Goal: Task Accomplishment & Management: Use online tool/utility

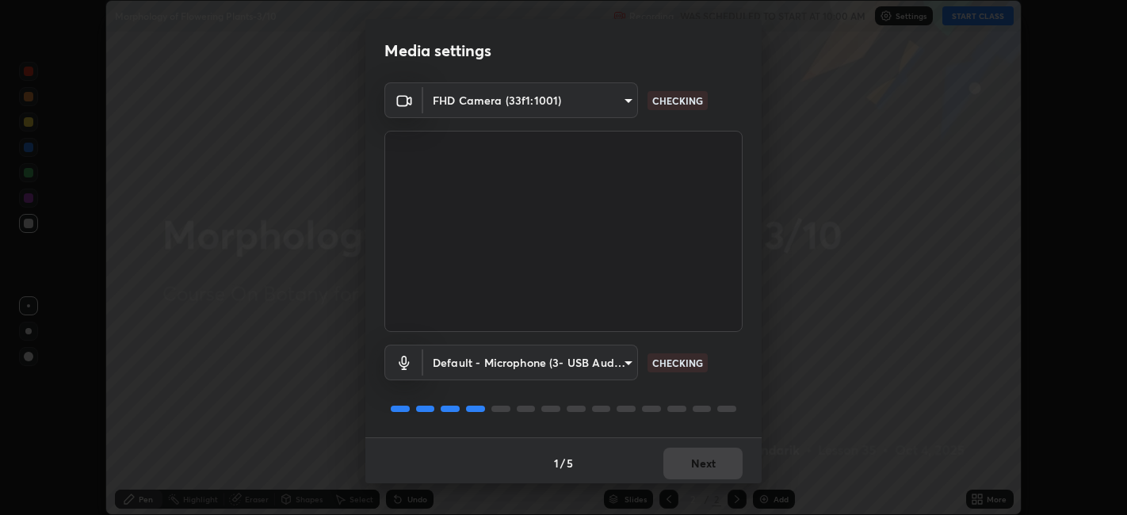
scroll to position [4, 0]
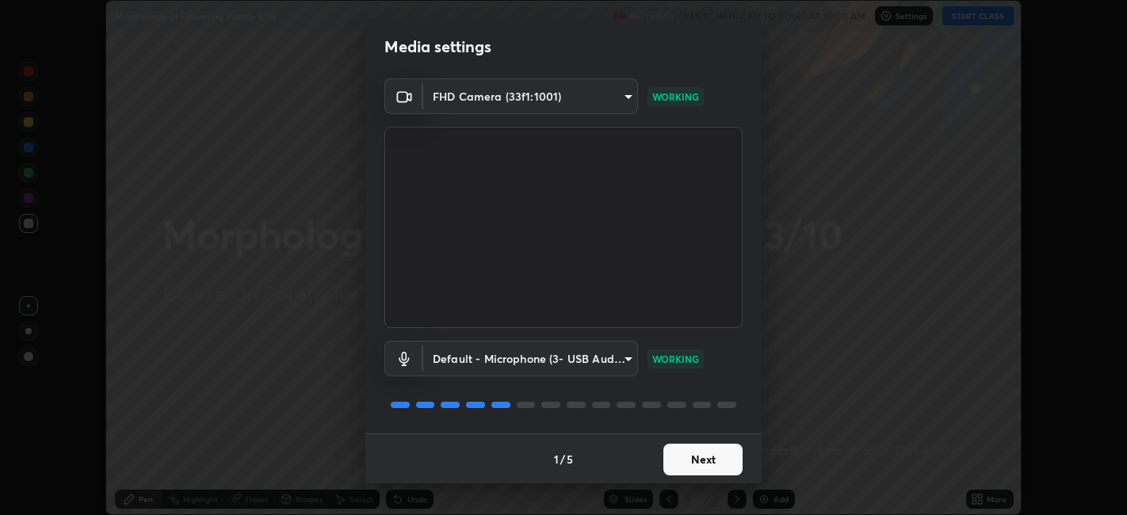
click at [694, 455] on button "Next" at bounding box center [702, 460] width 79 height 32
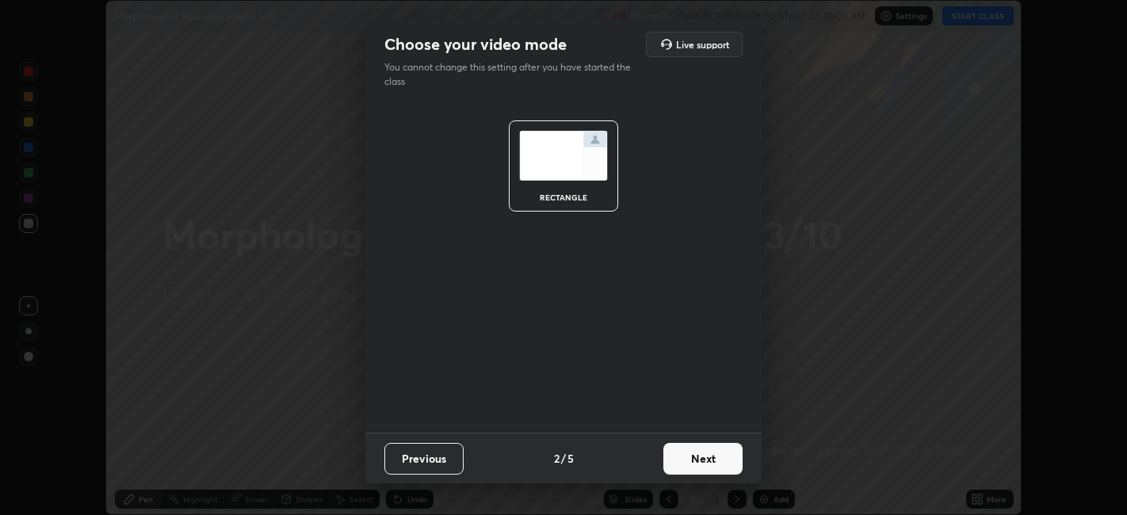
click at [701, 459] on button "Next" at bounding box center [702, 459] width 79 height 32
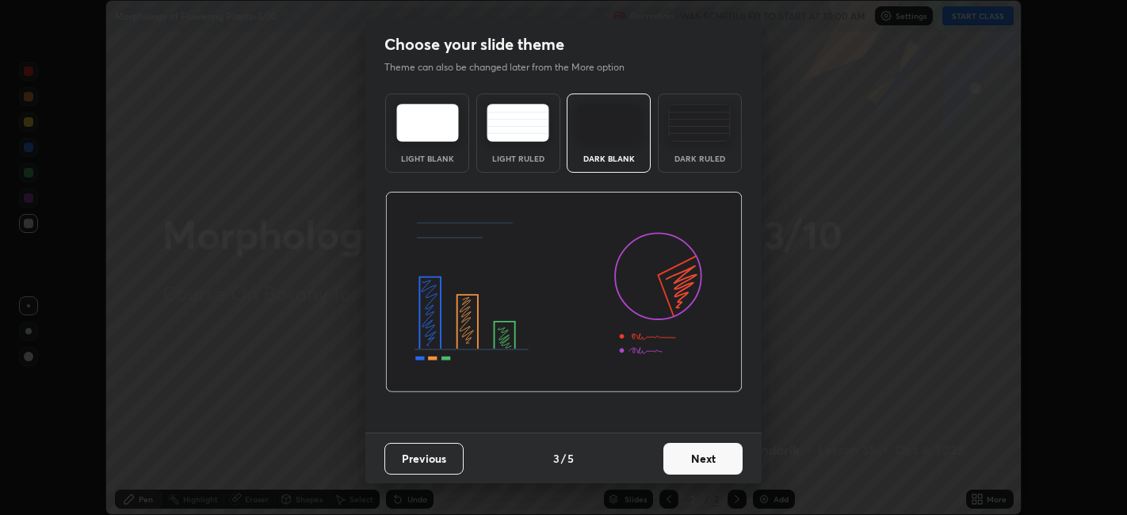
click at [709, 461] on button "Next" at bounding box center [702, 459] width 79 height 32
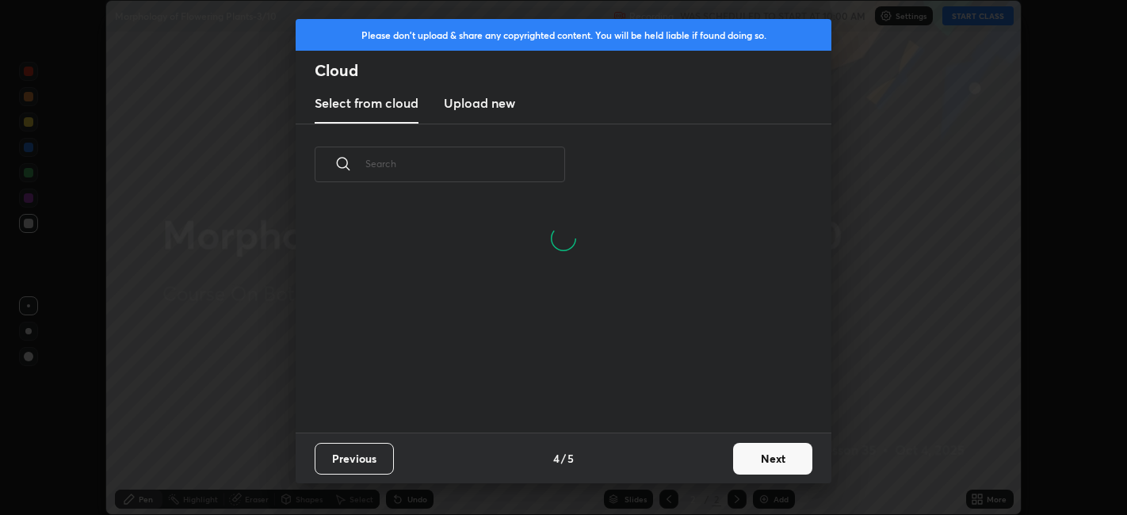
click at [519, 168] on input "text" at bounding box center [465, 163] width 200 height 67
click at [526, 166] on input "text" at bounding box center [465, 163] width 200 height 67
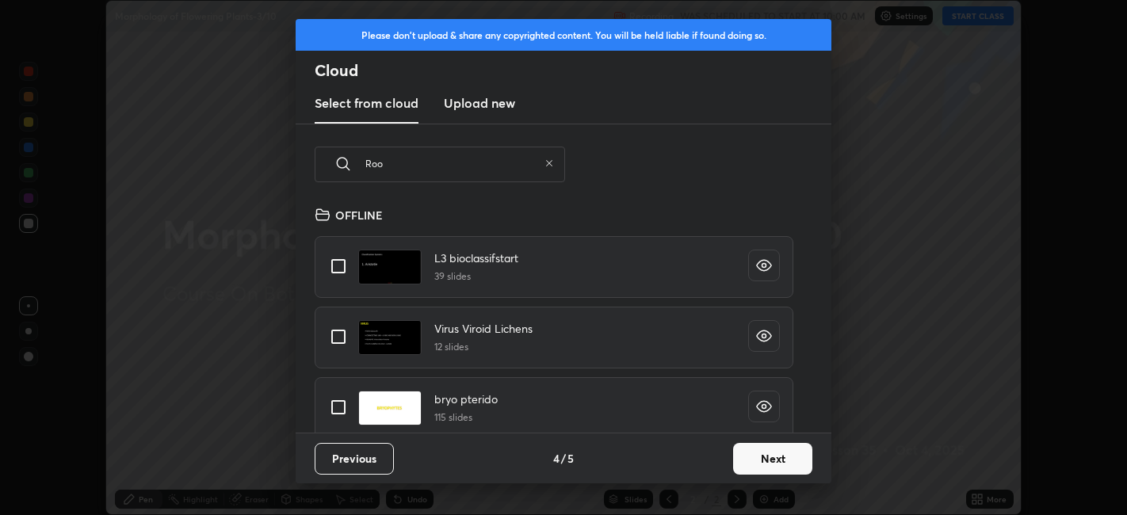
scroll to position [5, 8]
type input "Root"
type textarea "x"
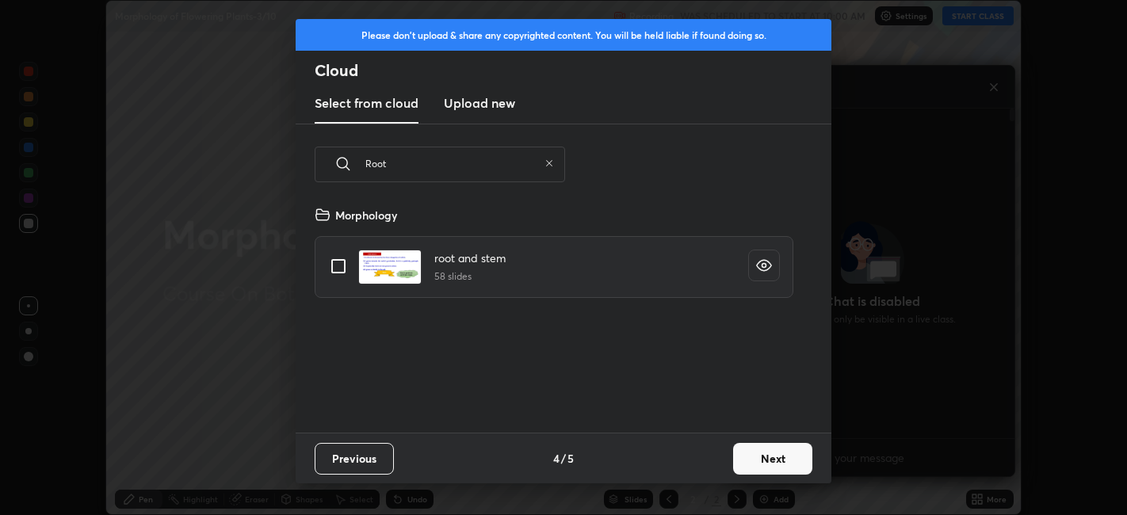
type input "Root"
click at [344, 268] on input "grid" at bounding box center [338, 266] width 33 height 33
checkbox input "true"
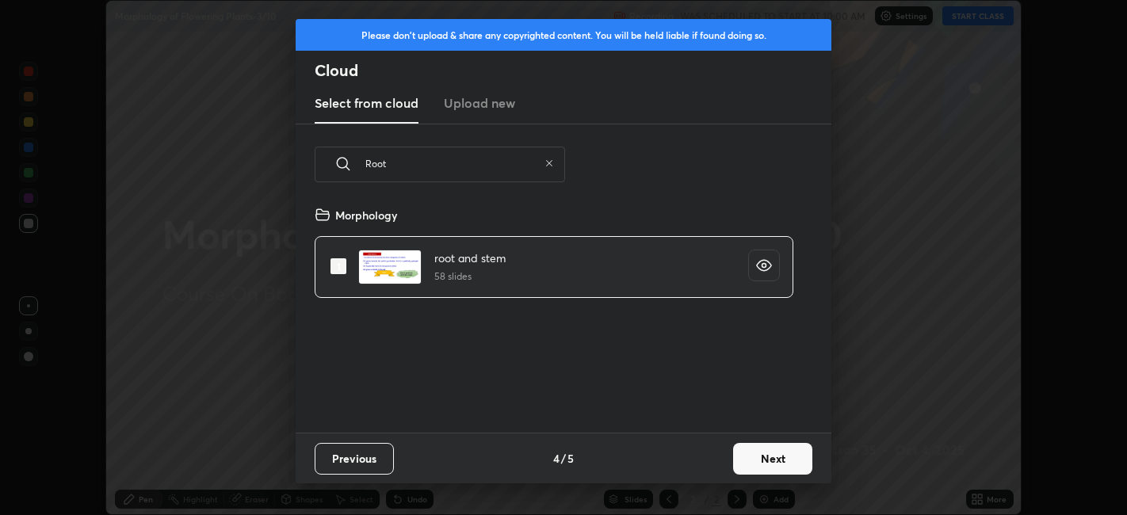
click at [548, 166] on icon at bounding box center [550, 164] width 10 height 10
click at [506, 162] on input "text" at bounding box center [465, 163] width 200 height 67
checkbox input "false"
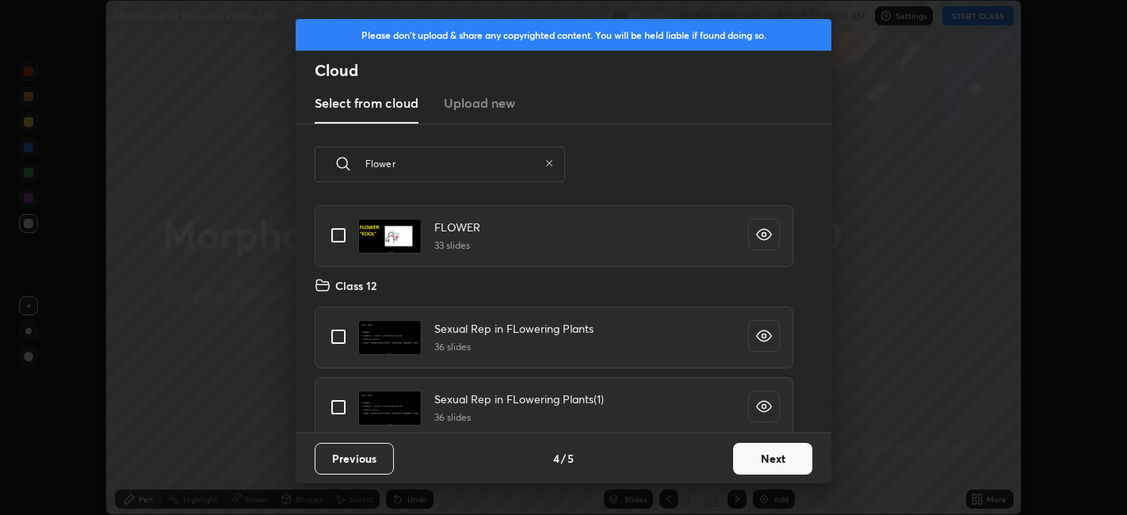
scroll to position [0, 0]
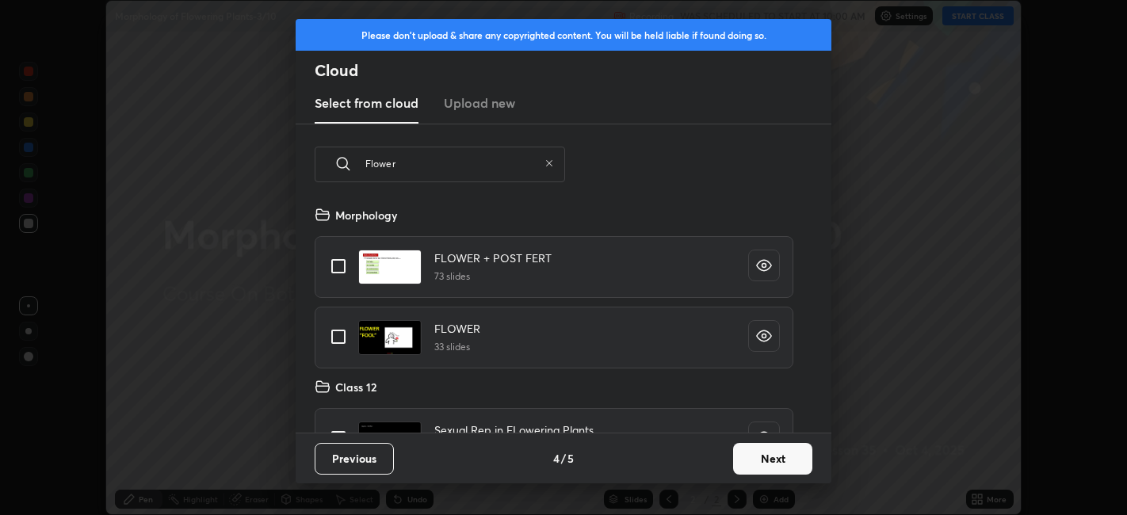
type input "Flower"
click at [334, 336] on input "grid" at bounding box center [338, 336] width 33 height 33
checkbox input "true"
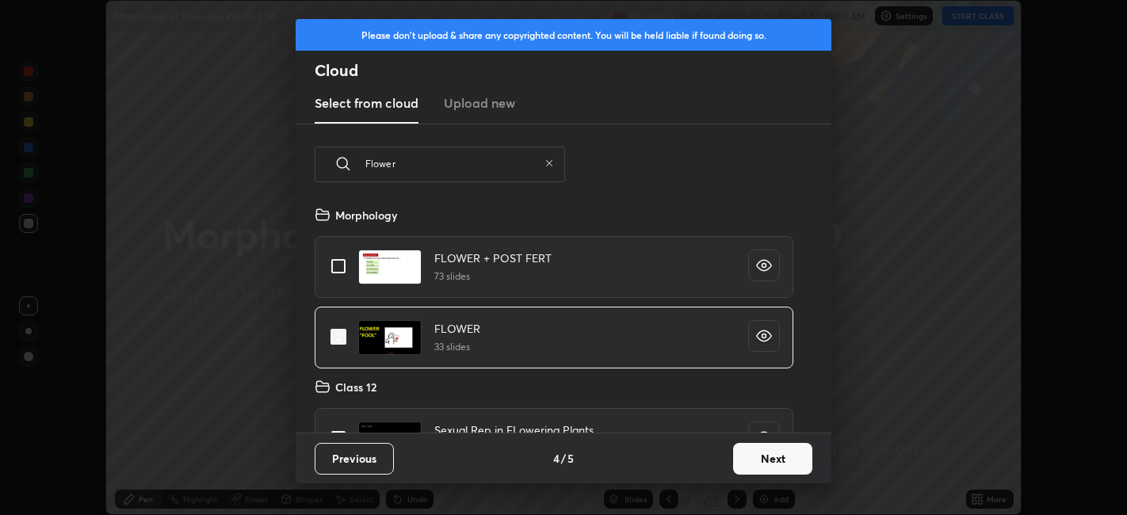
click at [755, 458] on button "Next" at bounding box center [772, 459] width 79 height 32
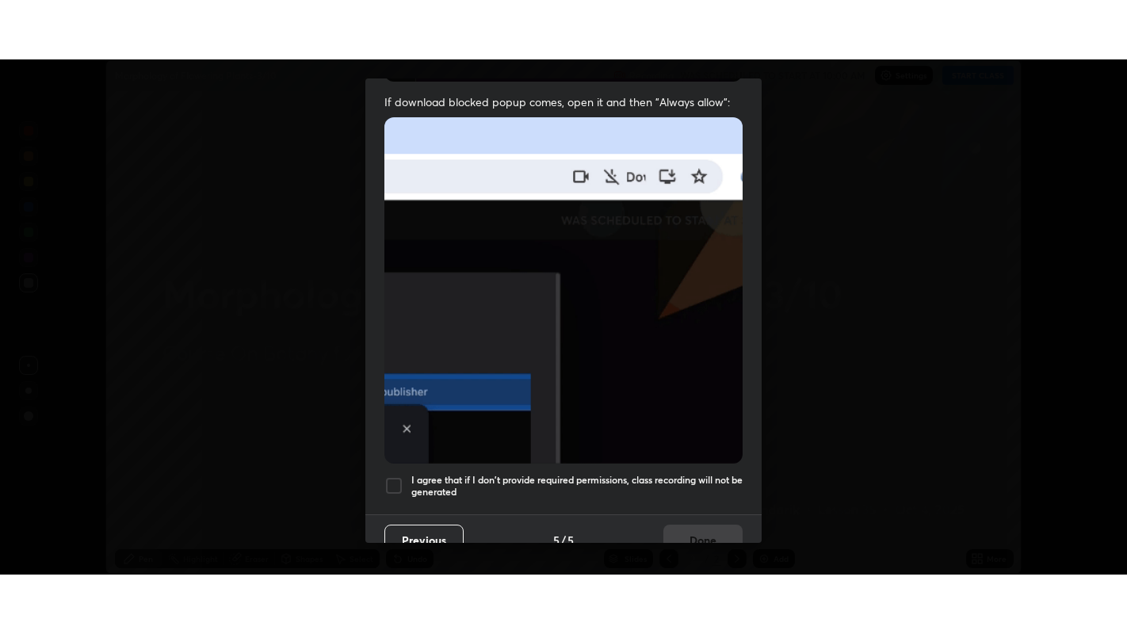
scroll to position [327, 0]
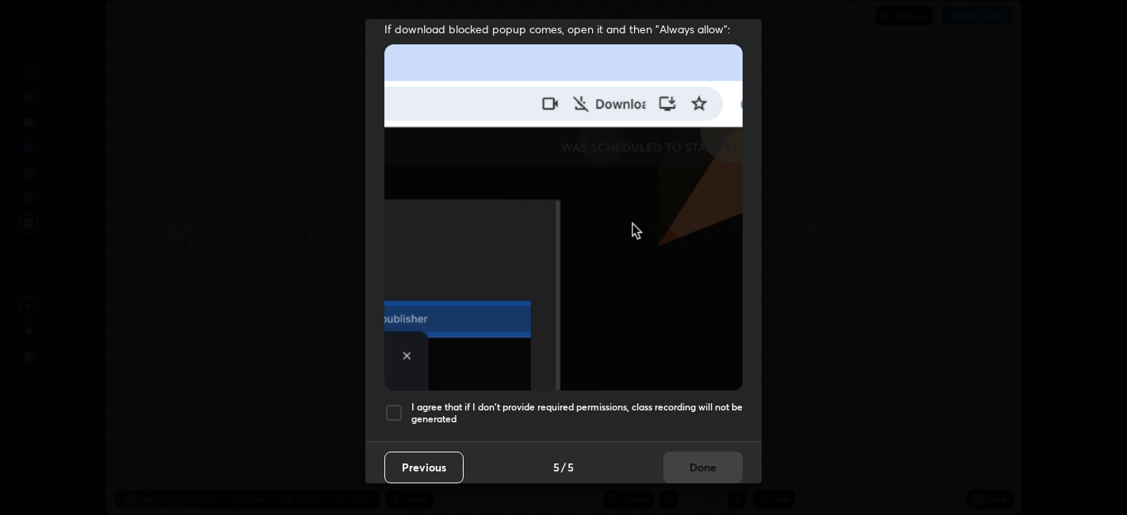
click at [556, 401] on h5 "I agree that if I don't provide required permissions, class recording will not …" at bounding box center [576, 413] width 331 height 25
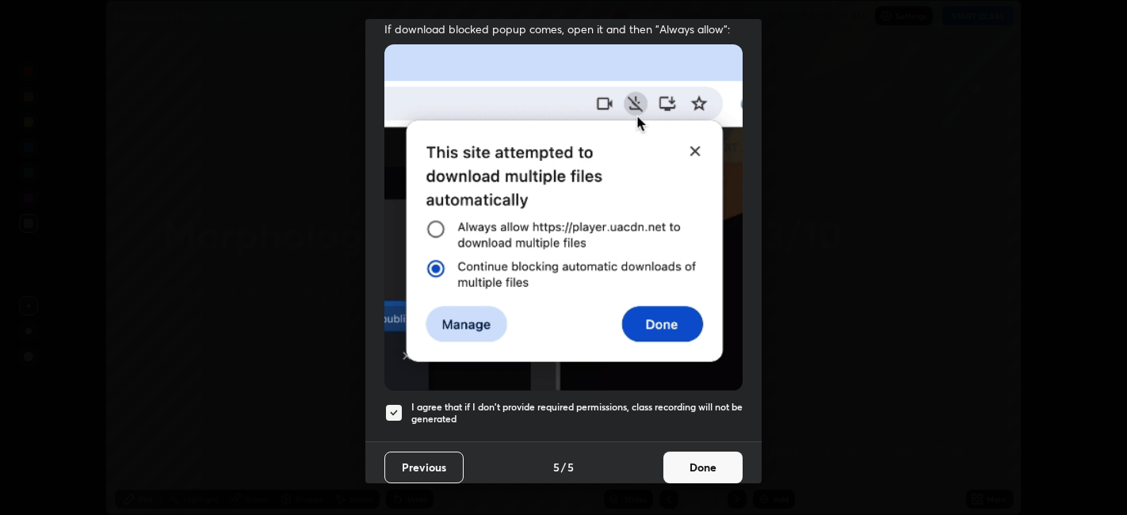
click at [685, 461] on button "Done" at bounding box center [702, 468] width 79 height 32
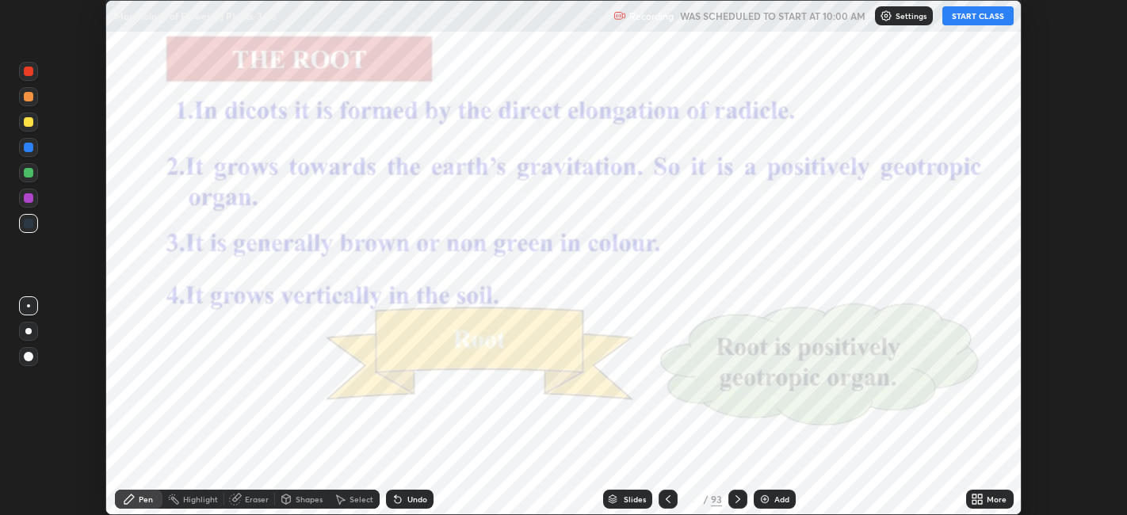
click at [667, 499] on icon at bounding box center [668, 499] width 13 height 13
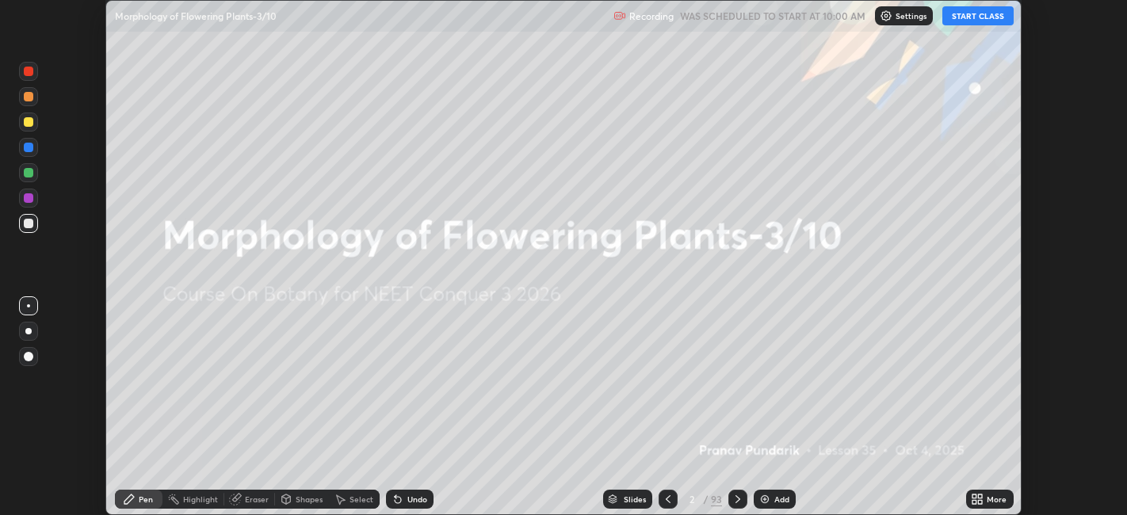
click at [768, 498] on img at bounding box center [765, 499] width 13 height 13
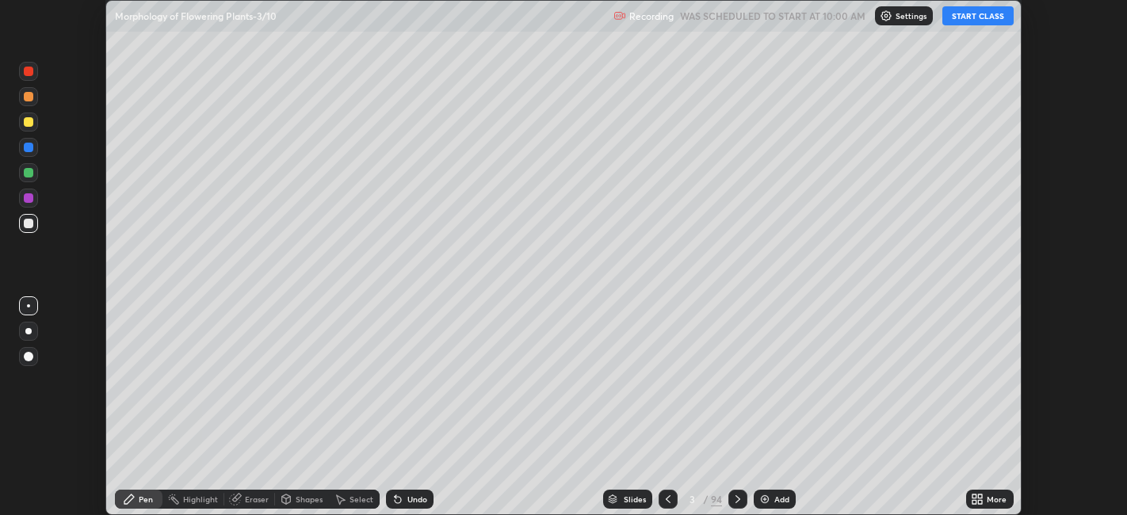
click at [981, 502] on icon at bounding box center [981, 502] width 4 height 4
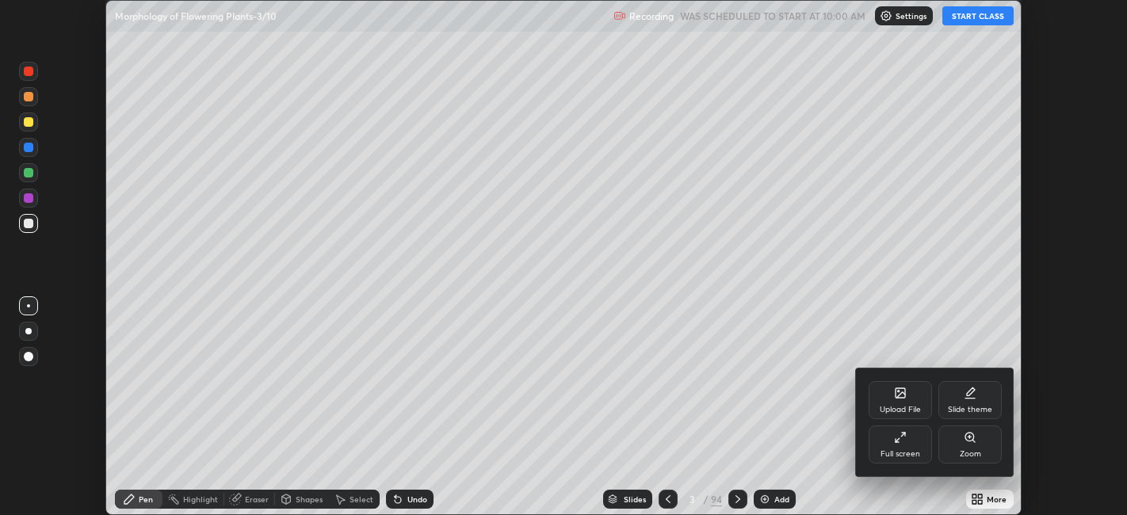
click at [890, 450] on div "Full screen" at bounding box center [901, 454] width 40 height 8
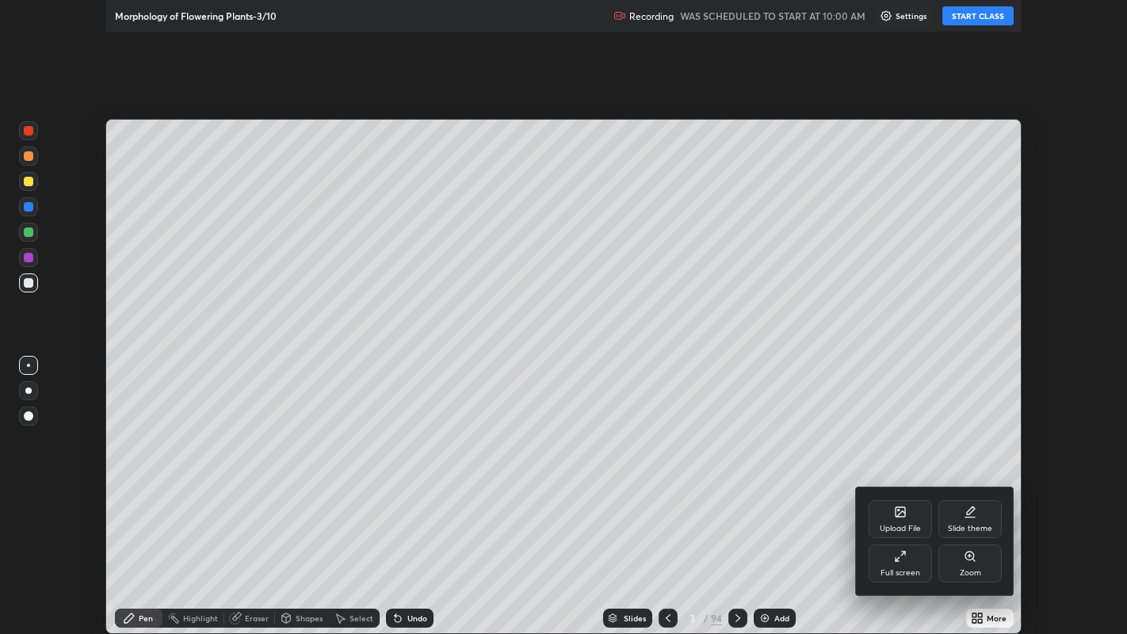
scroll to position [634, 1127]
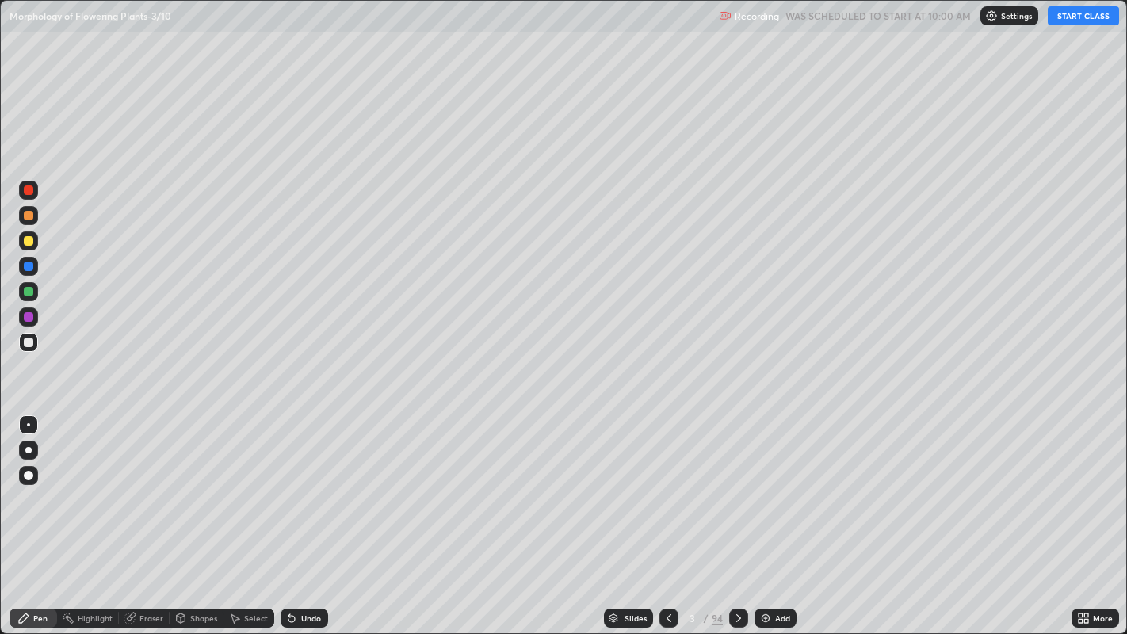
click at [1067, 20] on button "START CLASS" at bounding box center [1083, 15] width 71 height 19
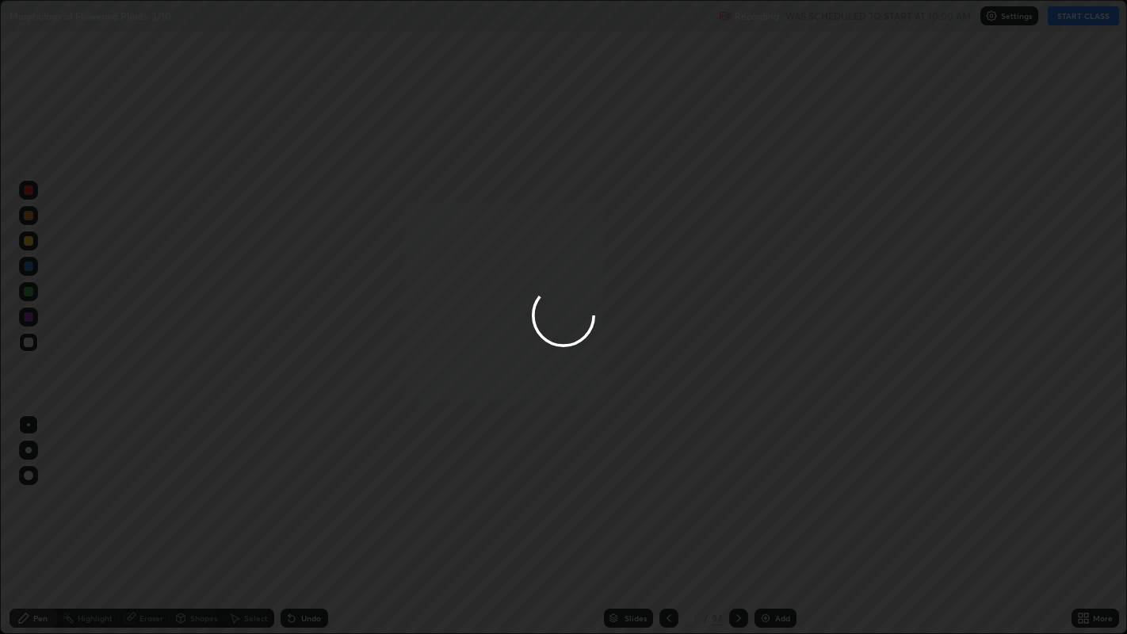
click at [964, 135] on div at bounding box center [563, 317] width 1127 height 634
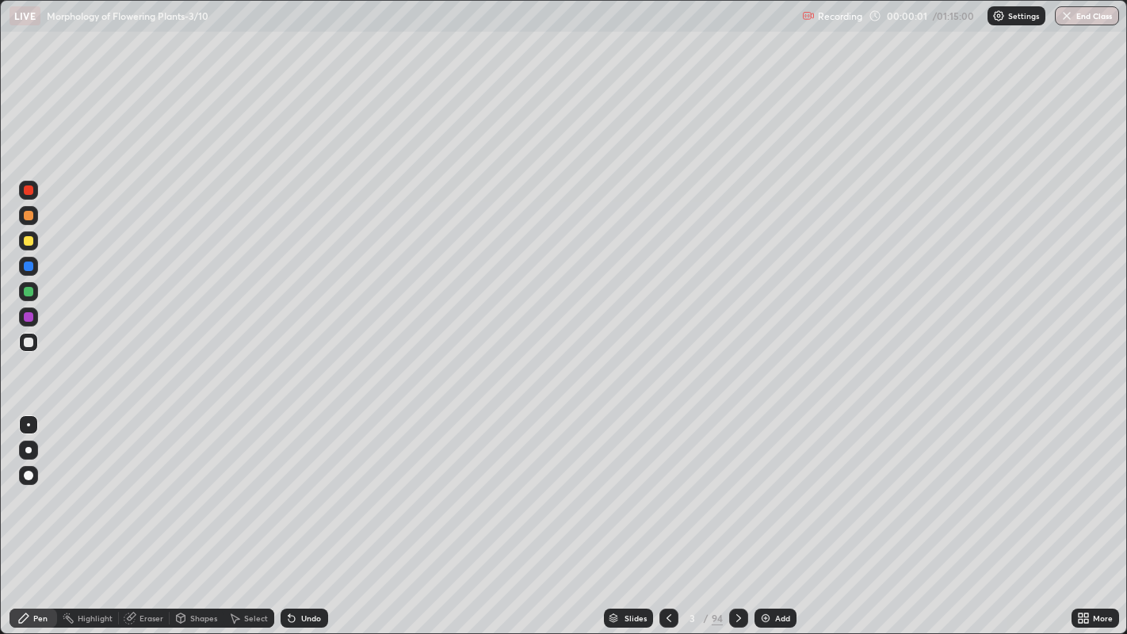
click at [28, 449] on div at bounding box center [28, 450] width 6 height 6
click at [32, 238] on div at bounding box center [28, 240] width 19 height 19
click at [773, 514] on div "Add" at bounding box center [776, 618] width 42 height 19
click at [29, 243] on div at bounding box center [29, 241] width 10 height 10
click at [29, 241] on div at bounding box center [29, 241] width 10 height 10
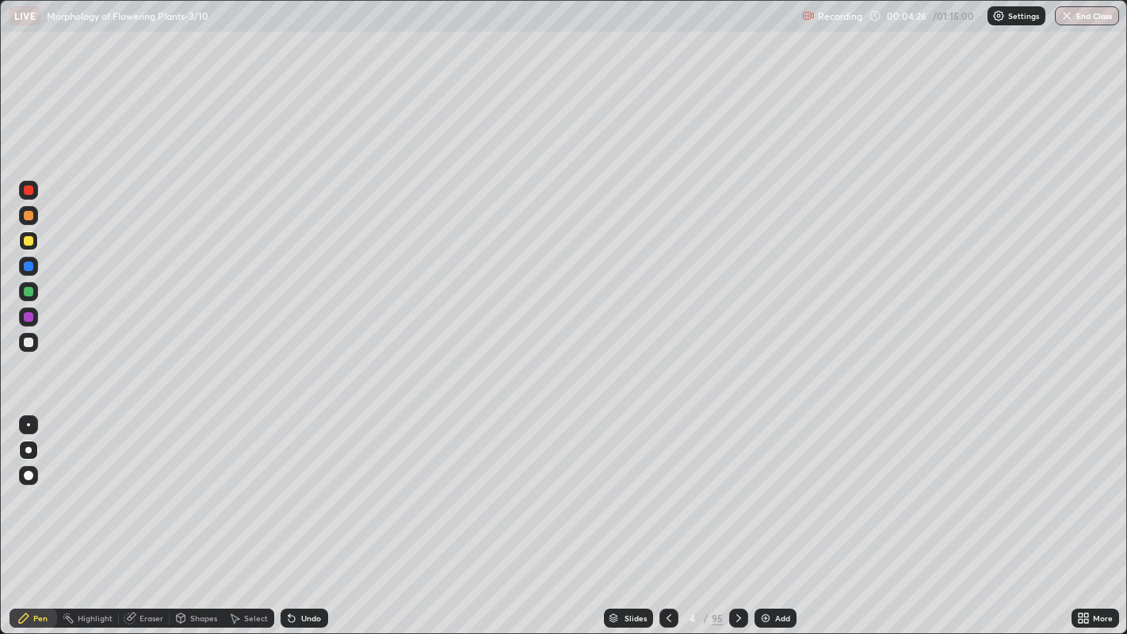
click at [30, 342] on div at bounding box center [29, 343] width 10 height 10
click at [28, 242] on div at bounding box center [29, 241] width 10 height 10
click at [27, 342] on div at bounding box center [29, 343] width 10 height 10
click at [29, 288] on div at bounding box center [29, 292] width 10 height 10
click at [28, 344] on div at bounding box center [29, 343] width 10 height 10
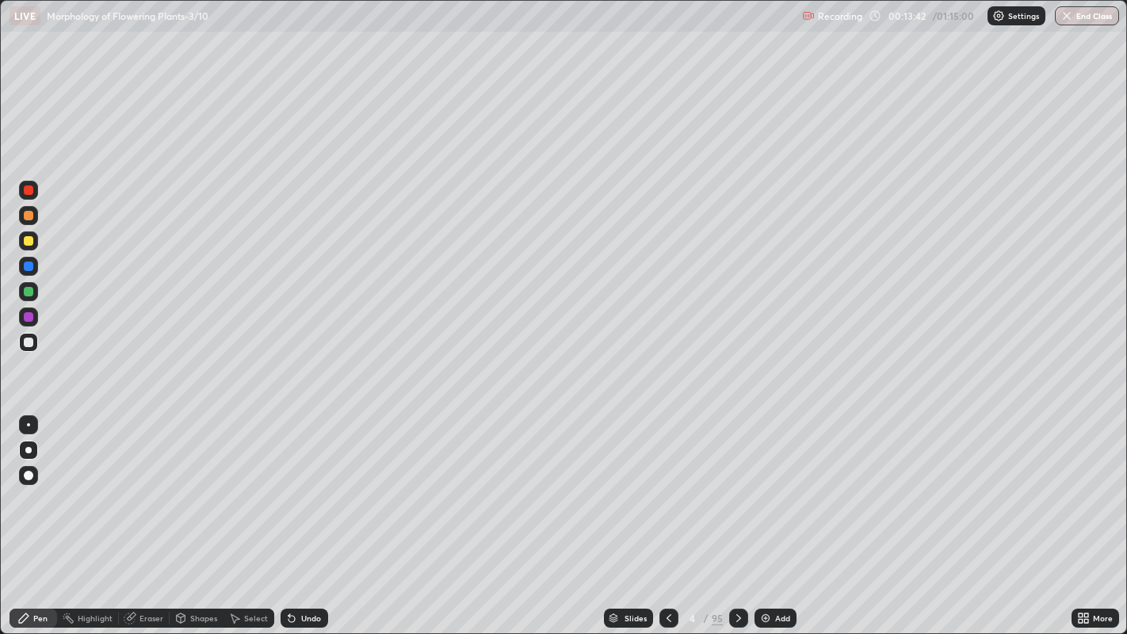
click at [777, 514] on div "Add" at bounding box center [782, 618] width 15 height 8
click at [29, 241] on div at bounding box center [29, 241] width 10 height 10
click at [30, 318] on div at bounding box center [29, 317] width 10 height 10
click at [28, 299] on div at bounding box center [28, 291] width 19 height 19
click at [29, 270] on div at bounding box center [29, 267] width 10 height 10
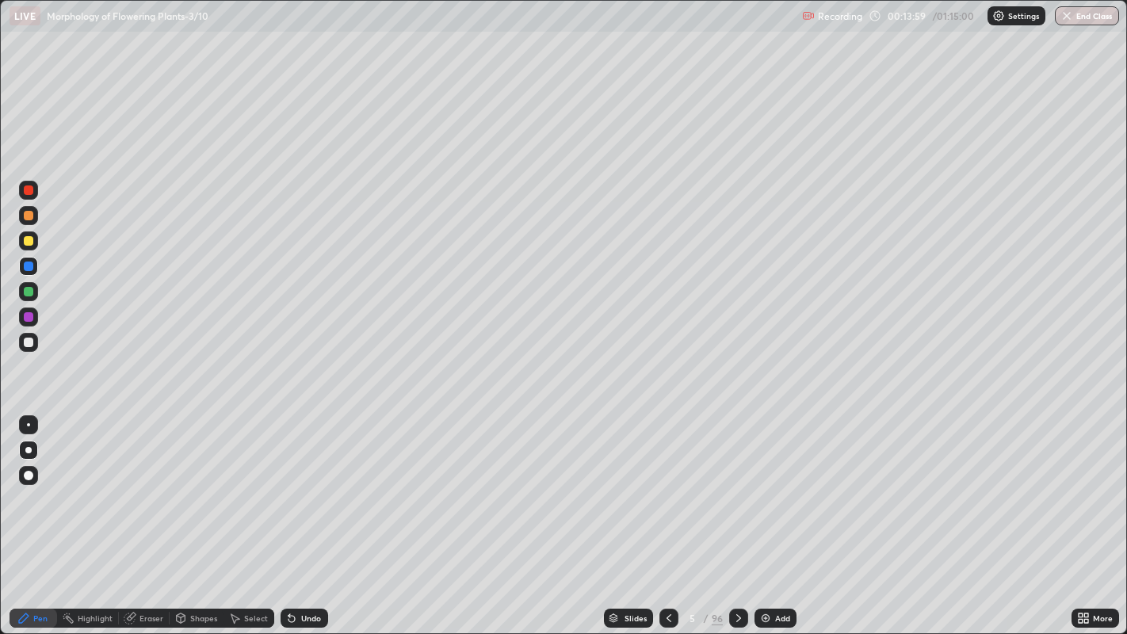
click at [28, 292] on div at bounding box center [29, 292] width 10 height 10
click at [27, 342] on div at bounding box center [29, 343] width 10 height 10
click at [25, 341] on div at bounding box center [29, 343] width 10 height 10
click at [28, 241] on div at bounding box center [29, 241] width 10 height 10
click at [31, 241] on div at bounding box center [29, 241] width 10 height 10
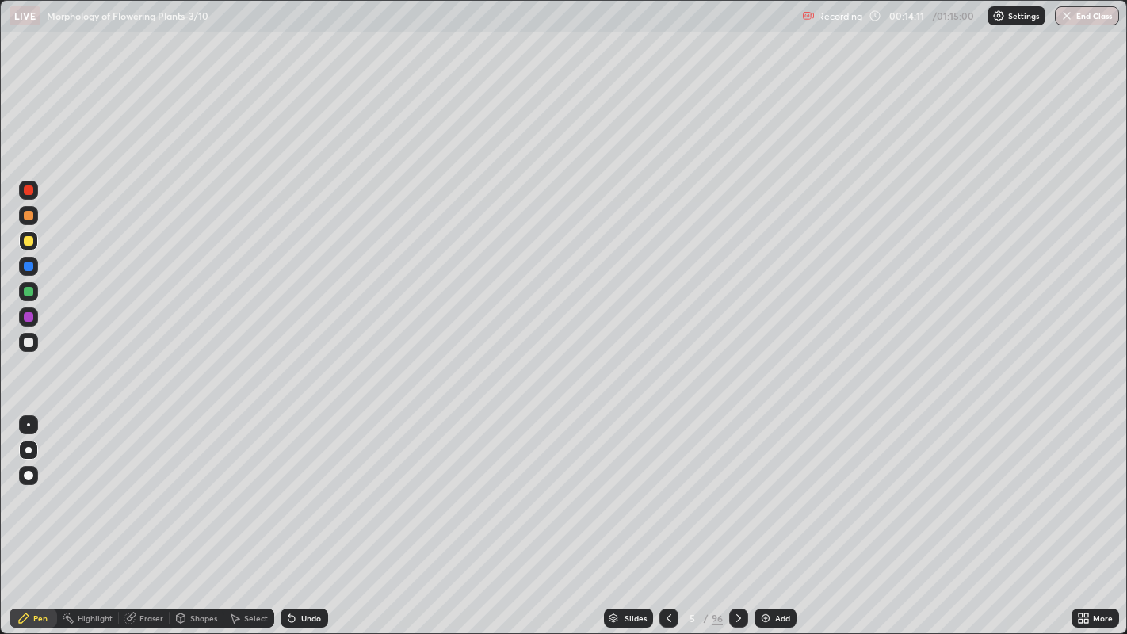
click at [28, 190] on div at bounding box center [29, 190] width 10 height 10
click at [27, 243] on div at bounding box center [29, 241] width 10 height 10
click at [634, 514] on div "Slides" at bounding box center [636, 618] width 22 height 8
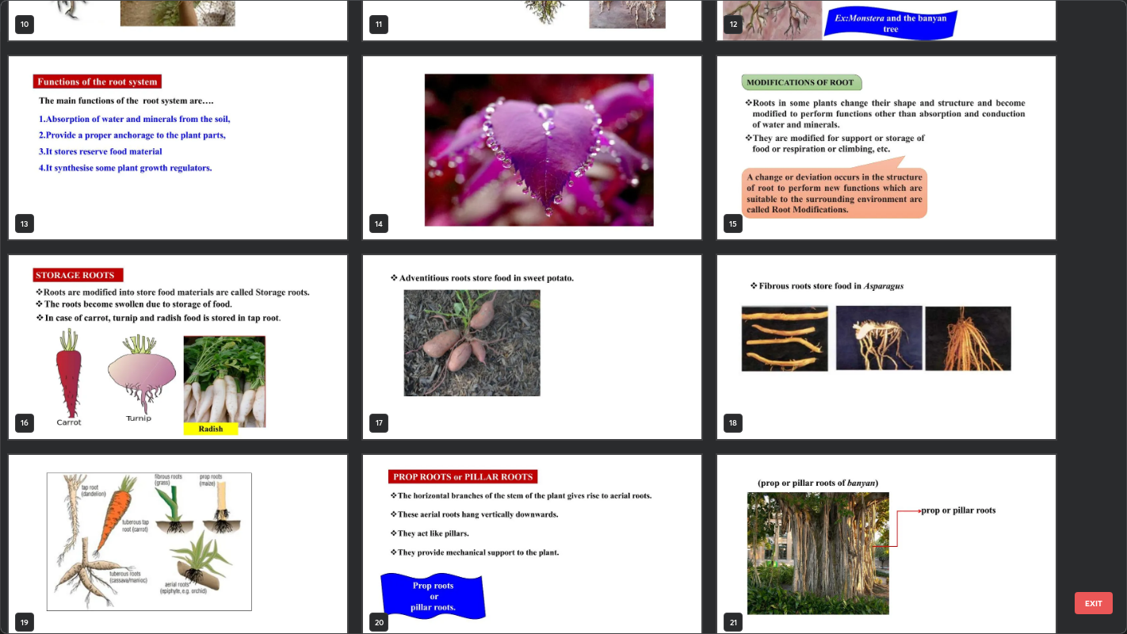
scroll to position [749, 0]
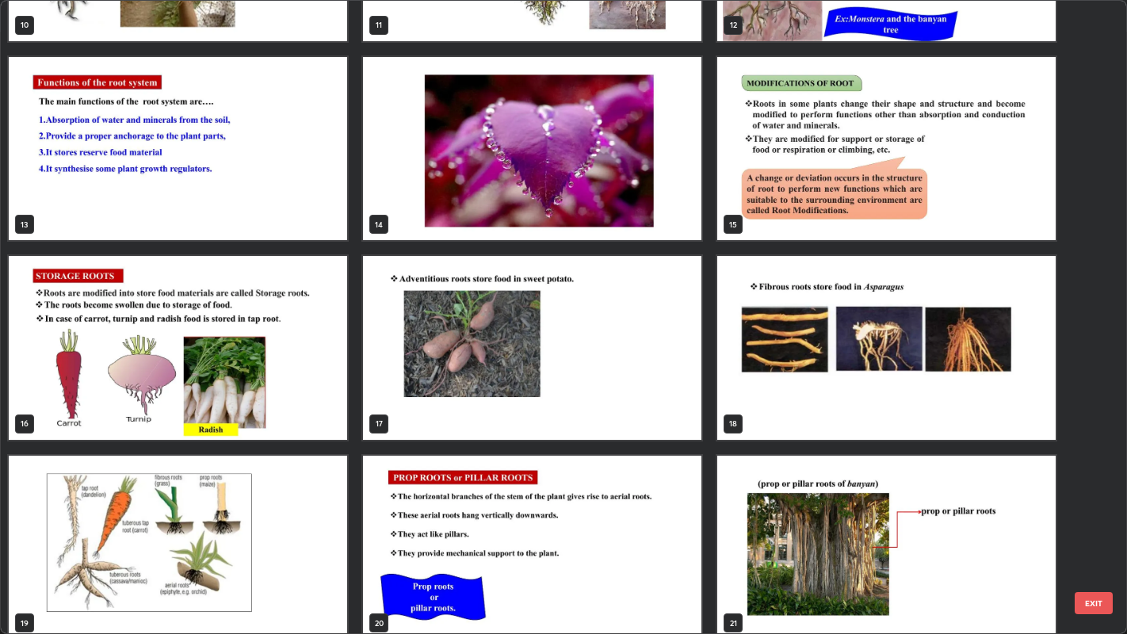
click at [327, 394] on img "grid" at bounding box center [178, 347] width 338 height 183
click at [329, 396] on img "grid" at bounding box center [178, 347] width 338 height 183
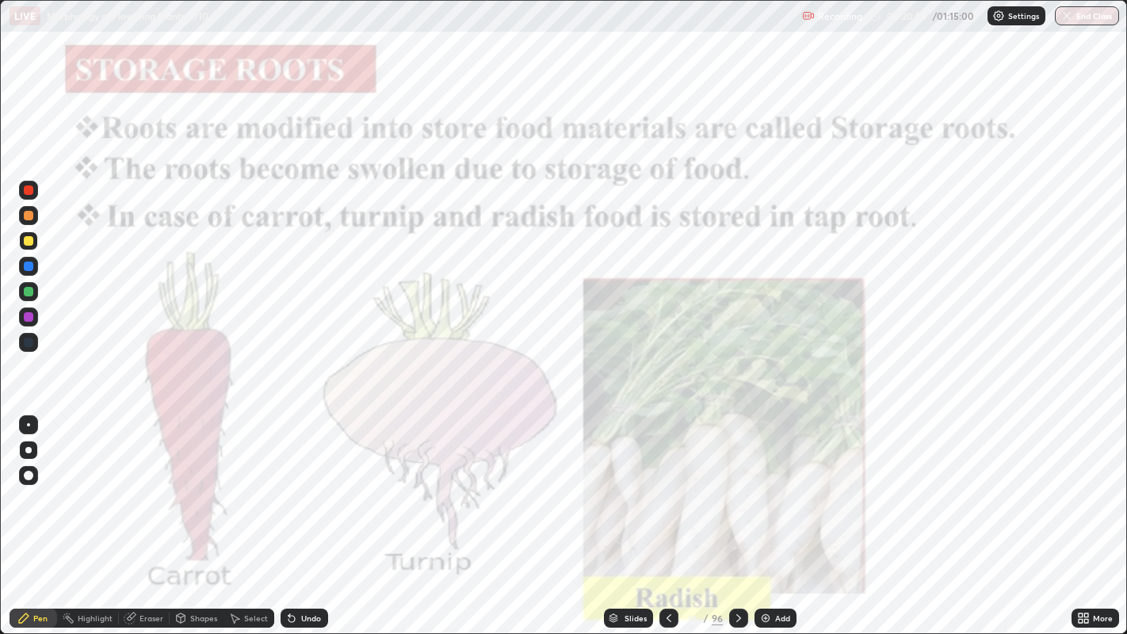
click at [331, 395] on img "grid" at bounding box center [178, 347] width 338 height 183
click at [1086, 514] on icon at bounding box center [1086, 616] width 4 height 4
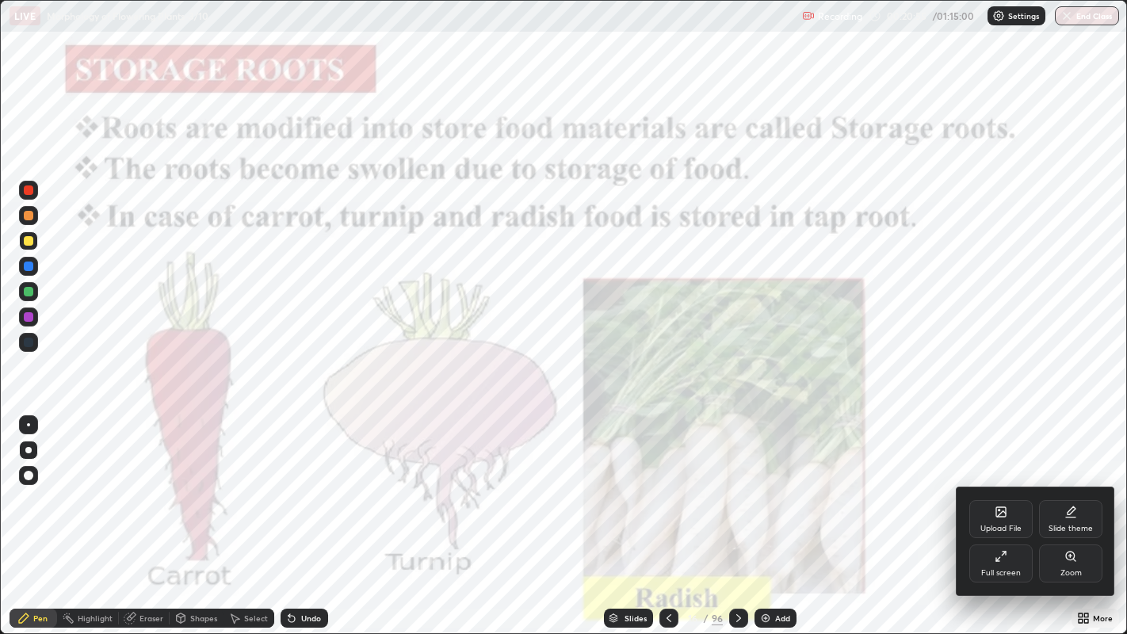
click at [1082, 514] on div "Zoom" at bounding box center [1070, 564] width 63 height 38
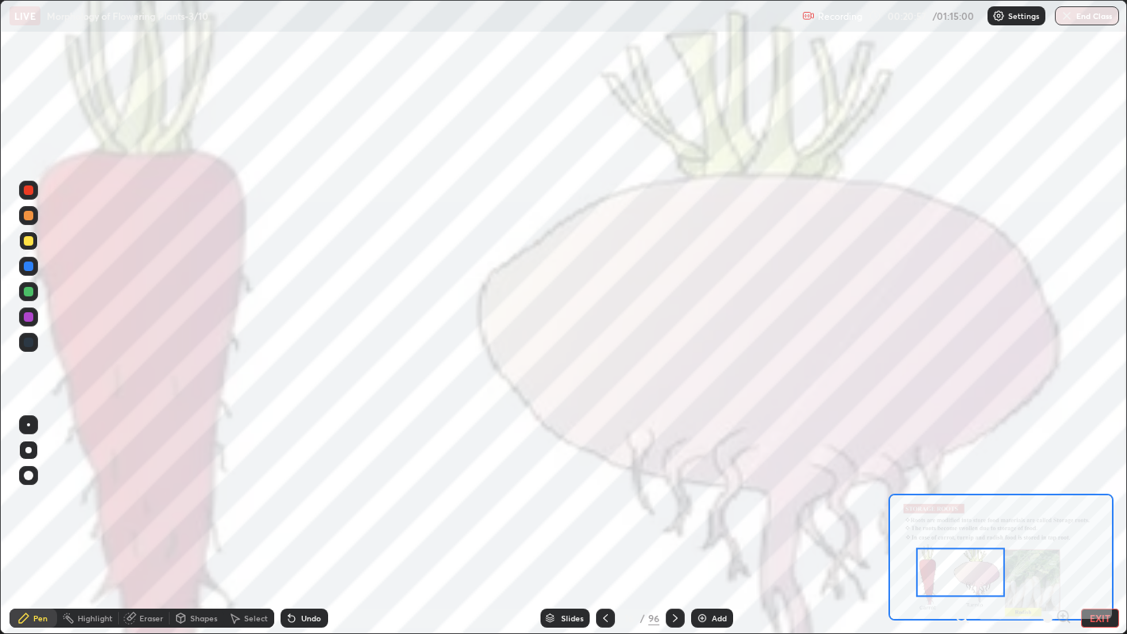
click at [966, 514] on icon at bounding box center [966, 621] width 3 height 3
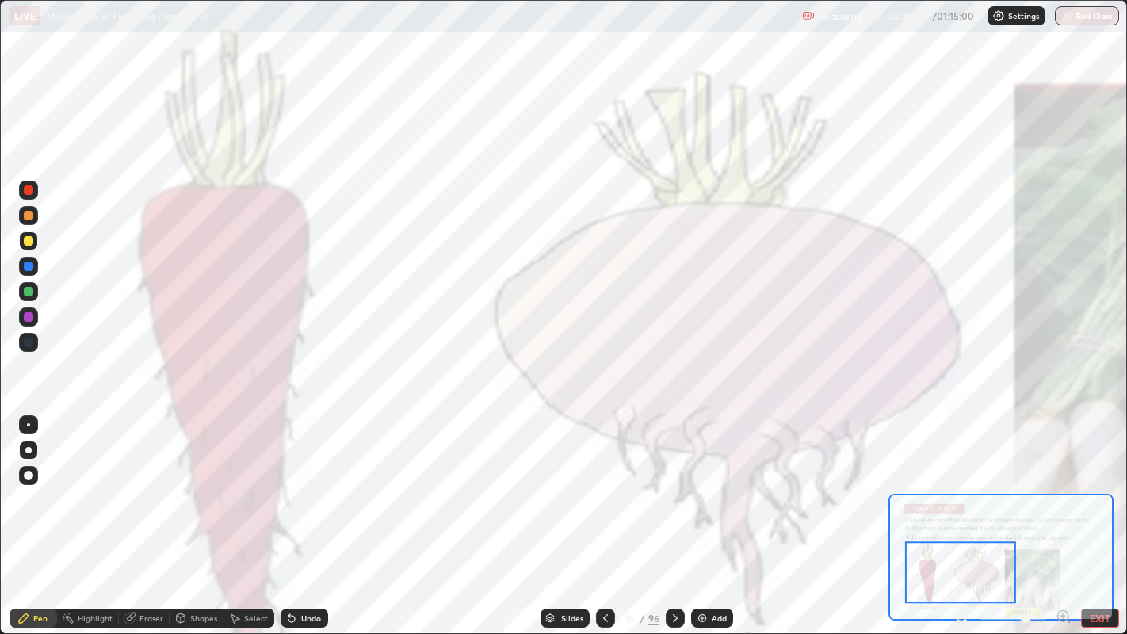
click at [962, 514] on icon at bounding box center [962, 617] width 16 height 16
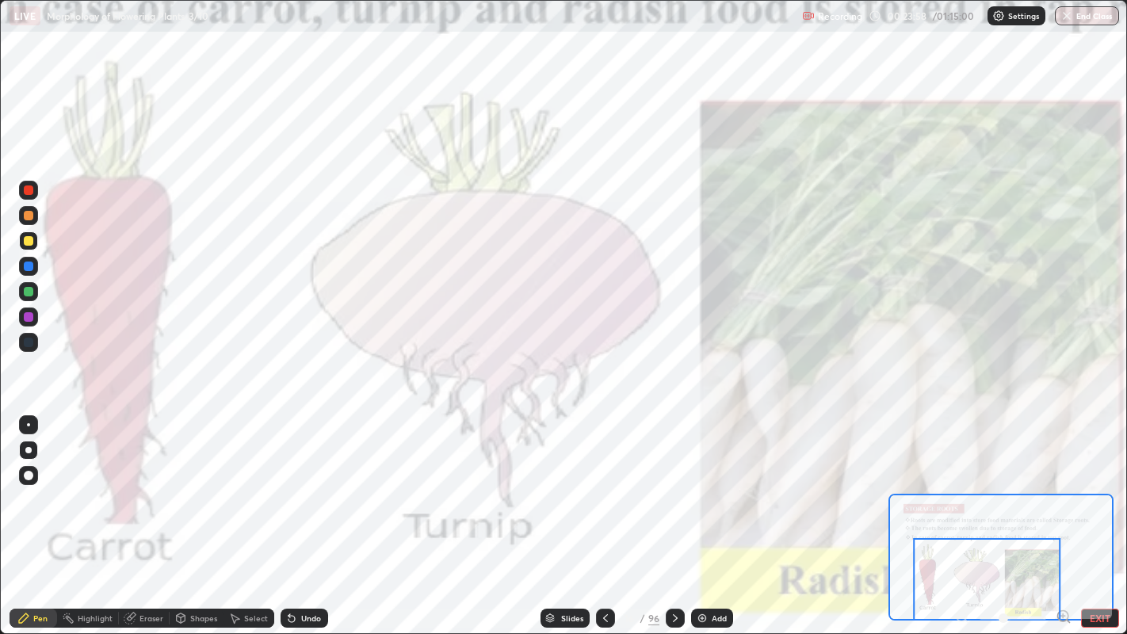
click at [675, 514] on icon at bounding box center [675, 618] width 5 height 8
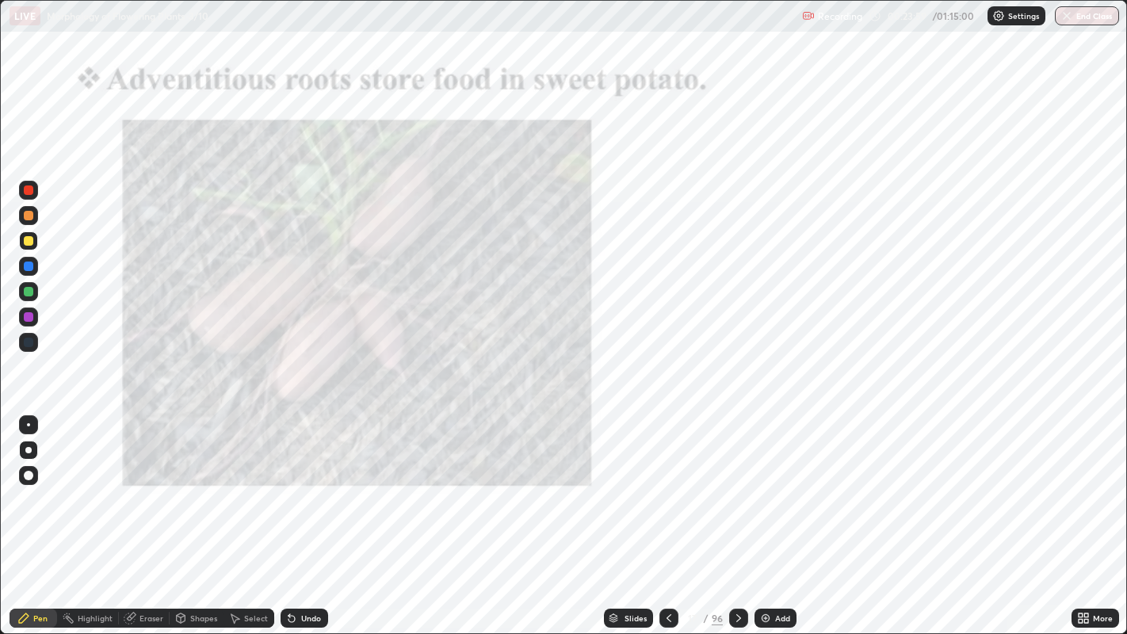
click at [1086, 514] on icon at bounding box center [1086, 616] width 4 height 4
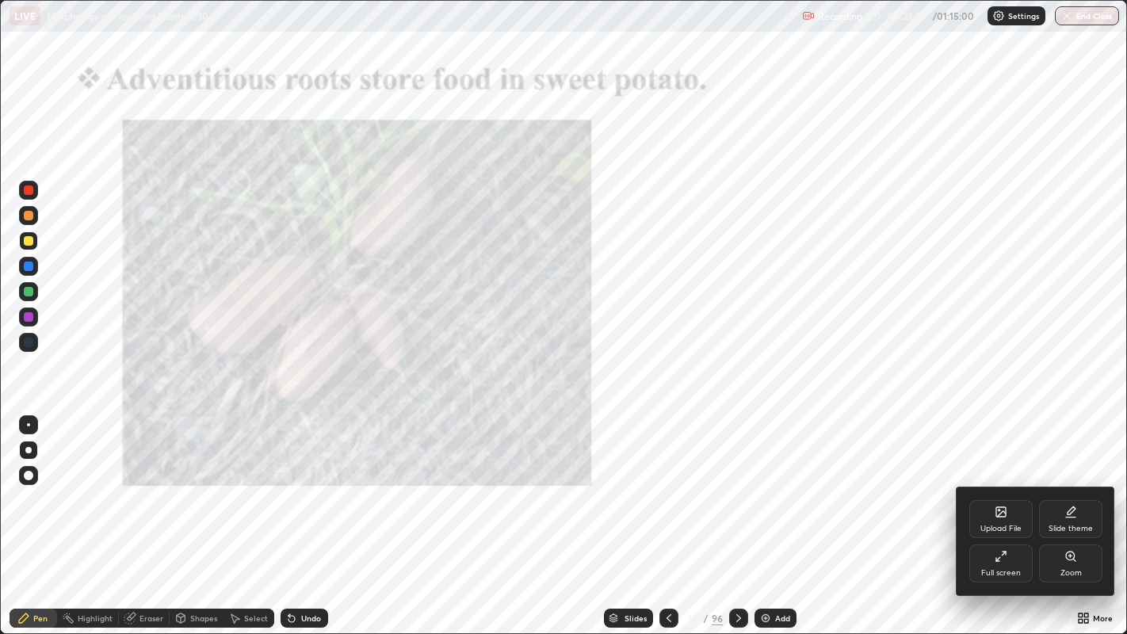
click at [1072, 514] on div "Zoom" at bounding box center [1071, 573] width 21 height 8
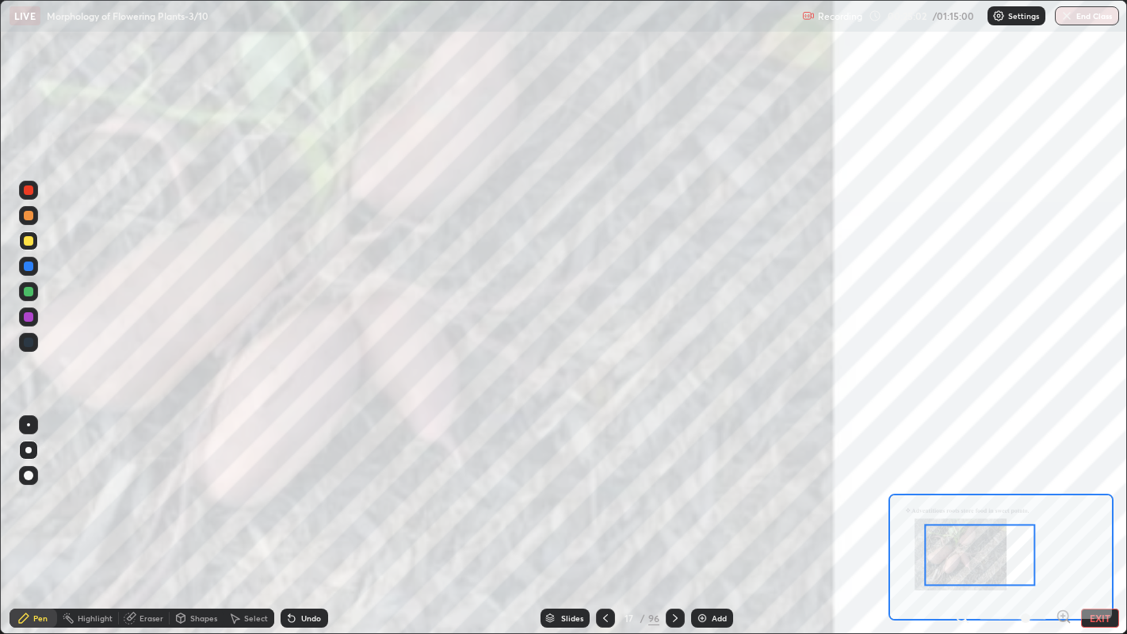
click at [572, 514] on div "Slides" at bounding box center [565, 618] width 49 height 19
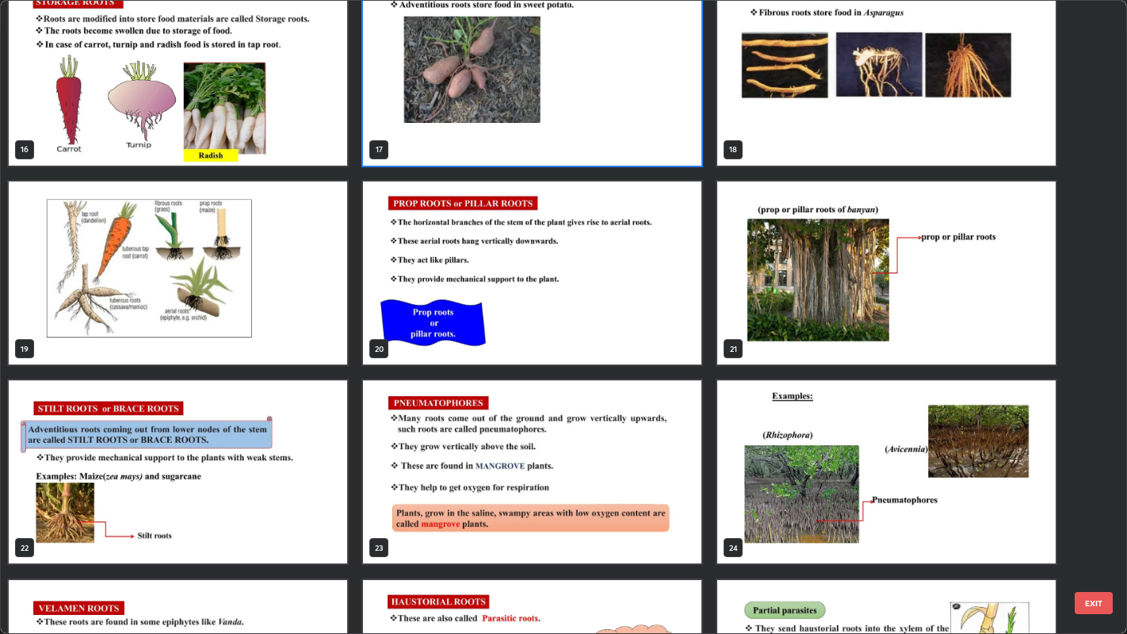
scroll to position [1025, 0]
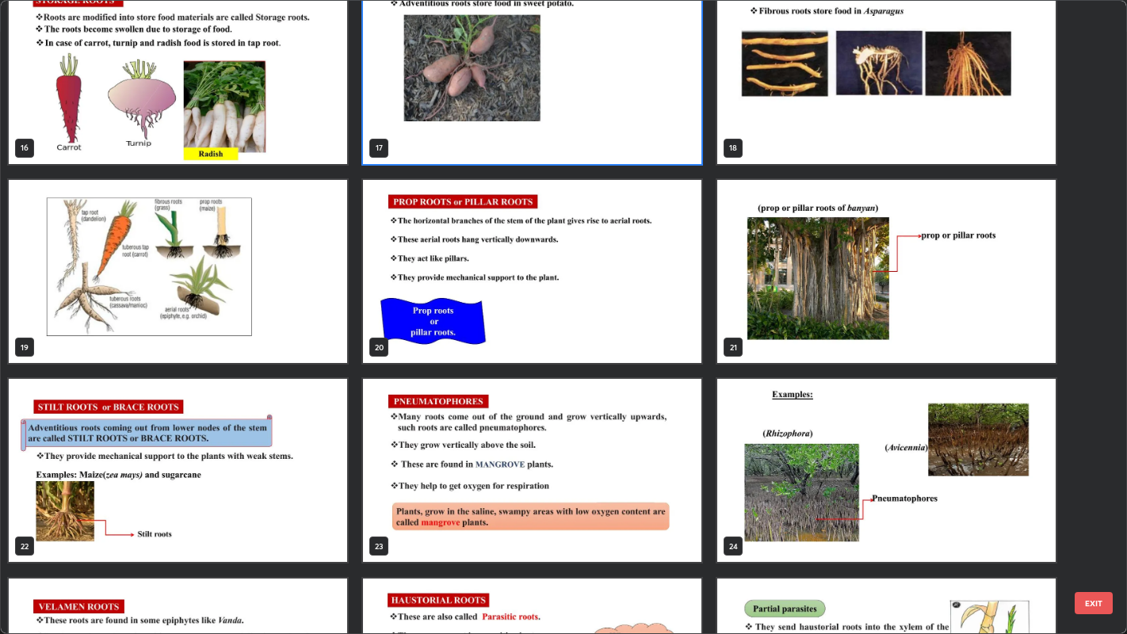
click at [820, 319] on img "grid" at bounding box center [886, 271] width 338 height 183
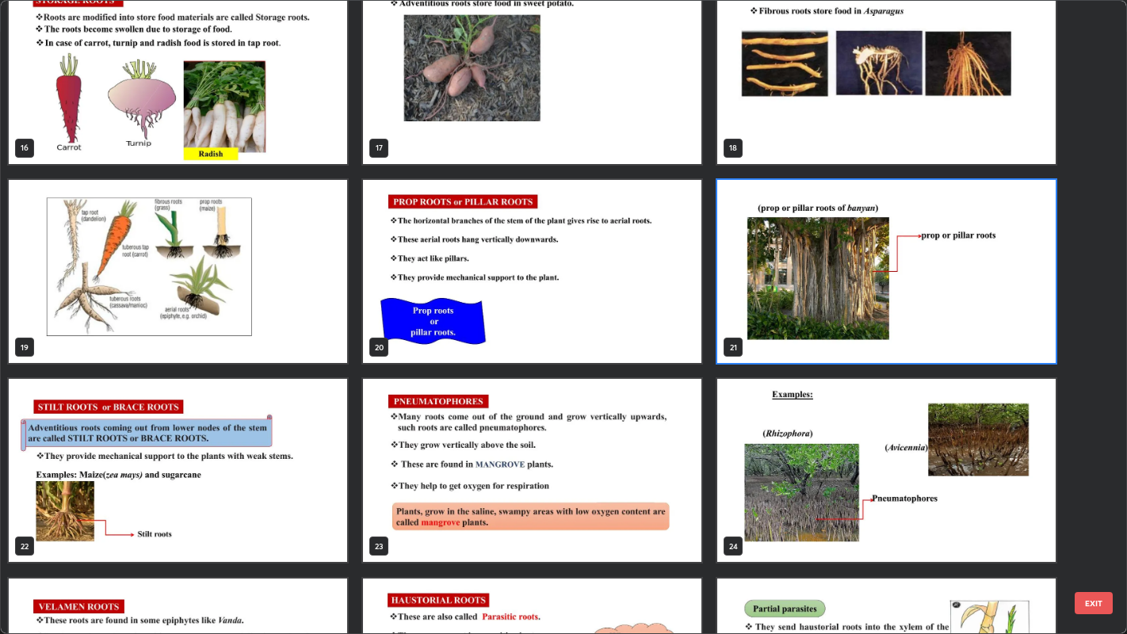
click at [817, 323] on img "grid" at bounding box center [886, 271] width 338 height 183
click at [816, 323] on img "grid" at bounding box center [886, 271] width 338 height 183
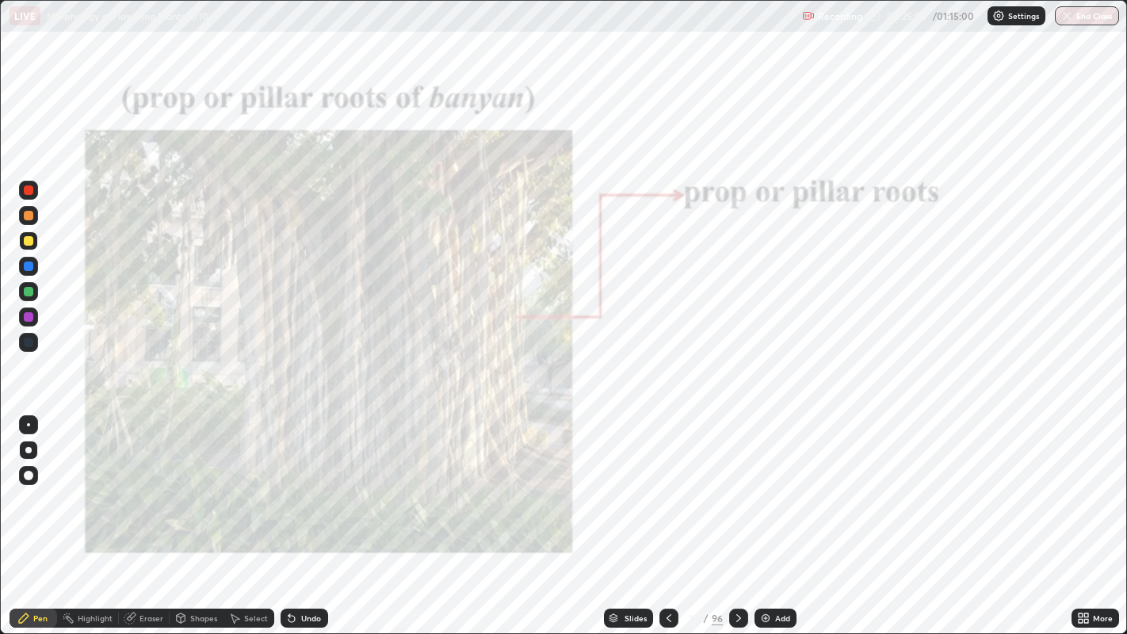
click at [1083, 514] on div "More" at bounding box center [1096, 618] width 48 height 19
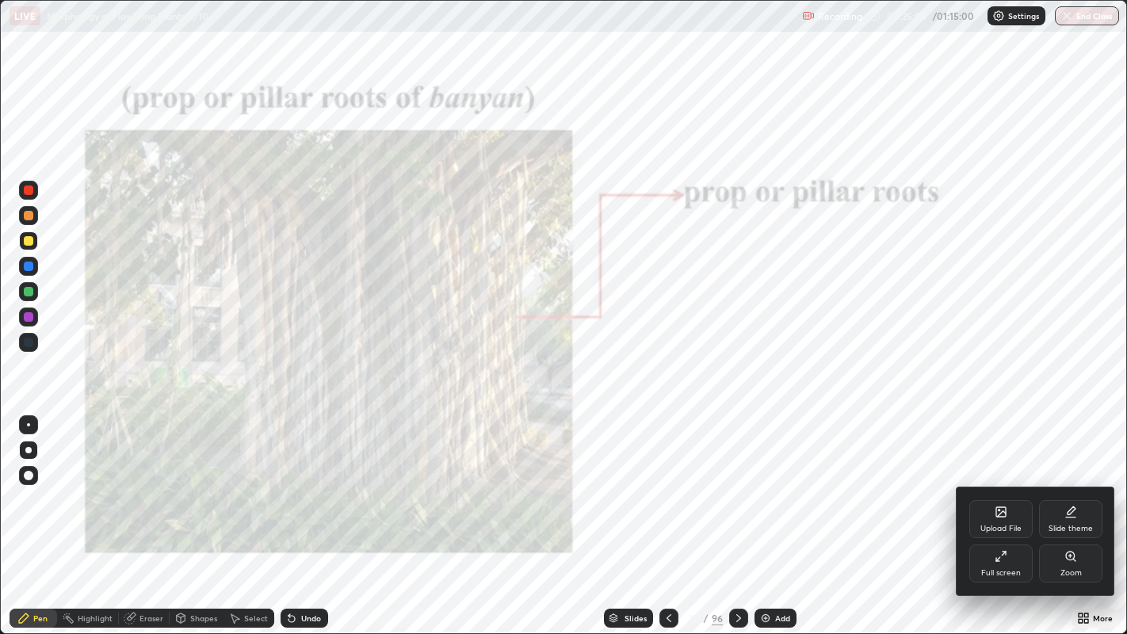
click at [1071, 514] on div "Zoom" at bounding box center [1070, 564] width 63 height 38
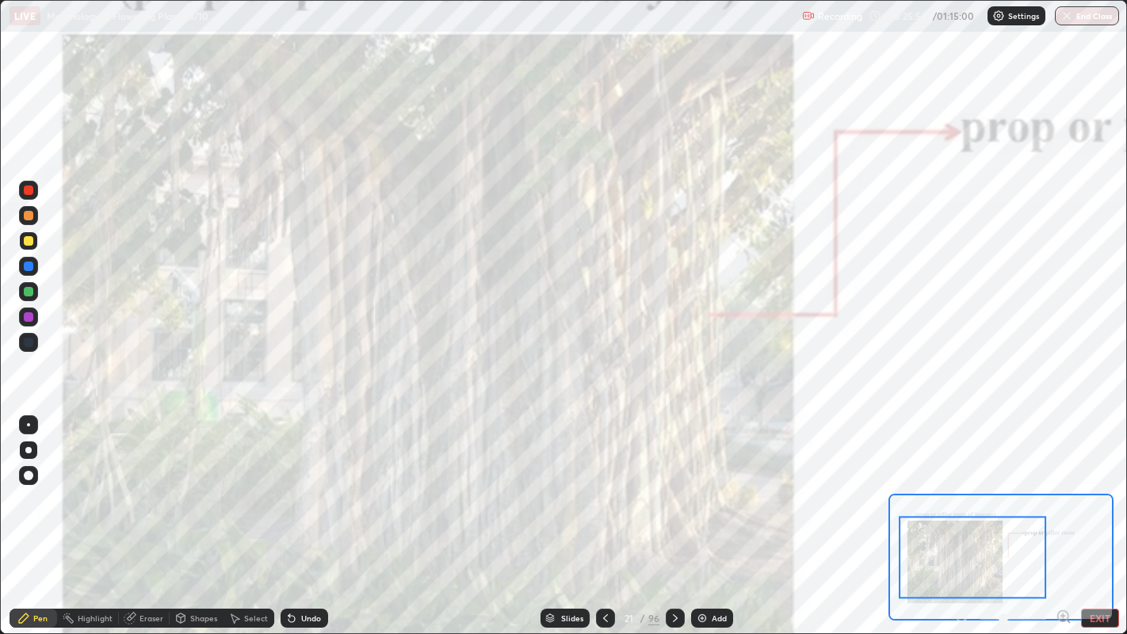
click at [559, 514] on div "Slides" at bounding box center [565, 618] width 49 height 19
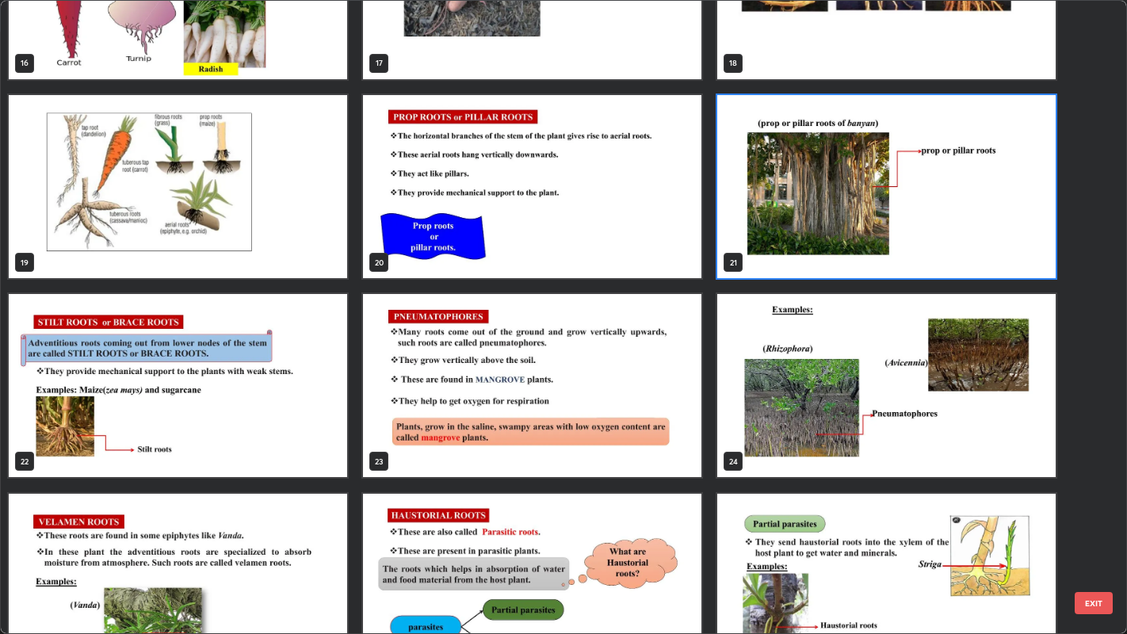
scroll to position [1114, 0]
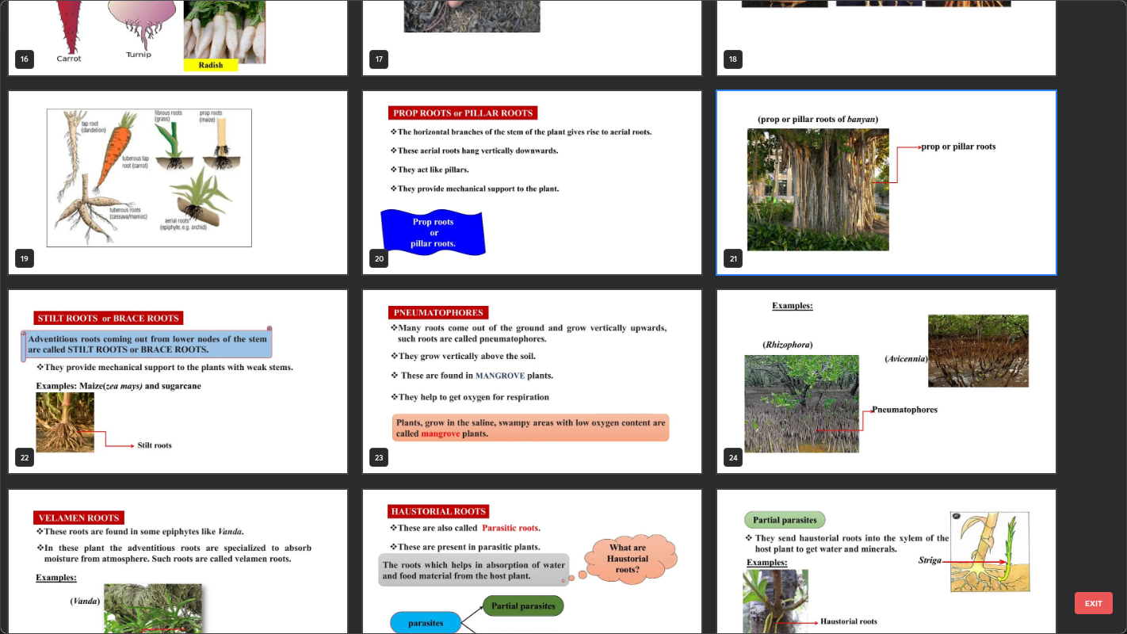
click at [327, 405] on img "grid" at bounding box center [178, 381] width 338 height 183
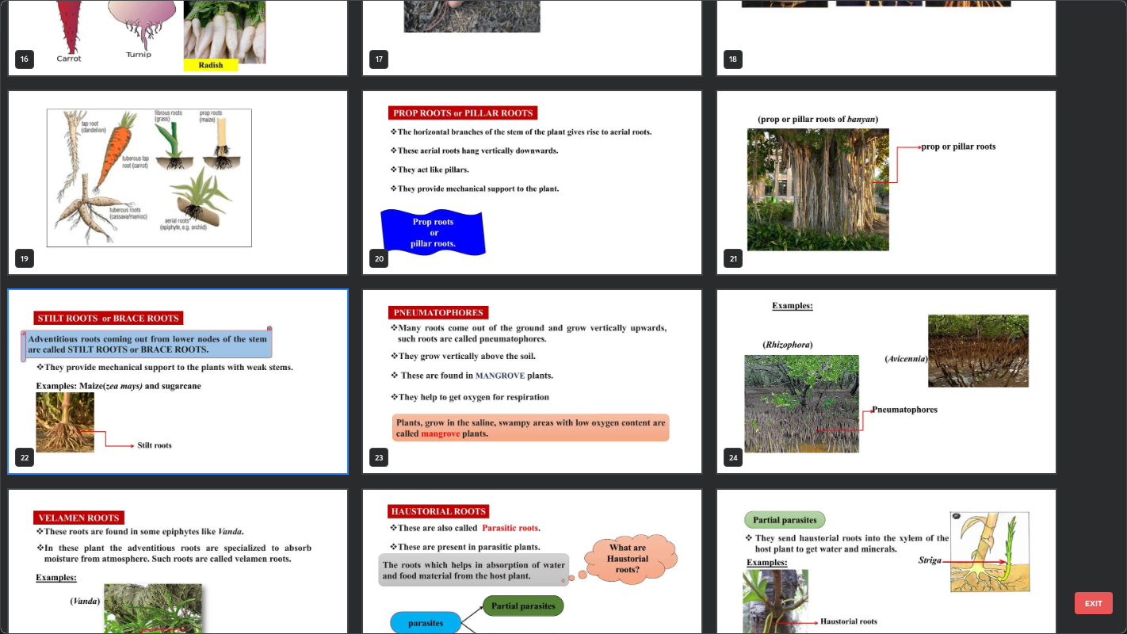
click at [326, 407] on img "grid" at bounding box center [178, 381] width 338 height 183
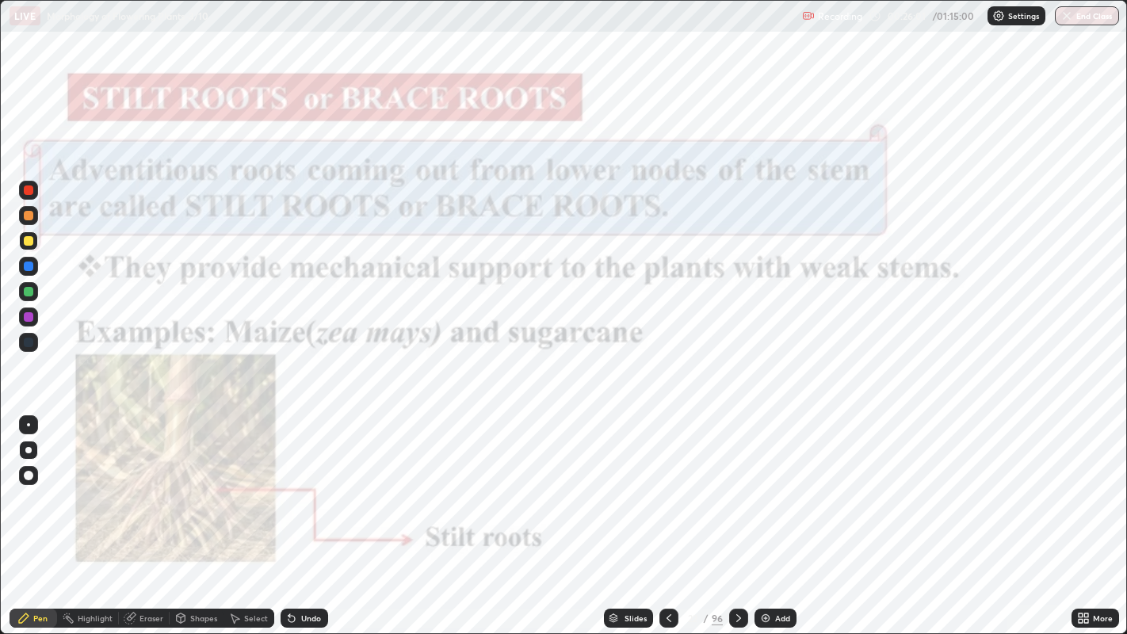
click at [323, 411] on img "grid" at bounding box center [178, 381] width 338 height 183
click at [1080, 514] on icon at bounding box center [1081, 616] width 4 height 4
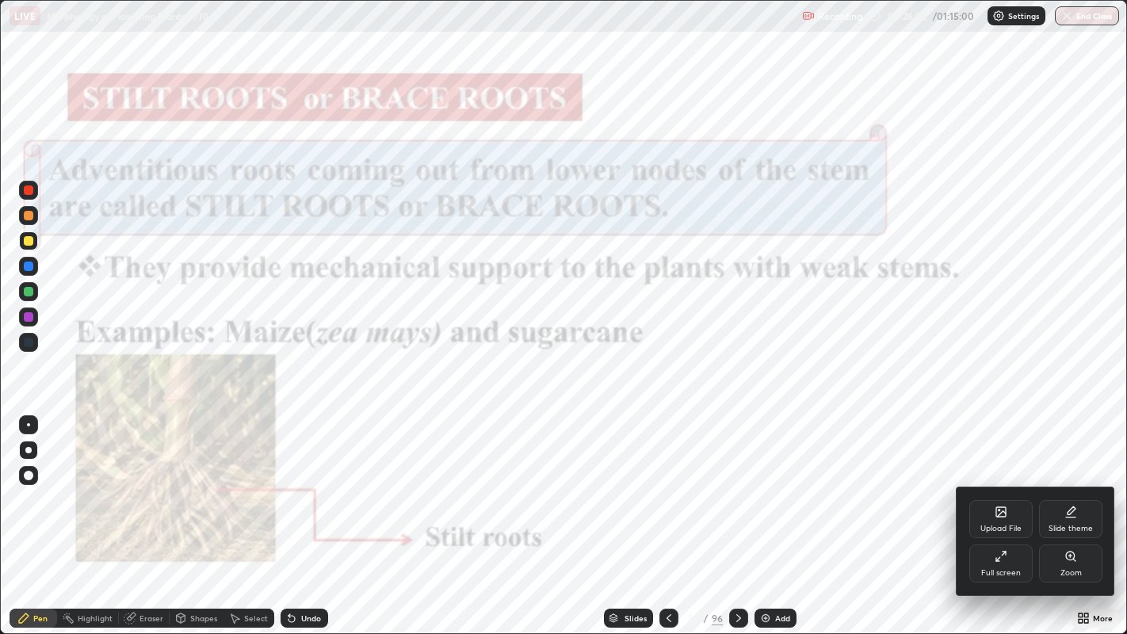
click at [1076, 514] on div "Zoom" at bounding box center [1071, 573] width 21 height 8
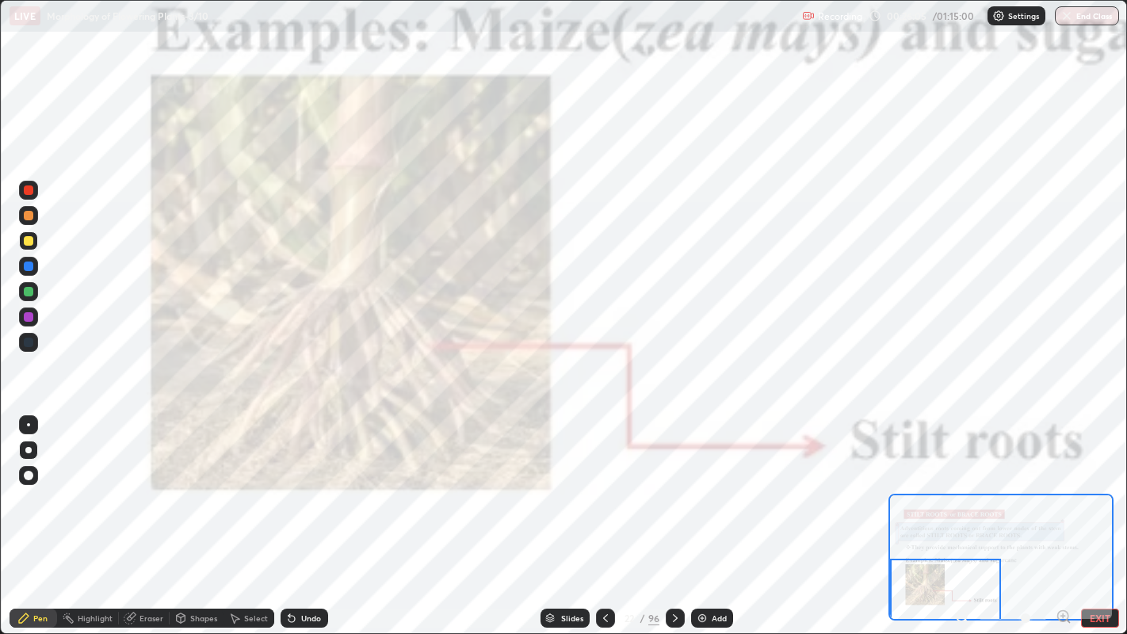
click at [1068, 514] on icon at bounding box center [1068, 621] width 3 height 3
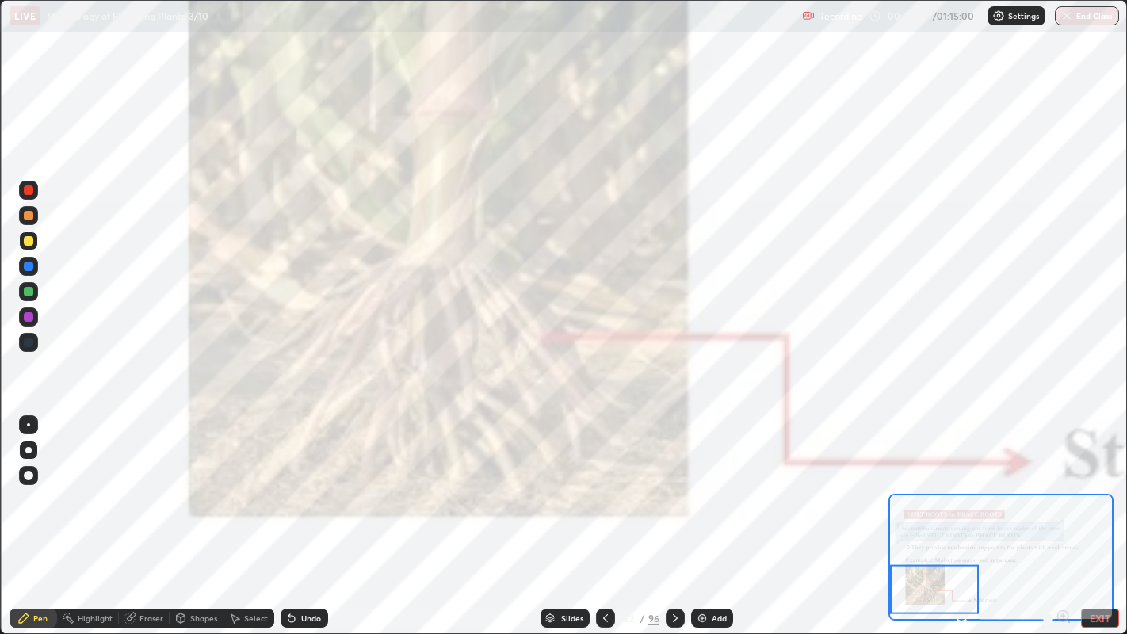
click at [30, 186] on div at bounding box center [29, 190] width 10 height 10
click at [180, 514] on icon at bounding box center [181, 617] width 9 height 2
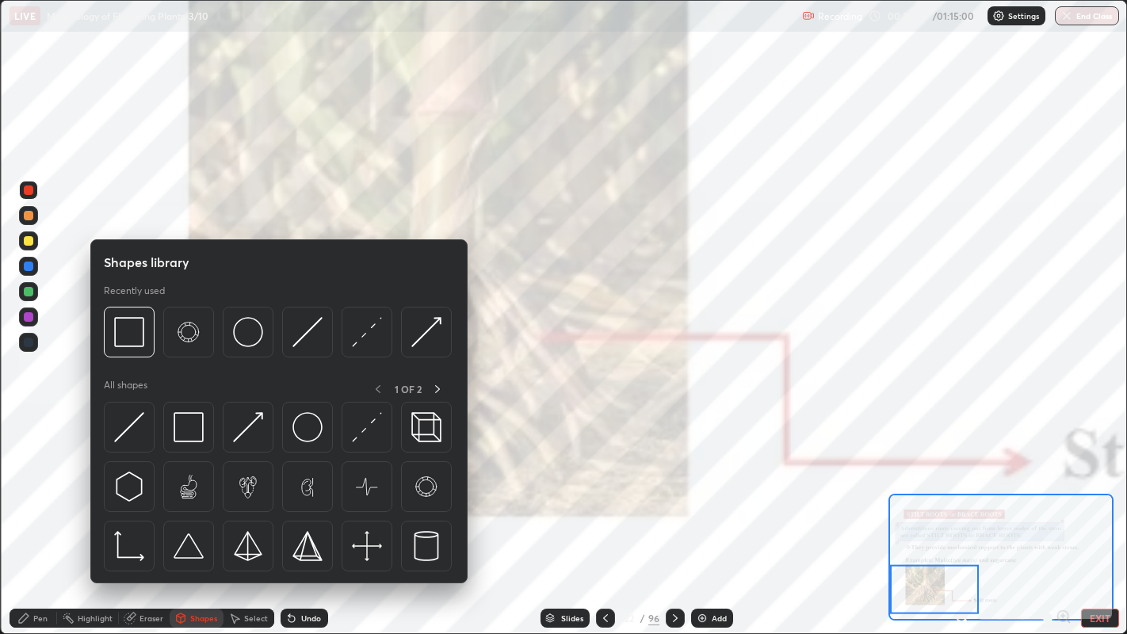
click at [141, 514] on div "Eraser" at bounding box center [144, 618] width 51 height 19
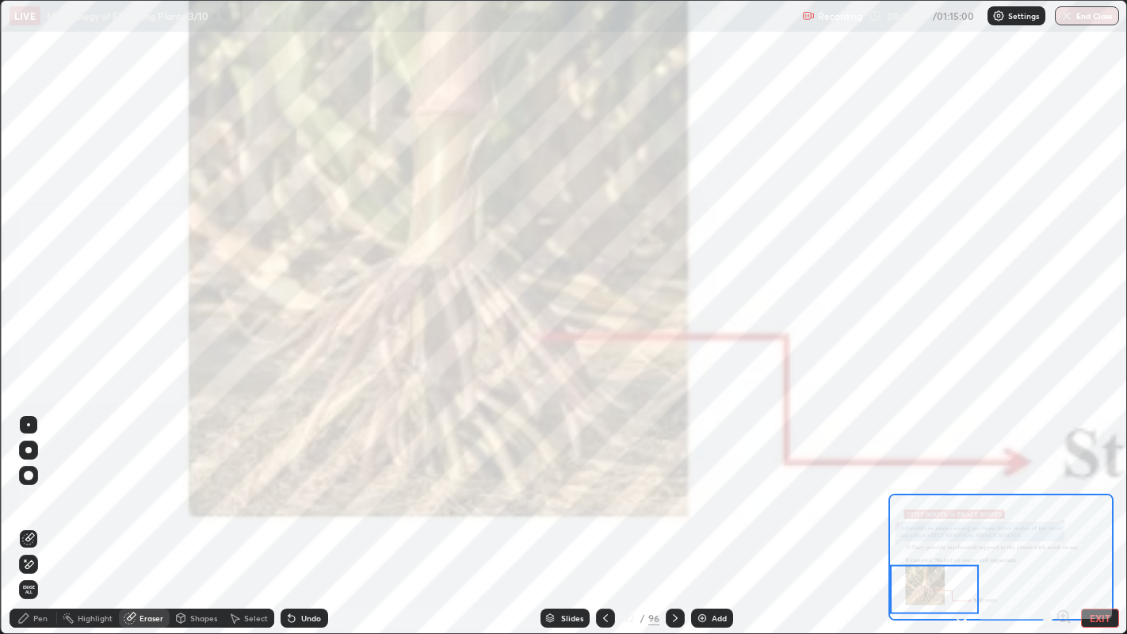
click at [28, 514] on span "Erase all" at bounding box center [28, 590] width 17 height 10
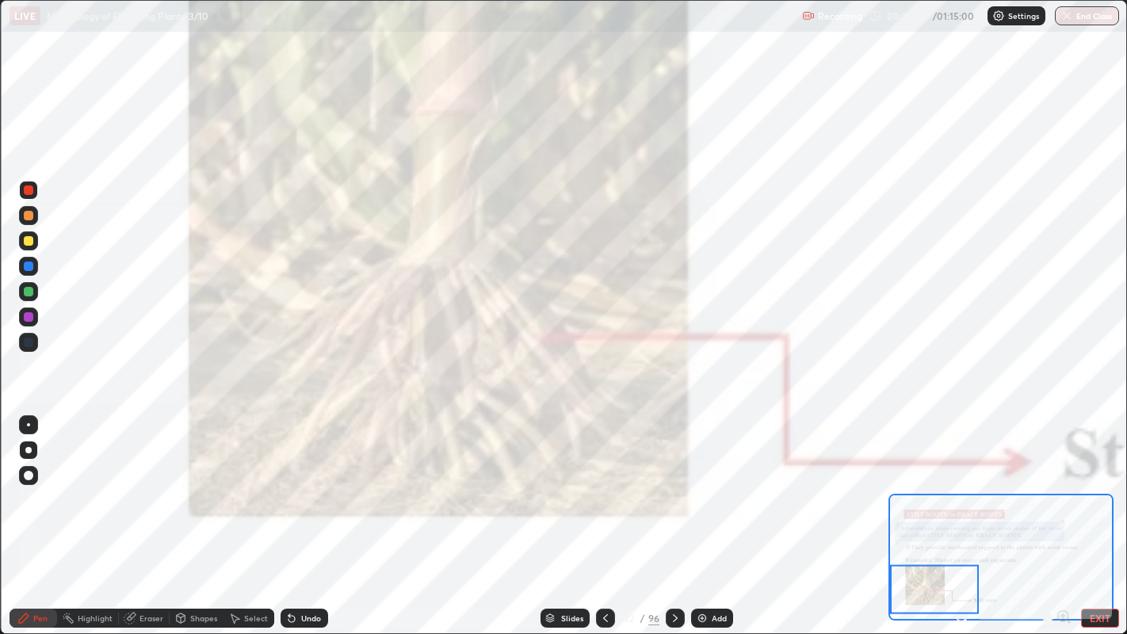
click at [48, 514] on div "Pen" at bounding box center [34, 618] width 48 height 19
click at [554, 514] on div "Slides" at bounding box center [565, 618] width 49 height 19
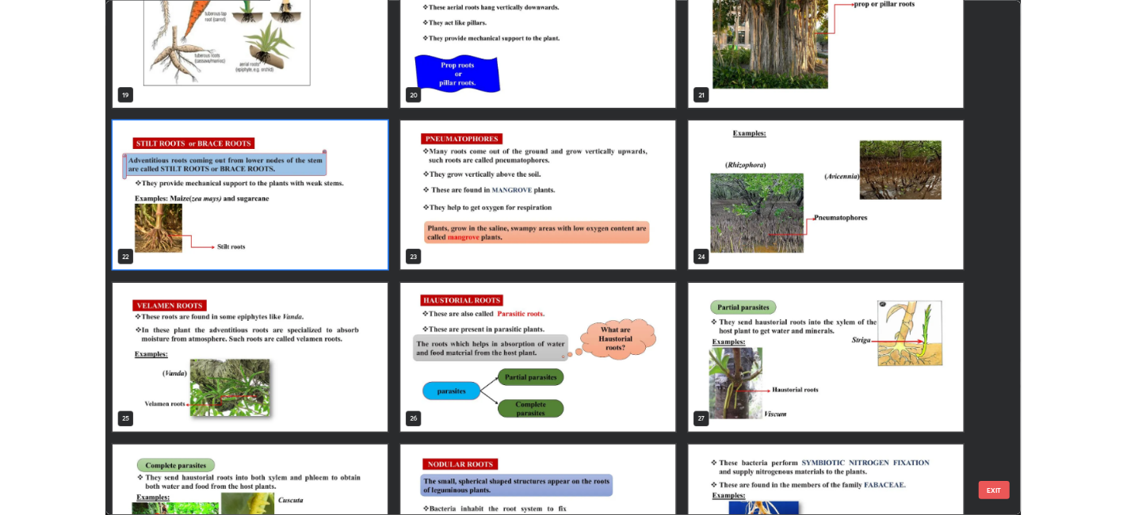
scroll to position [1256, 0]
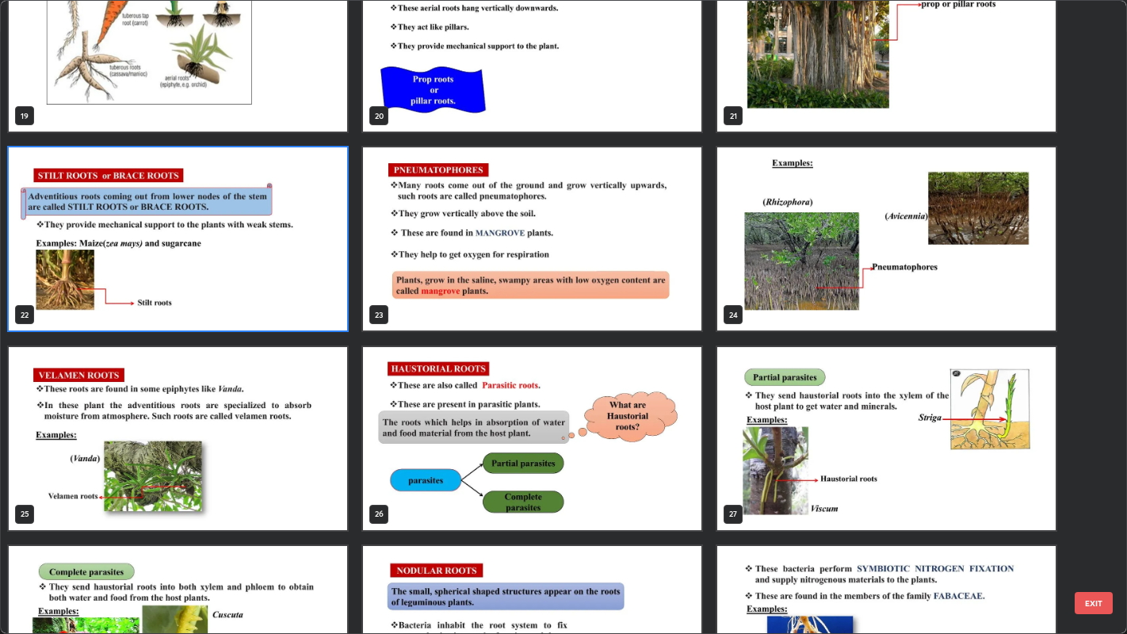
click at [781, 285] on img "grid" at bounding box center [886, 238] width 338 height 183
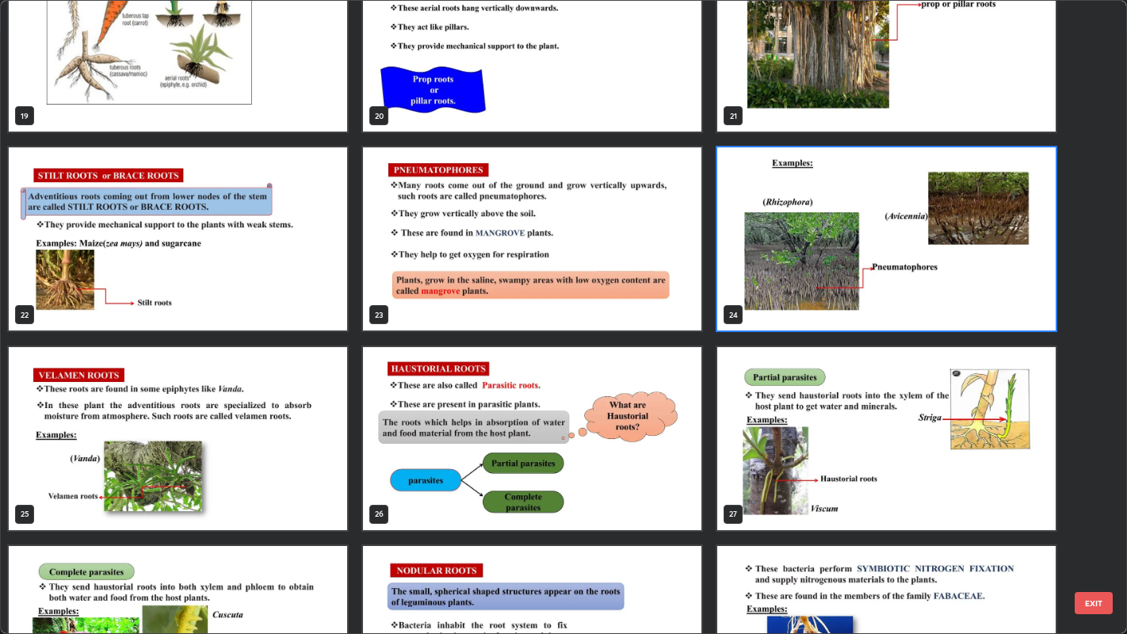
click at [778, 285] on img "grid" at bounding box center [886, 238] width 338 height 183
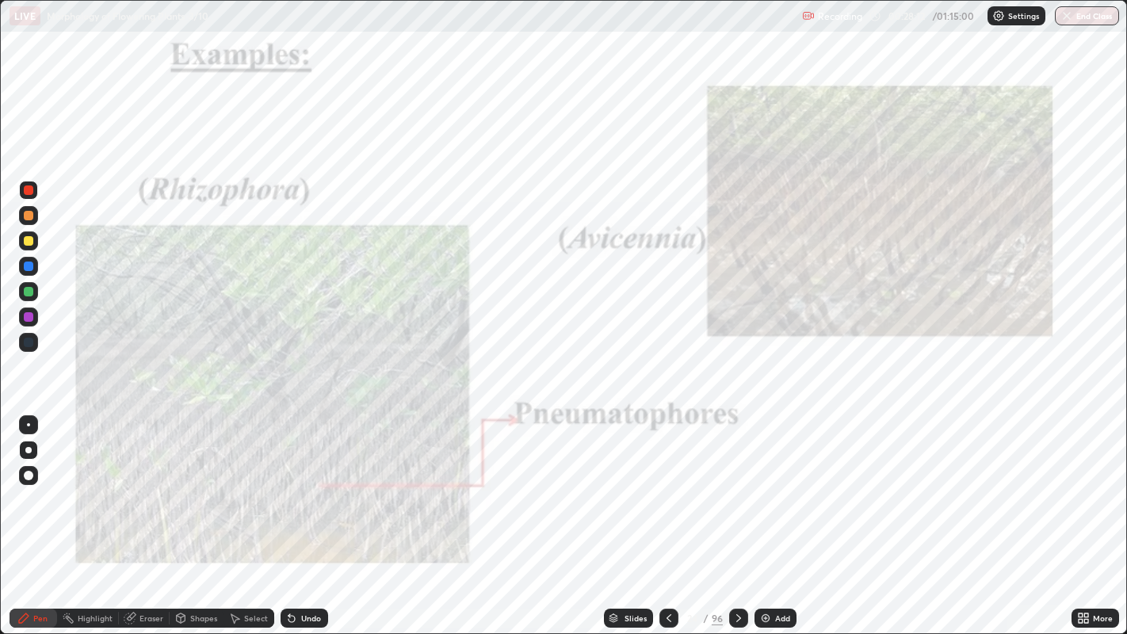
click at [777, 285] on img "grid" at bounding box center [886, 238] width 338 height 183
click at [774, 284] on img "grid" at bounding box center [886, 238] width 338 height 183
click at [1086, 514] on icon at bounding box center [1086, 616] width 4 height 4
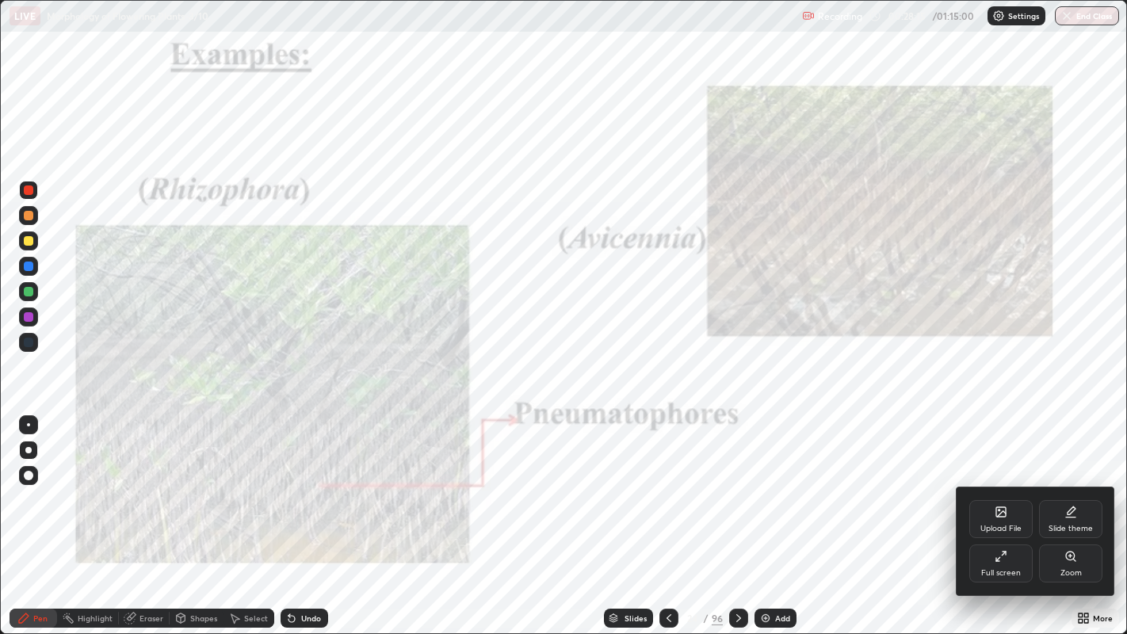
click at [1062, 514] on div "Zoom" at bounding box center [1071, 573] width 21 height 8
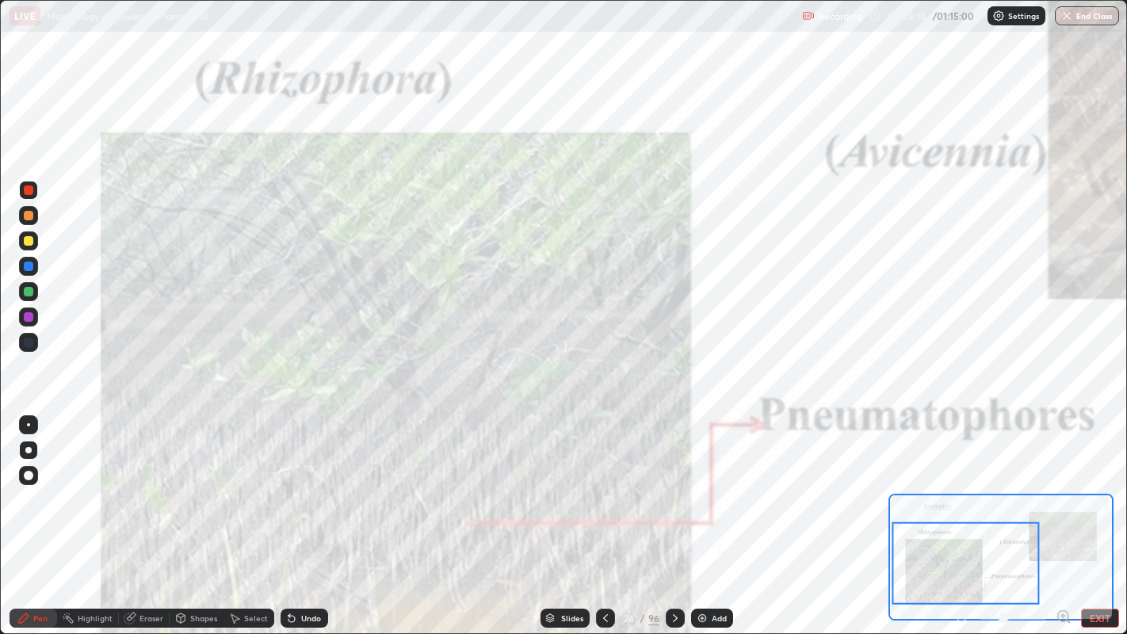
click at [717, 514] on div "Add" at bounding box center [719, 618] width 15 height 8
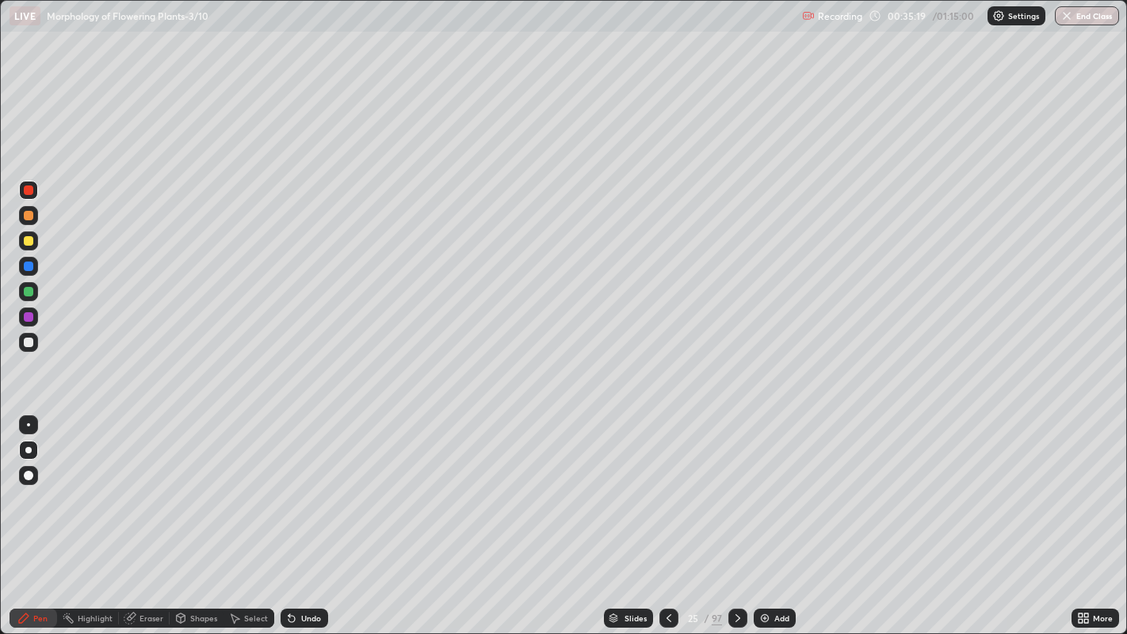
click at [29, 241] on div at bounding box center [29, 241] width 10 height 10
click at [1082, 514] on icon at bounding box center [1081, 616] width 4 height 4
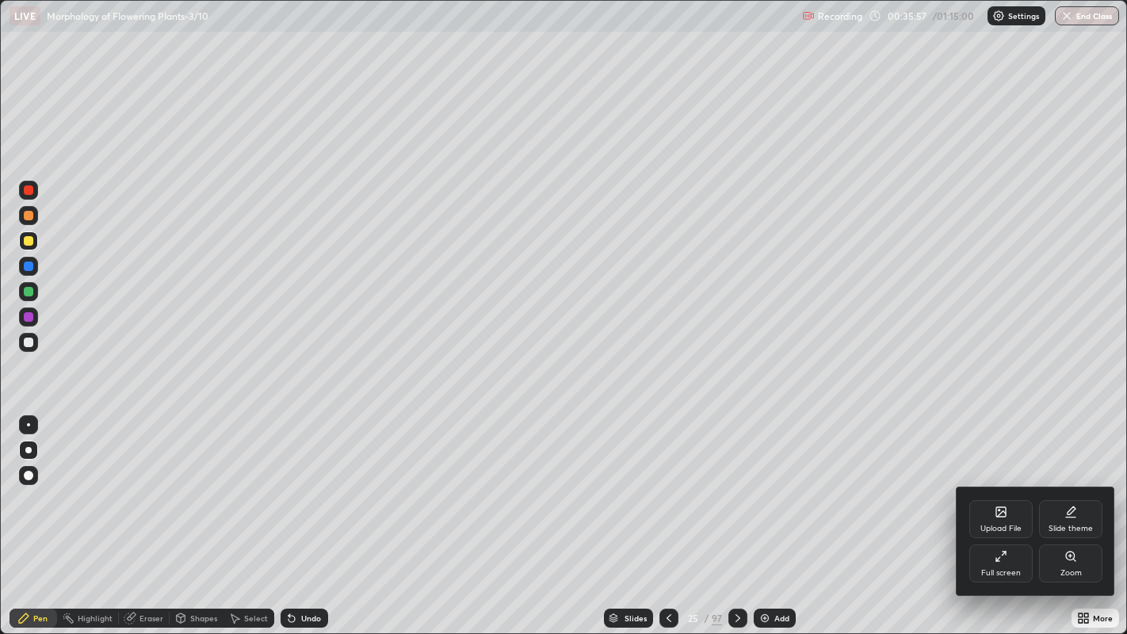
click at [976, 514] on div "Full screen" at bounding box center [1000, 564] width 63 height 38
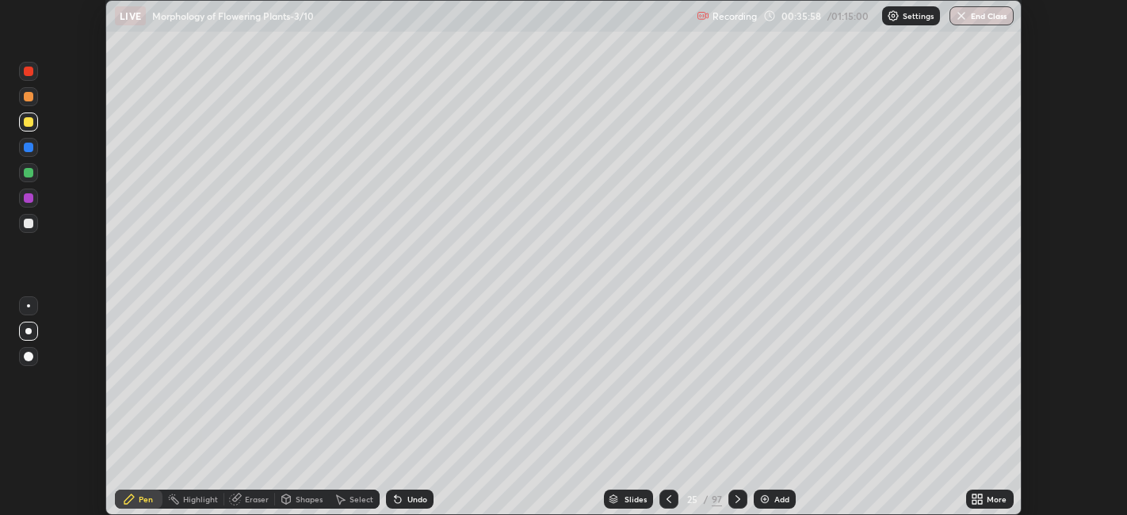
scroll to position [78750, 78137]
click at [612, 497] on icon at bounding box center [614, 497] width 8 height 4
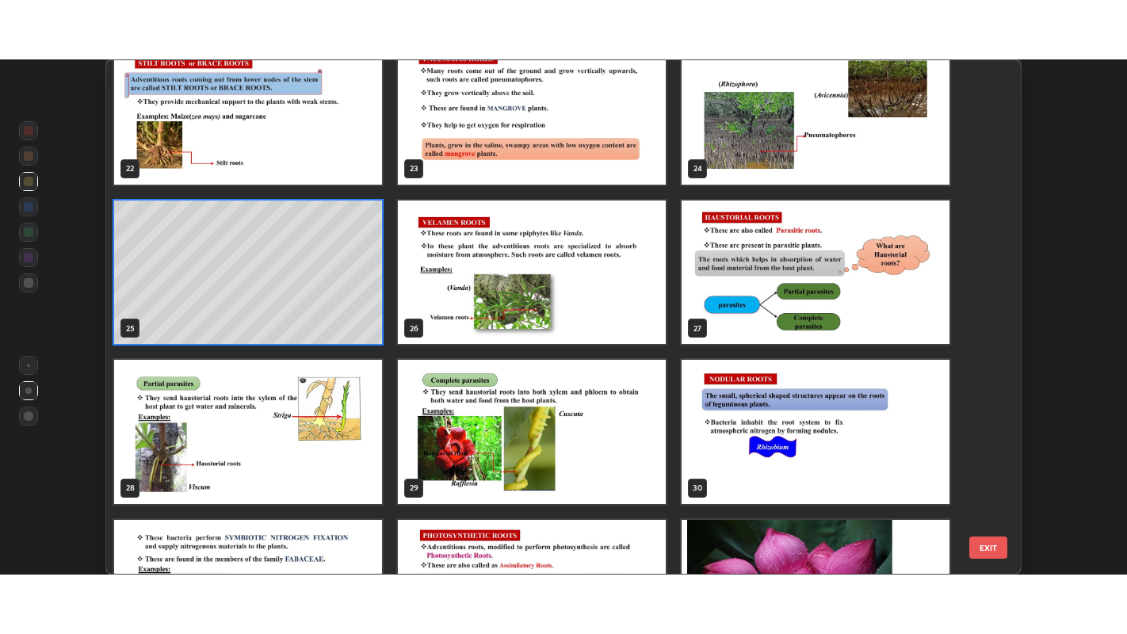
scroll to position [1148, 0]
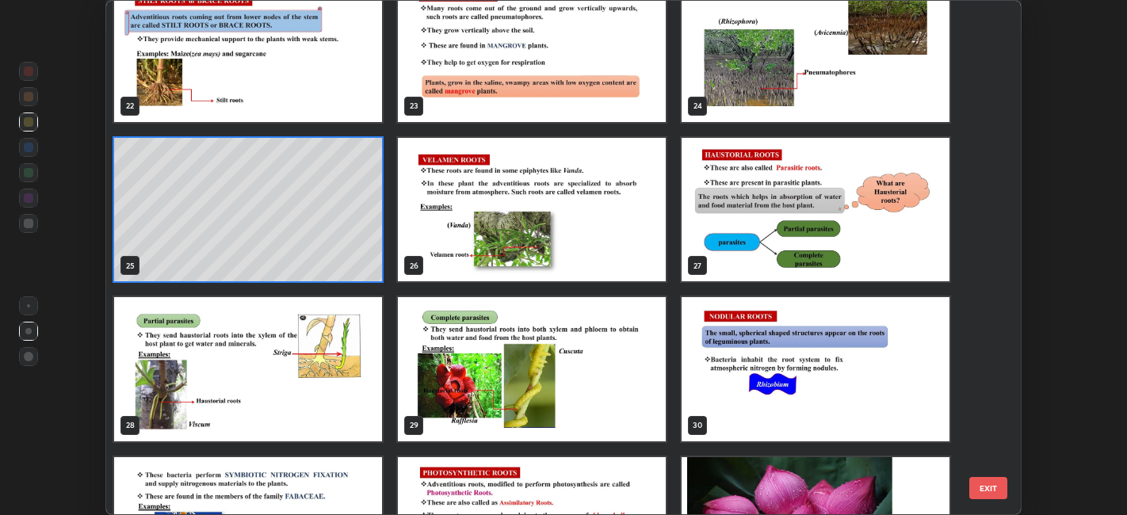
click at [472, 356] on img "grid" at bounding box center [532, 368] width 268 height 143
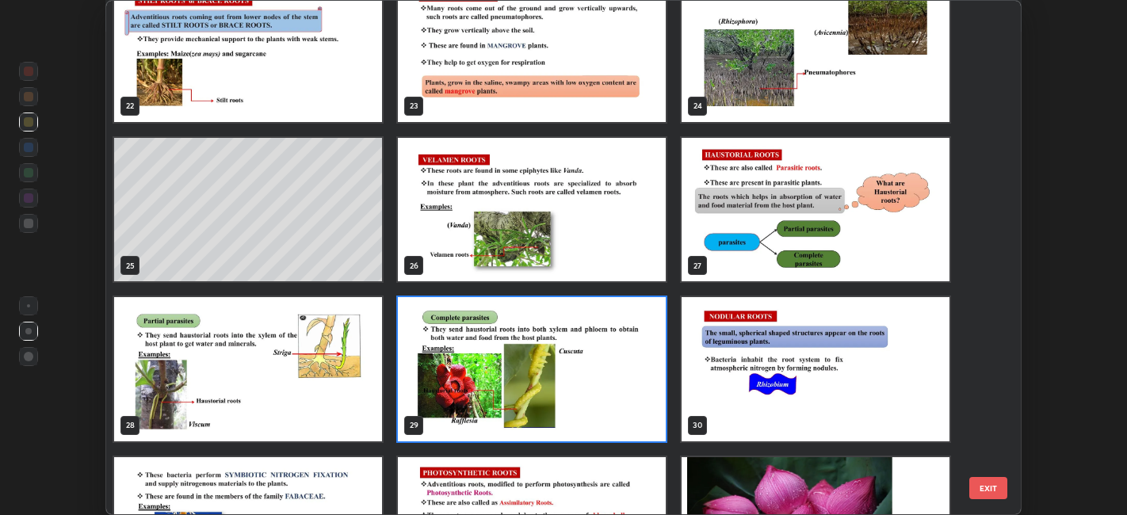
click at [470, 361] on img "grid" at bounding box center [532, 368] width 268 height 143
click at [476, 360] on img "grid" at bounding box center [532, 368] width 268 height 143
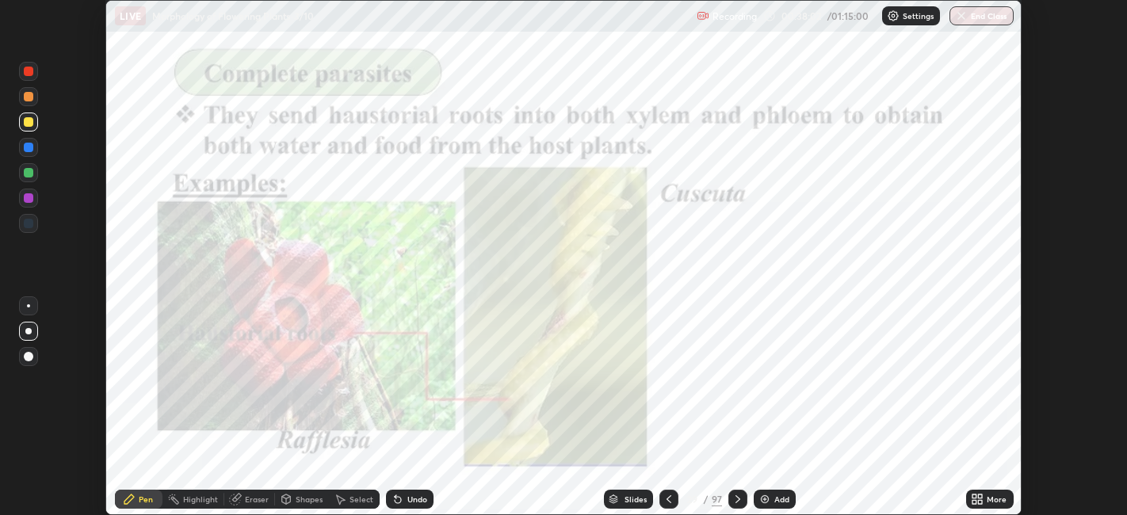
click at [477, 359] on img "grid" at bounding box center [532, 368] width 268 height 143
click at [996, 507] on div "More" at bounding box center [990, 499] width 48 height 19
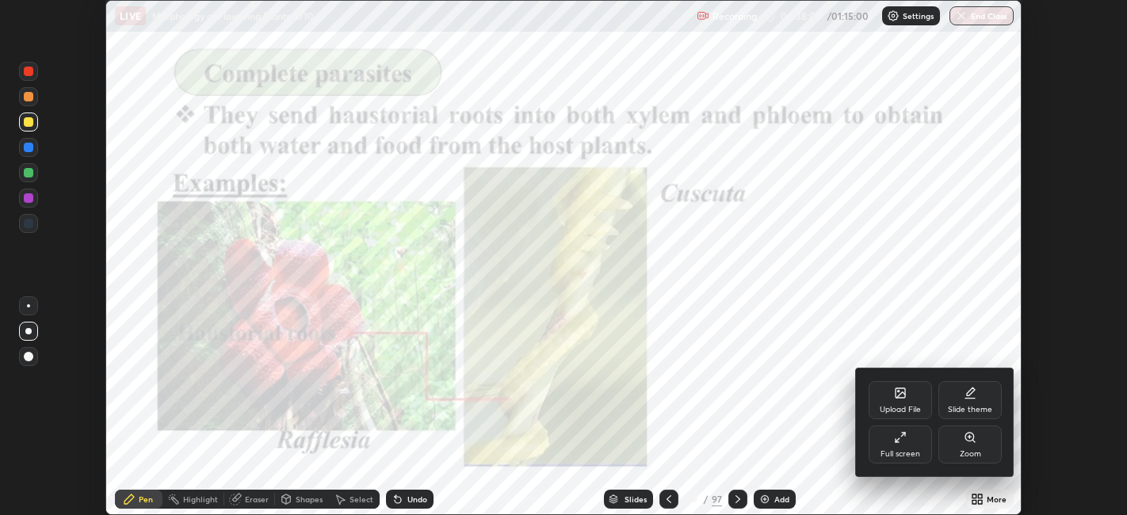
click at [973, 458] on div "Zoom" at bounding box center [970, 454] width 21 height 8
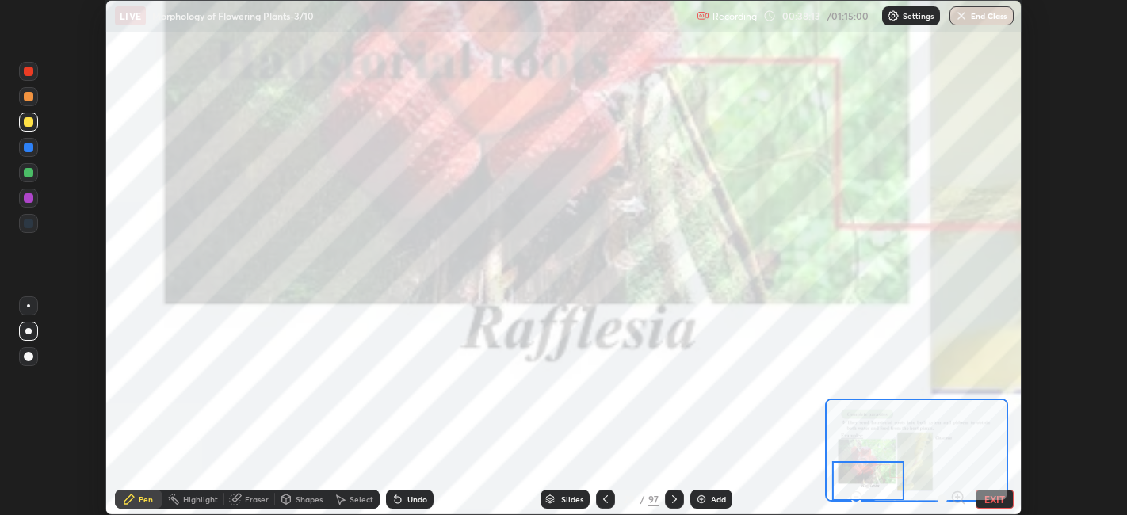
click at [32, 229] on div at bounding box center [28, 223] width 19 height 19
click at [996, 502] on button "EXIT" at bounding box center [995, 499] width 38 height 19
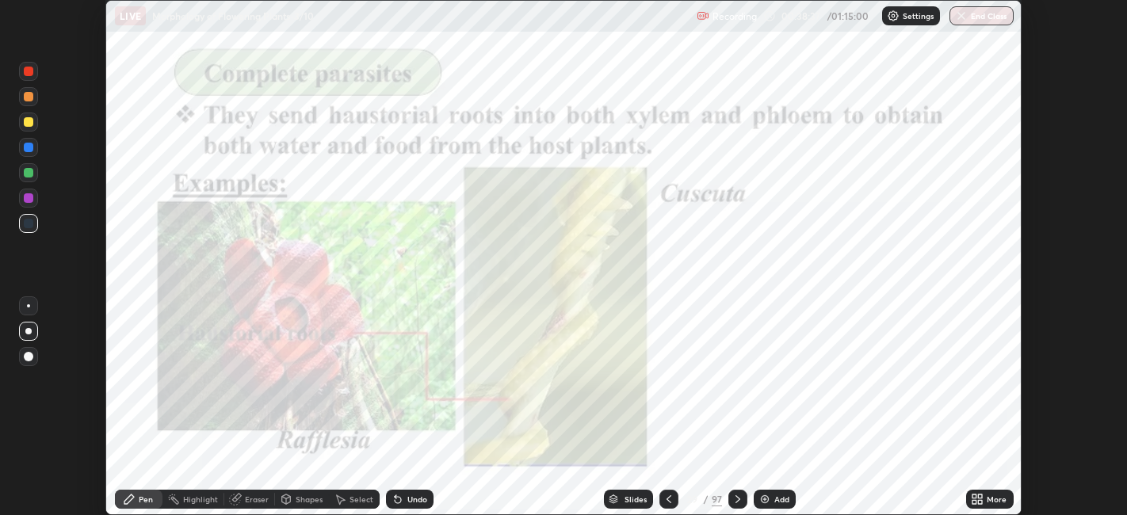
click at [975, 496] on icon at bounding box center [975, 497] width 4 height 4
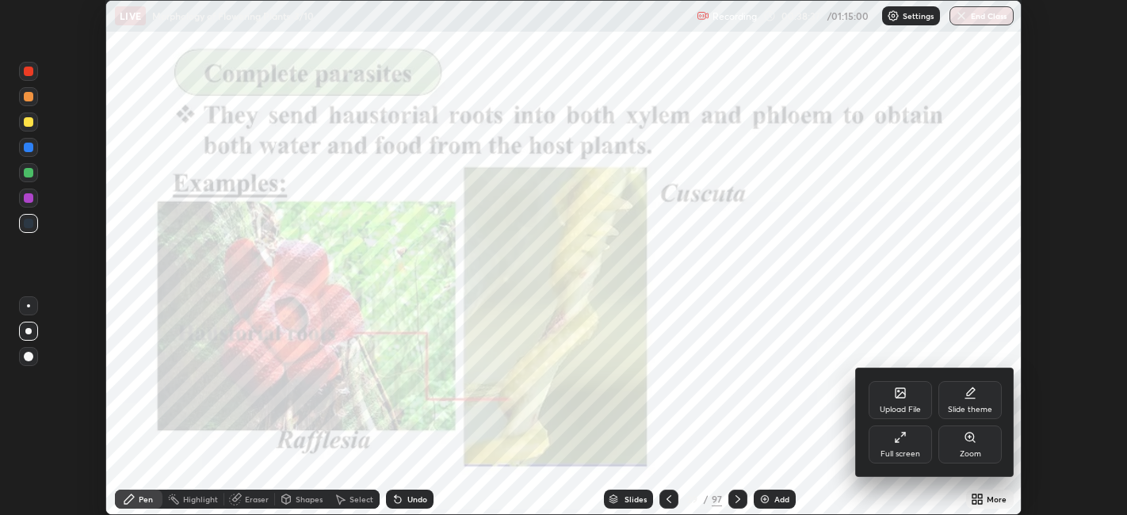
click at [891, 453] on div "Full screen" at bounding box center [901, 454] width 40 height 8
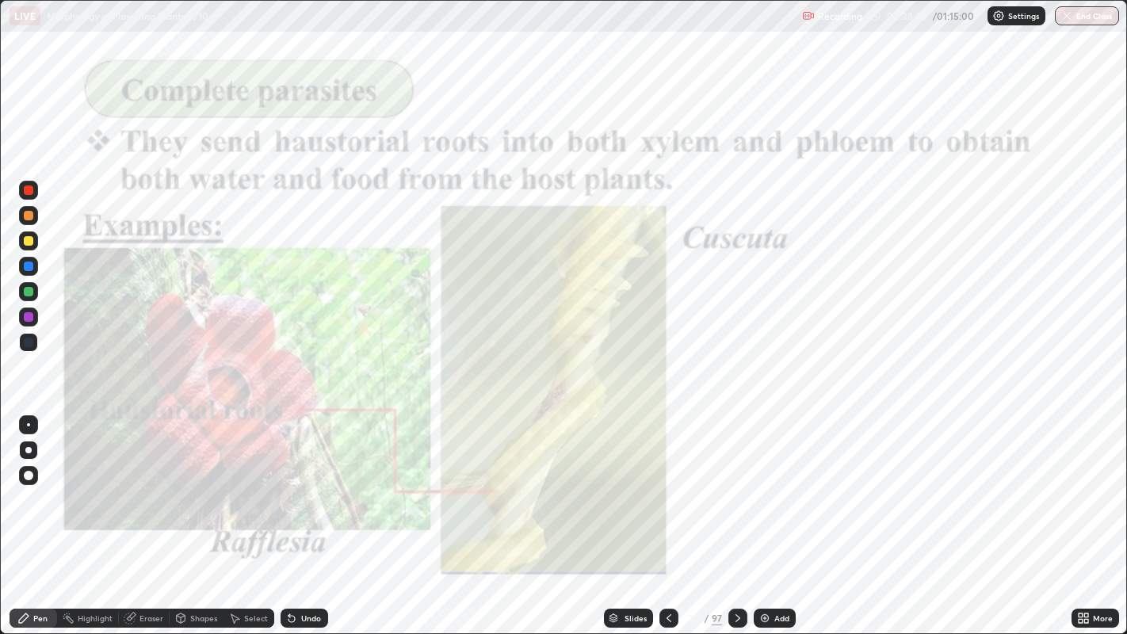
scroll to position [634, 1127]
click at [622, 514] on div "Slides" at bounding box center [628, 618] width 49 height 19
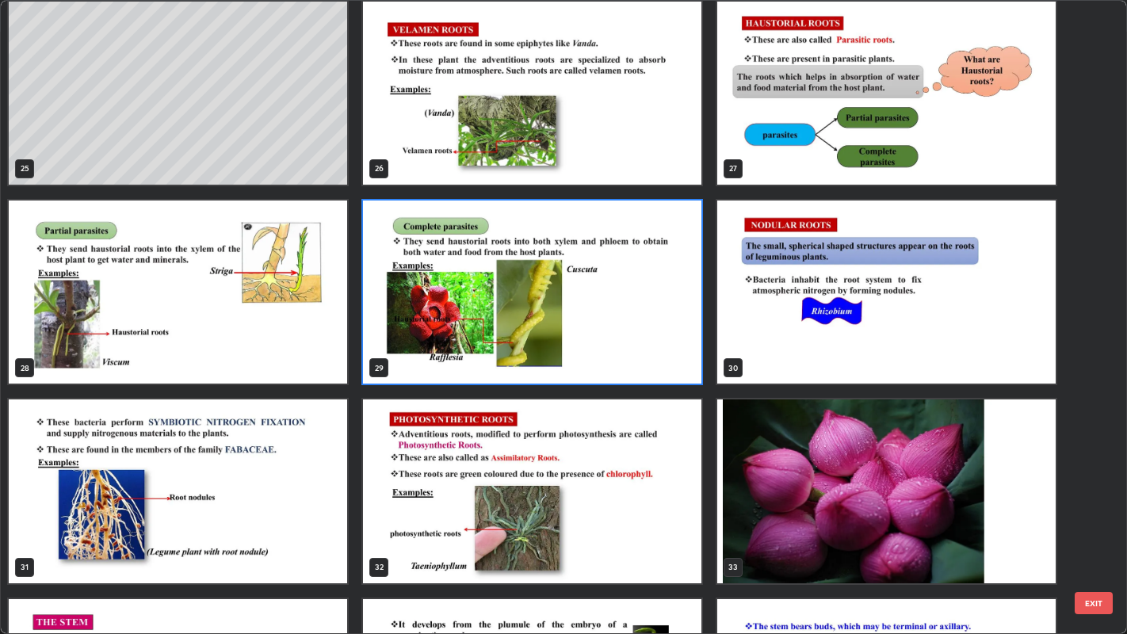
scroll to position [1602, 0]
click at [643, 343] on img "grid" at bounding box center [532, 292] width 338 height 183
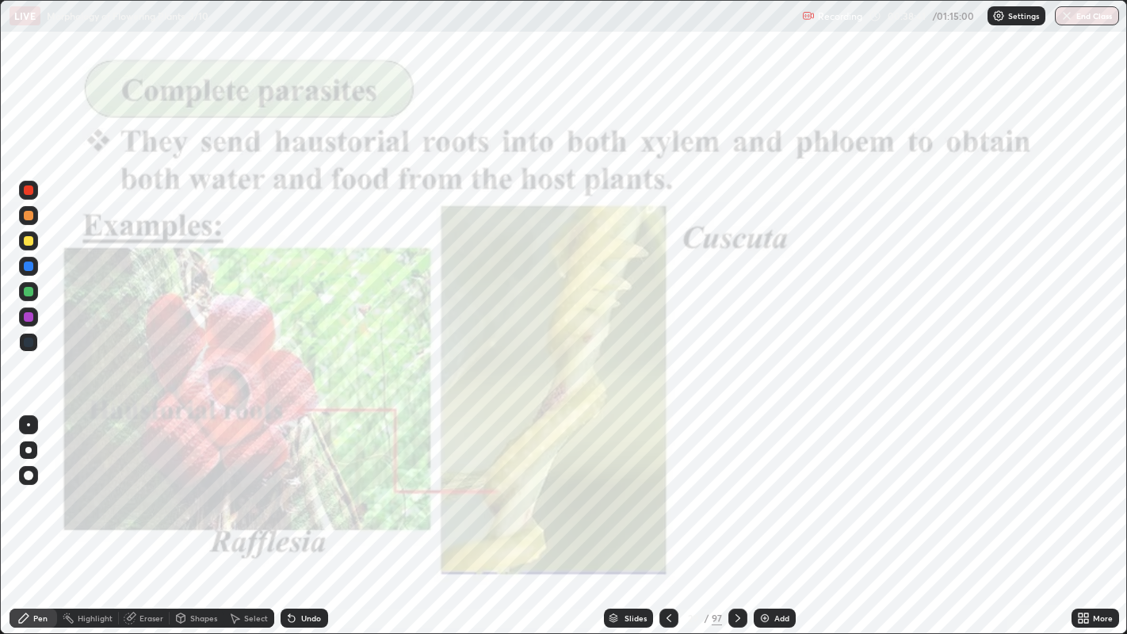
click at [648, 349] on img "grid" at bounding box center [532, 292] width 338 height 183
click at [650, 349] on img "grid" at bounding box center [532, 292] width 338 height 183
click at [781, 514] on div "Add" at bounding box center [781, 618] width 15 height 8
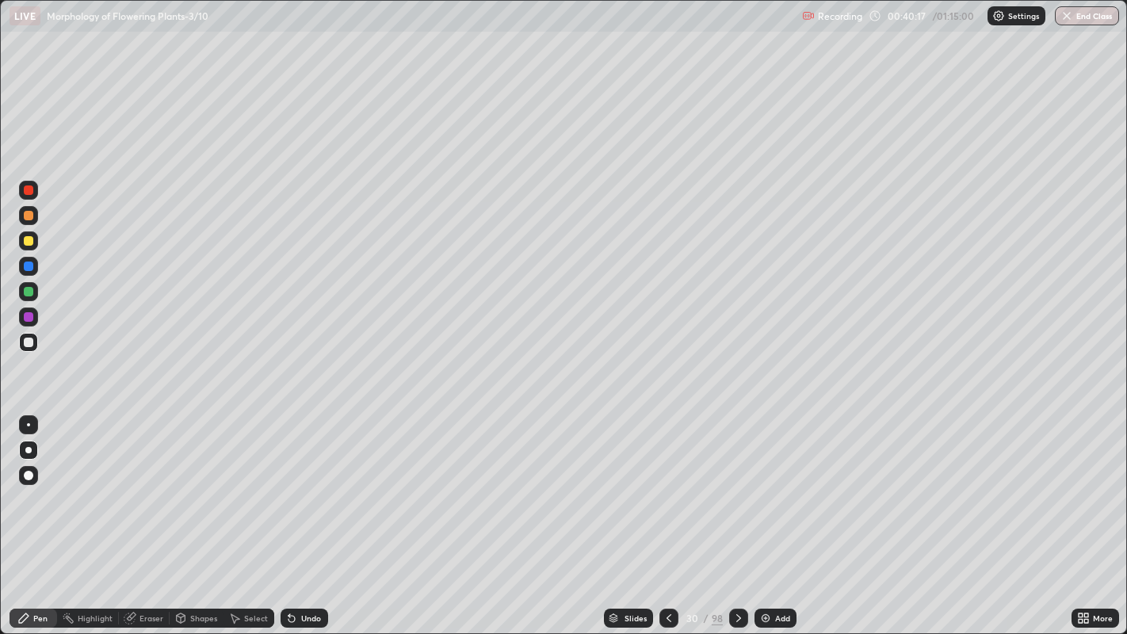
click at [627, 514] on div "Slides" at bounding box center [628, 618] width 49 height 19
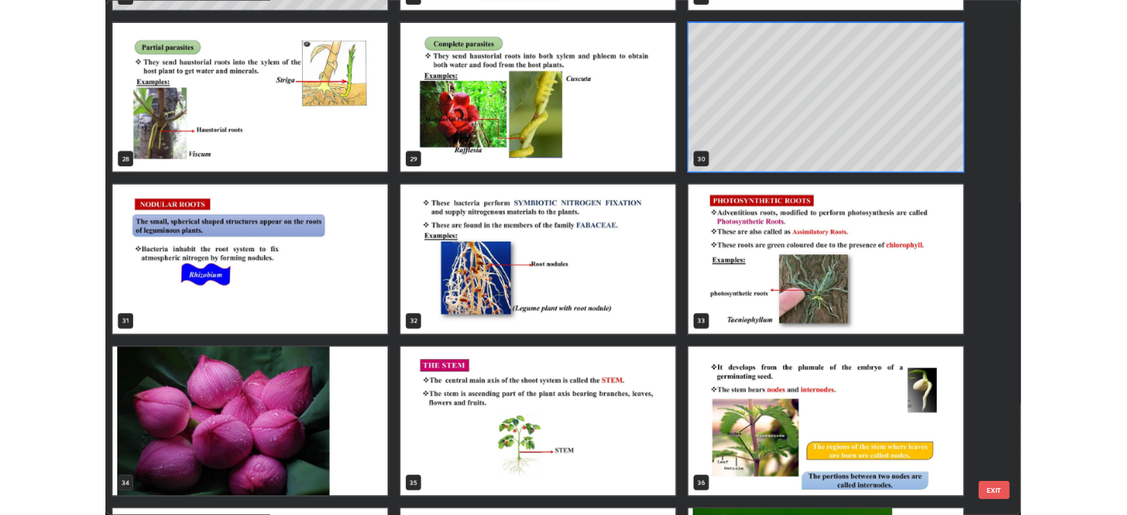
scroll to position [1793, 0]
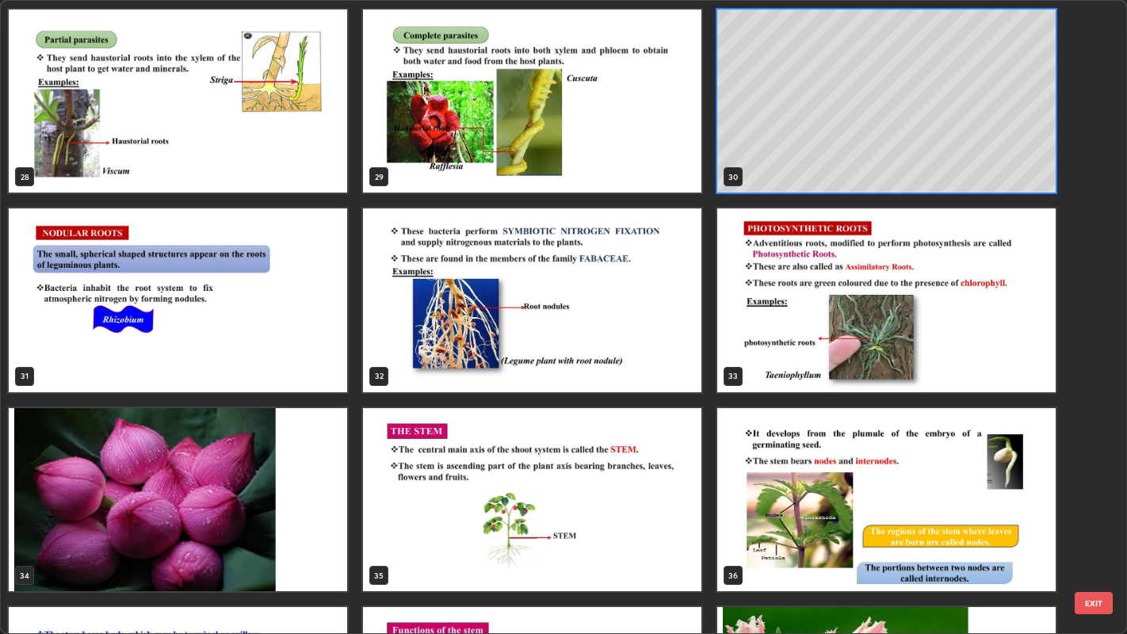
click at [331, 359] on img "grid" at bounding box center [178, 299] width 338 height 183
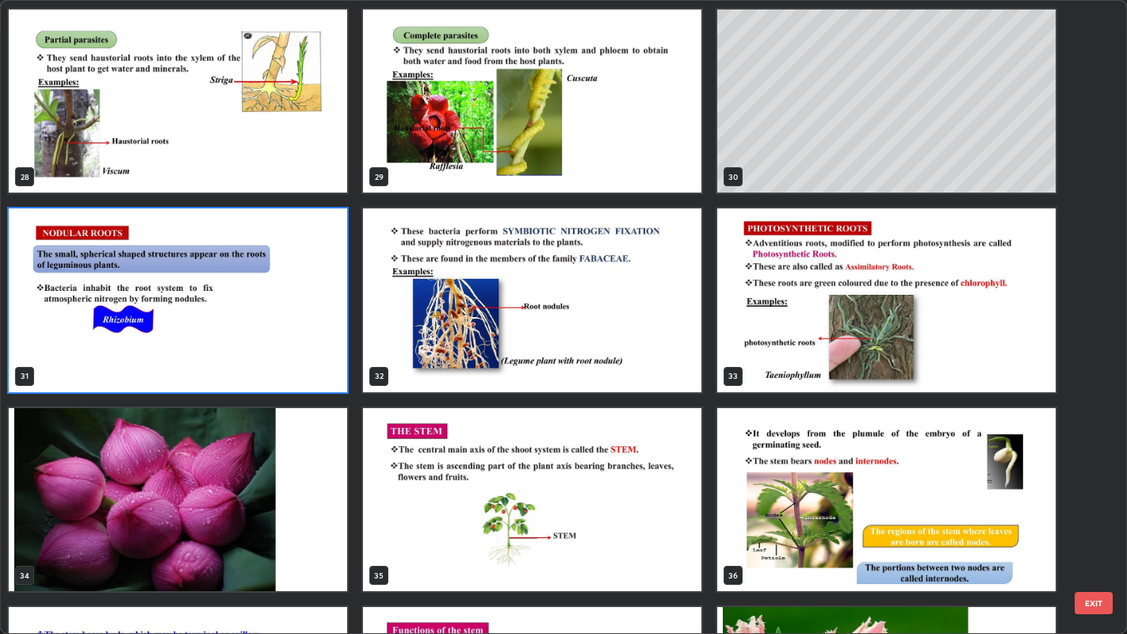
click at [331, 357] on img "grid" at bounding box center [178, 299] width 338 height 183
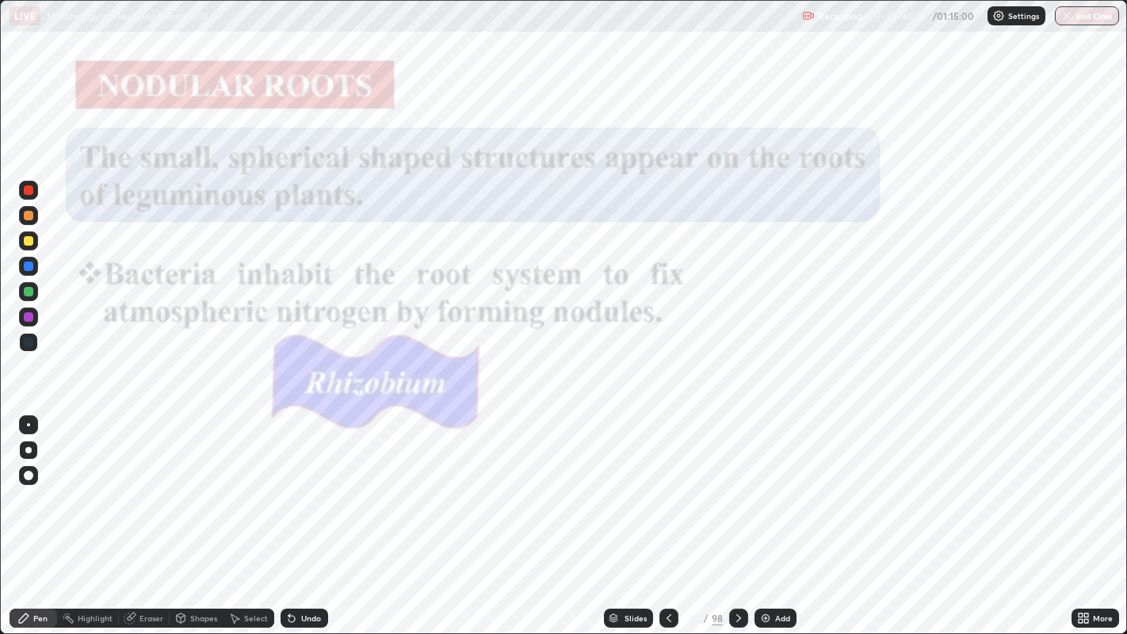
click at [770, 514] on div "Add" at bounding box center [776, 618] width 42 height 19
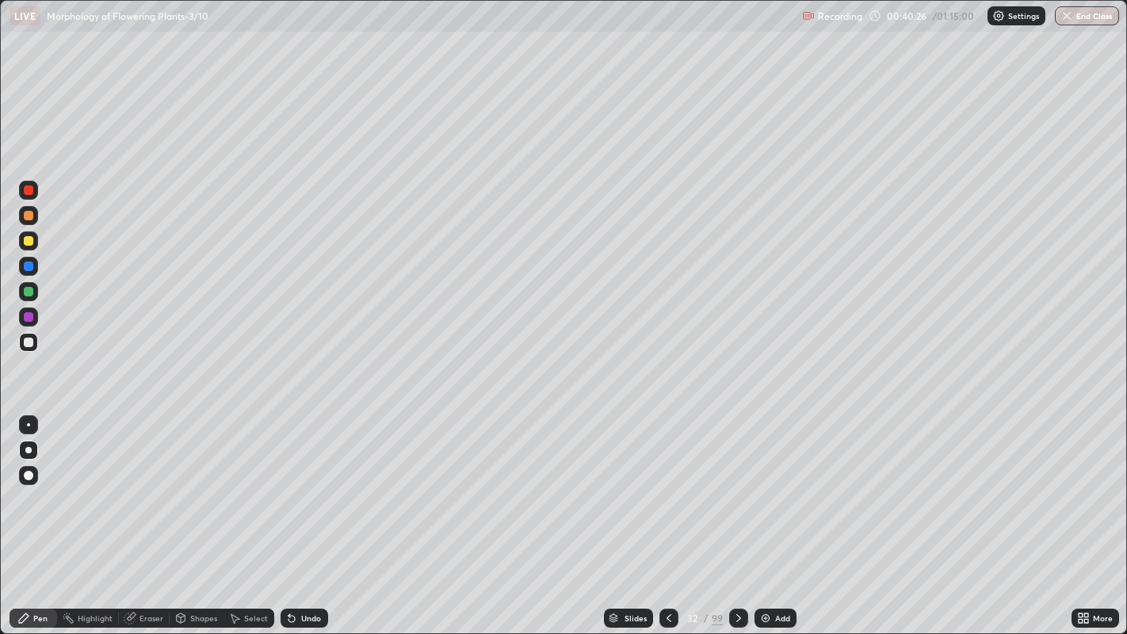
click at [1084, 514] on icon at bounding box center [1083, 618] width 13 height 13
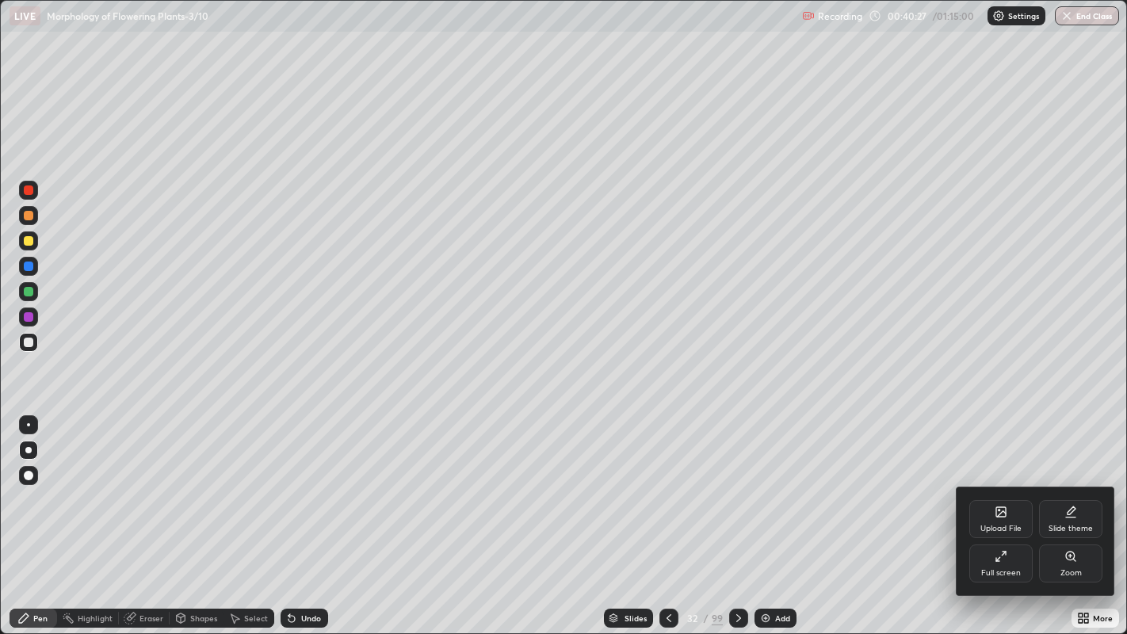
click at [987, 514] on div "Full screen" at bounding box center [1000, 564] width 63 height 38
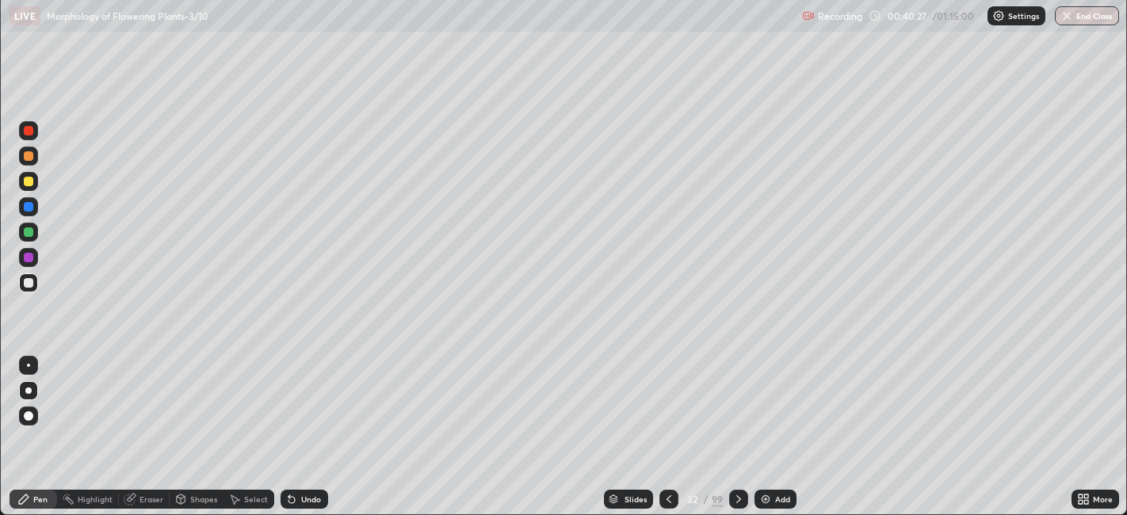
scroll to position [78750, 78137]
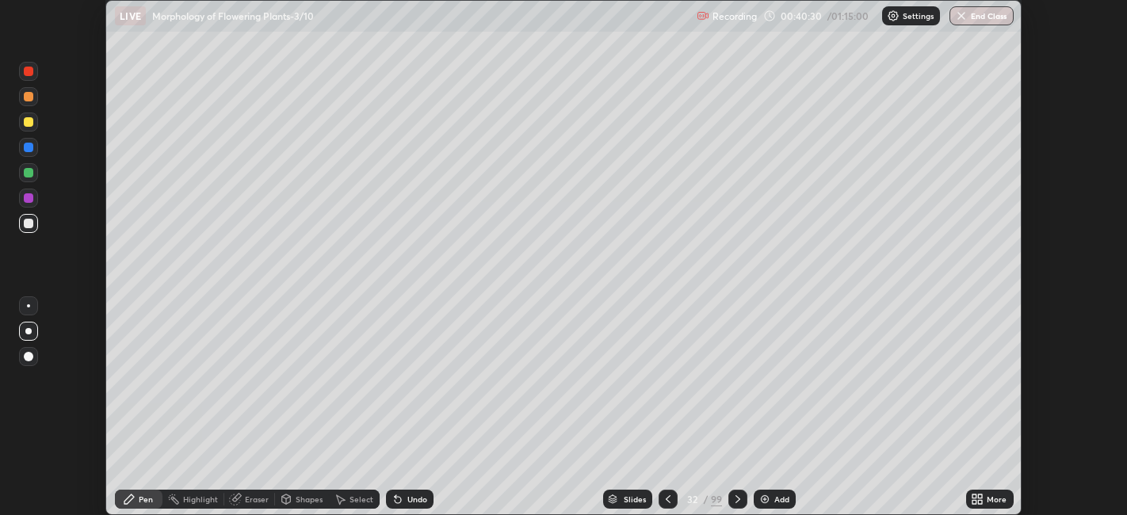
click at [620, 498] on div "Slides" at bounding box center [627, 499] width 49 height 19
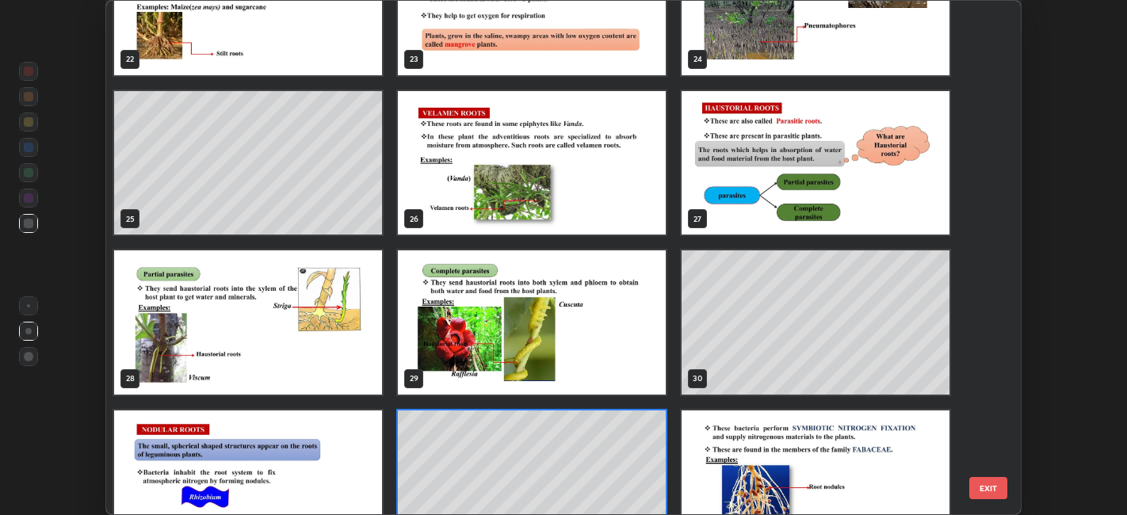
scroll to position [1187, 0]
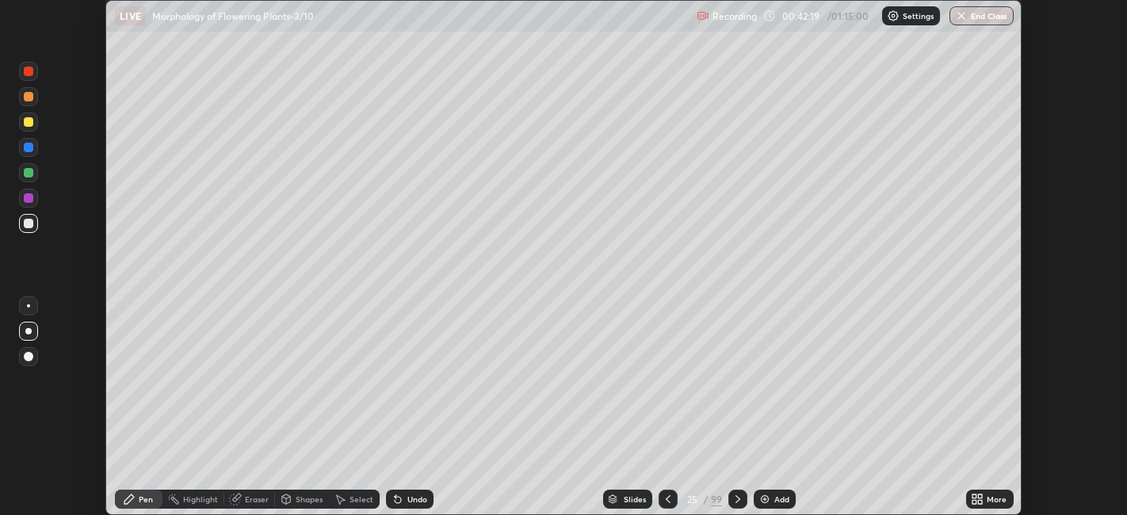
click at [627, 503] on div "Slides" at bounding box center [635, 499] width 22 height 8
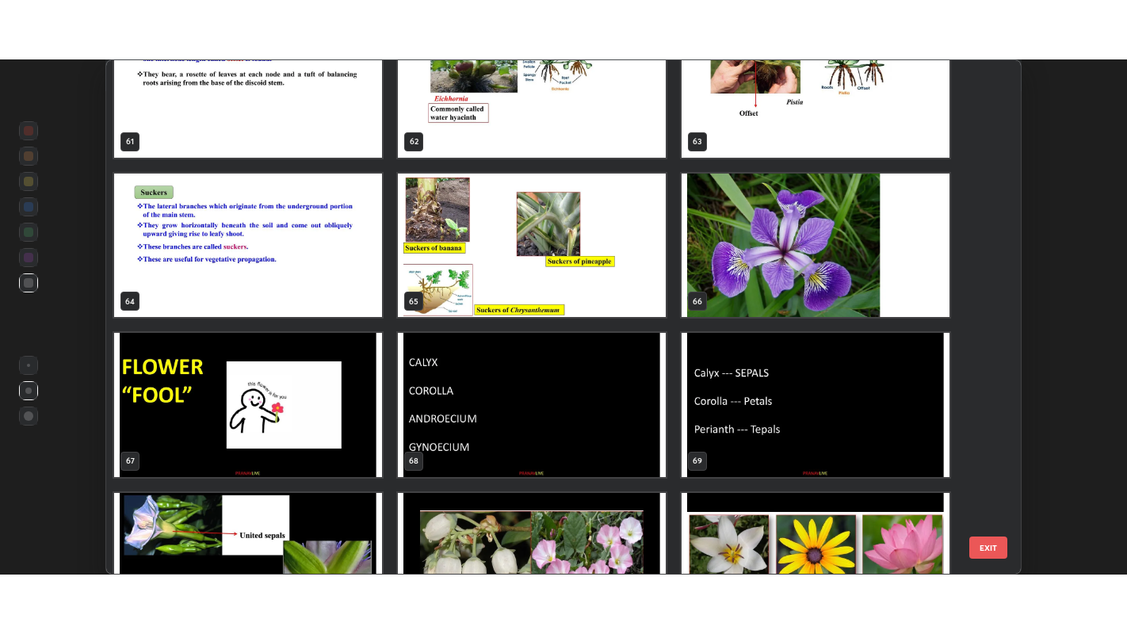
scroll to position [3247, 0]
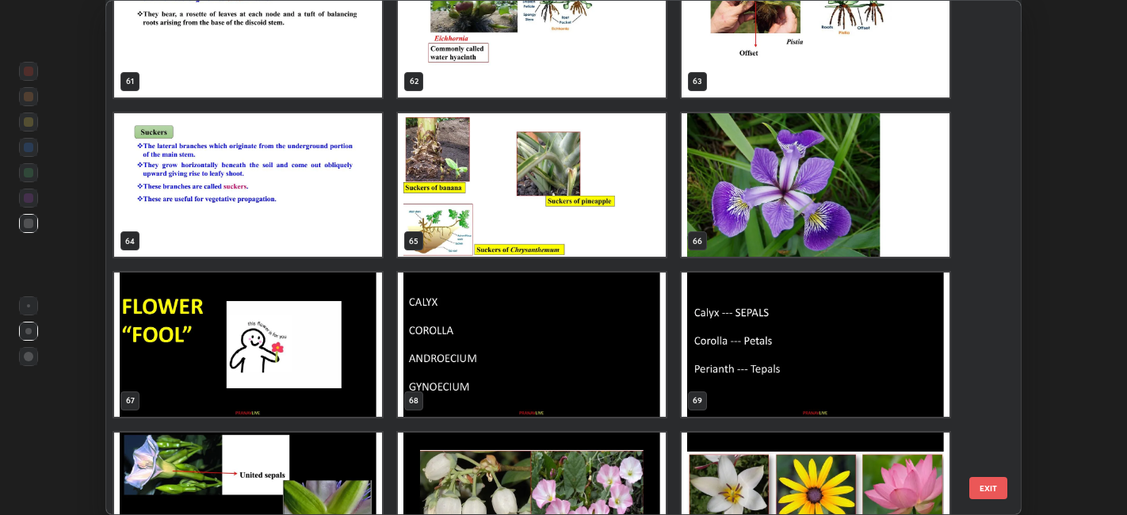
click at [499, 321] on img "grid" at bounding box center [532, 344] width 268 height 143
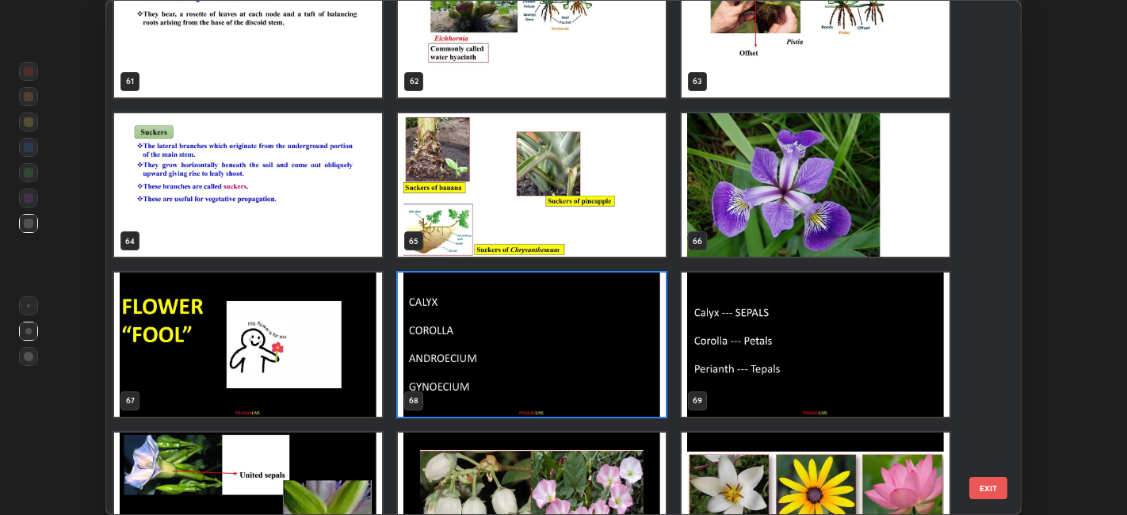
click at [501, 326] on img "grid" at bounding box center [532, 344] width 268 height 143
click at [503, 327] on img "grid" at bounding box center [532, 344] width 268 height 143
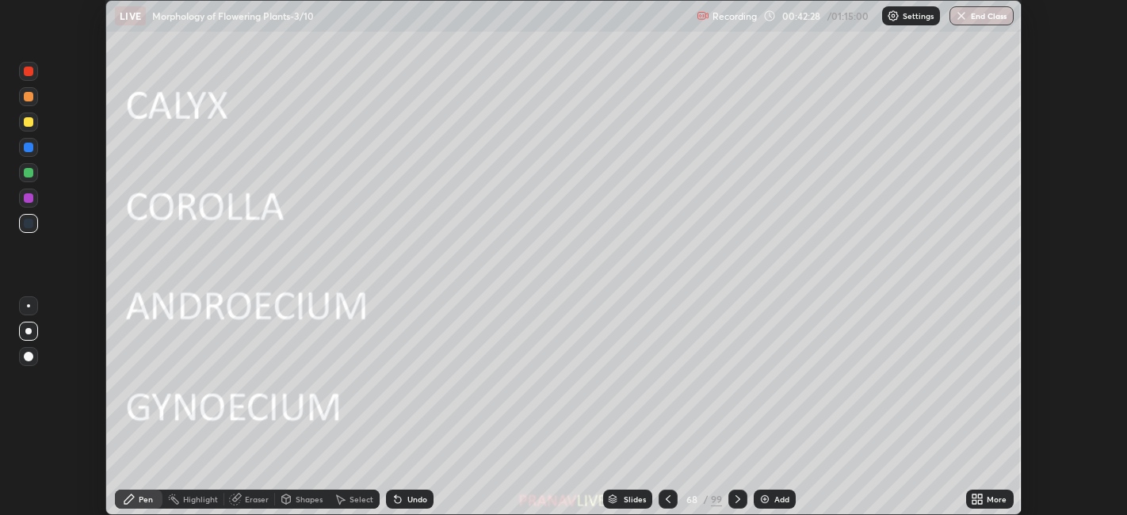
click at [507, 329] on img "grid" at bounding box center [532, 344] width 268 height 143
click at [778, 498] on div "Add" at bounding box center [781, 499] width 15 height 8
click at [975, 496] on icon at bounding box center [975, 497] width 4 height 4
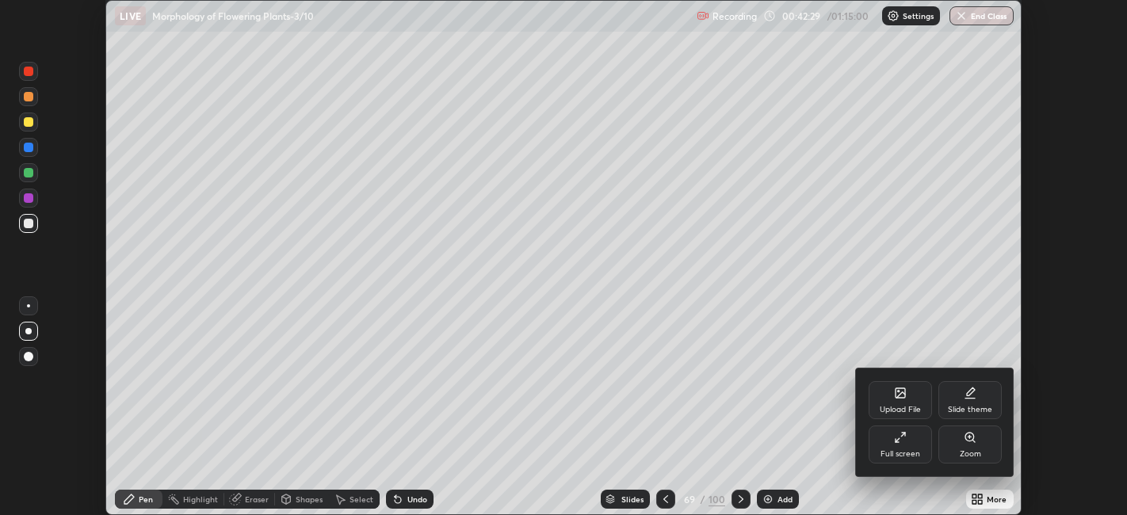
click at [872, 440] on div "Full screen" at bounding box center [900, 445] width 63 height 38
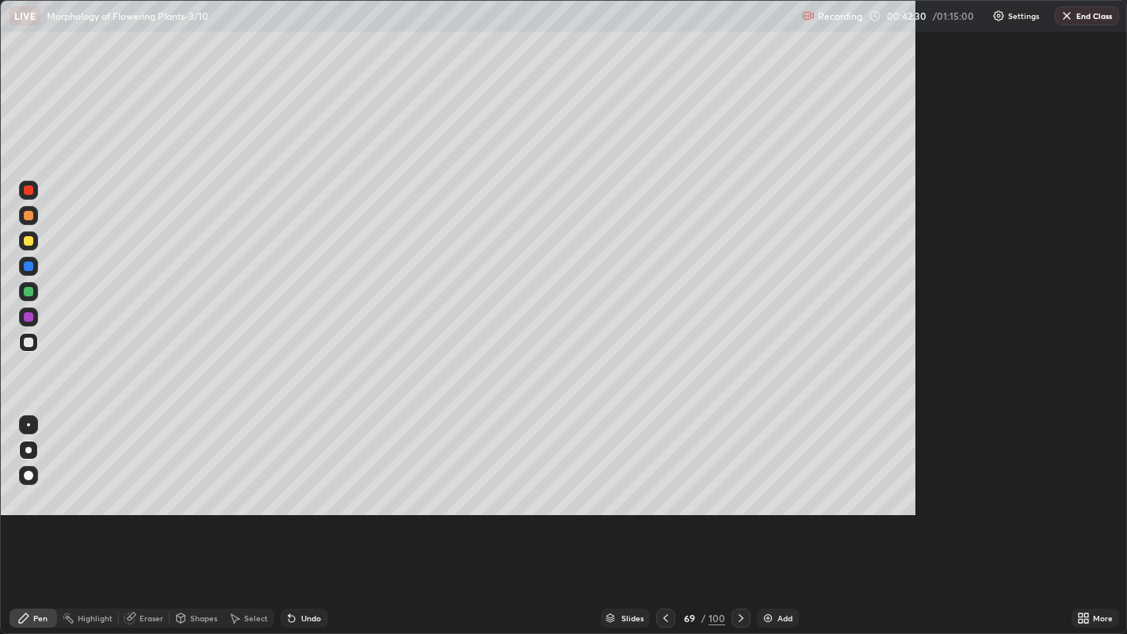
scroll to position [634, 1127]
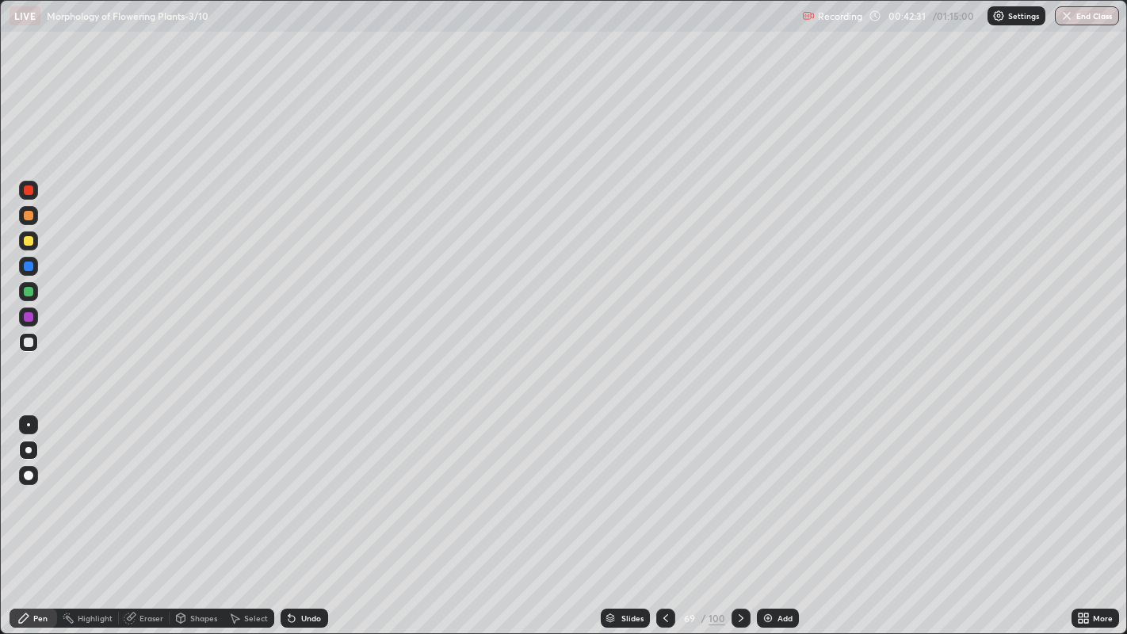
click at [33, 250] on div at bounding box center [28, 240] width 19 height 19
click at [36, 242] on div at bounding box center [28, 240] width 19 height 19
click at [32, 342] on div at bounding box center [29, 343] width 10 height 10
click at [35, 343] on div at bounding box center [28, 342] width 19 height 19
click at [318, 514] on div "Undo" at bounding box center [311, 618] width 20 height 8
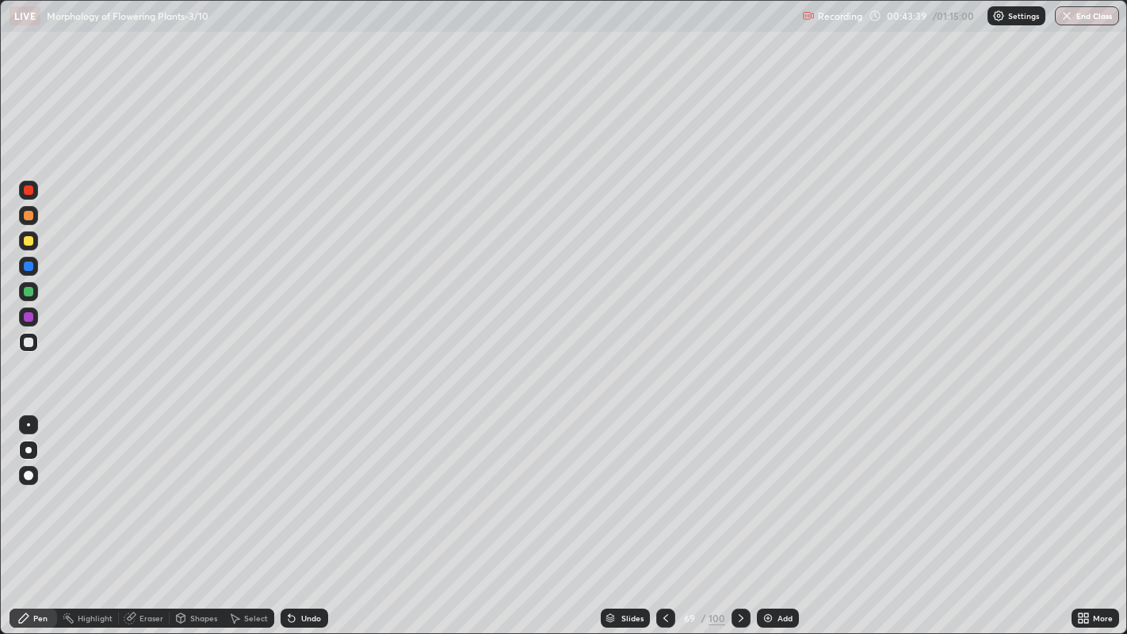
click at [308, 514] on div "Undo" at bounding box center [305, 618] width 48 height 19
click at [30, 317] on div at bounding box center [29, 317] width 10 height 10
click at [28, 343] on div at bounding box center [29, 343] width 10 height 10
click at [309, 514] on div "Undo" at bounding box center [311, 618] width 20 height 8
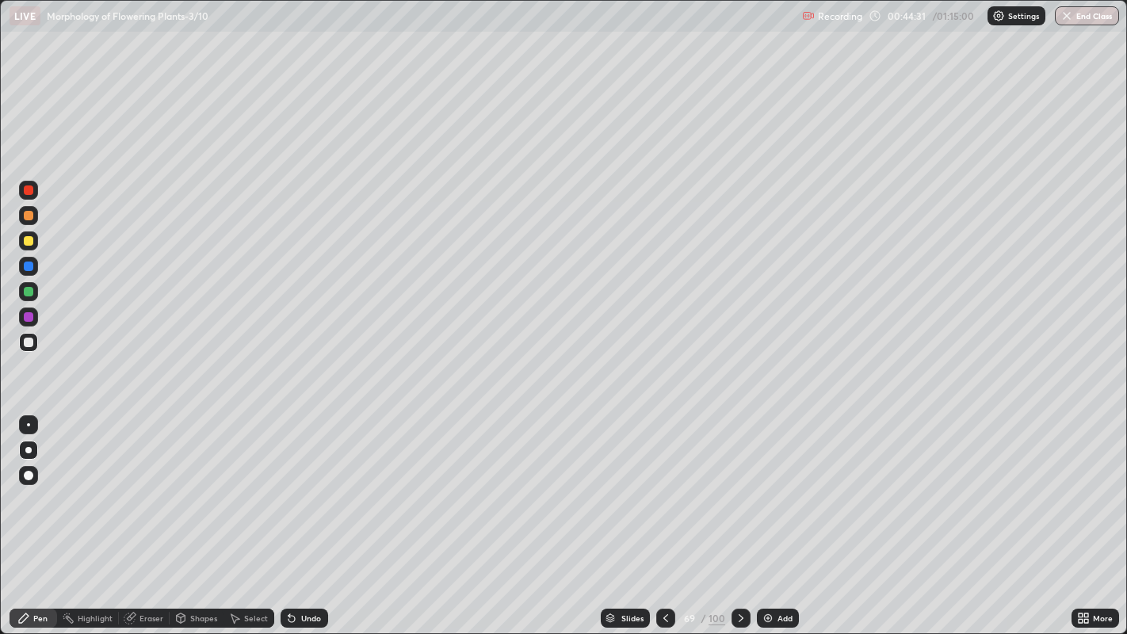
click at [28, 266] on div at bounding box center [29, 267] width 10 height 10
click at [32, 267] on div at bounding box center [29, 267] width 10 height 10
click at [25, 340] on div at bounding box center [29, 343] width 10 height 10
click at [27, 342] on div at bounding box center [29, 343] width 10 height 10
click at [28, 266] on div at bounding box center [29, 267] width 10 height 10
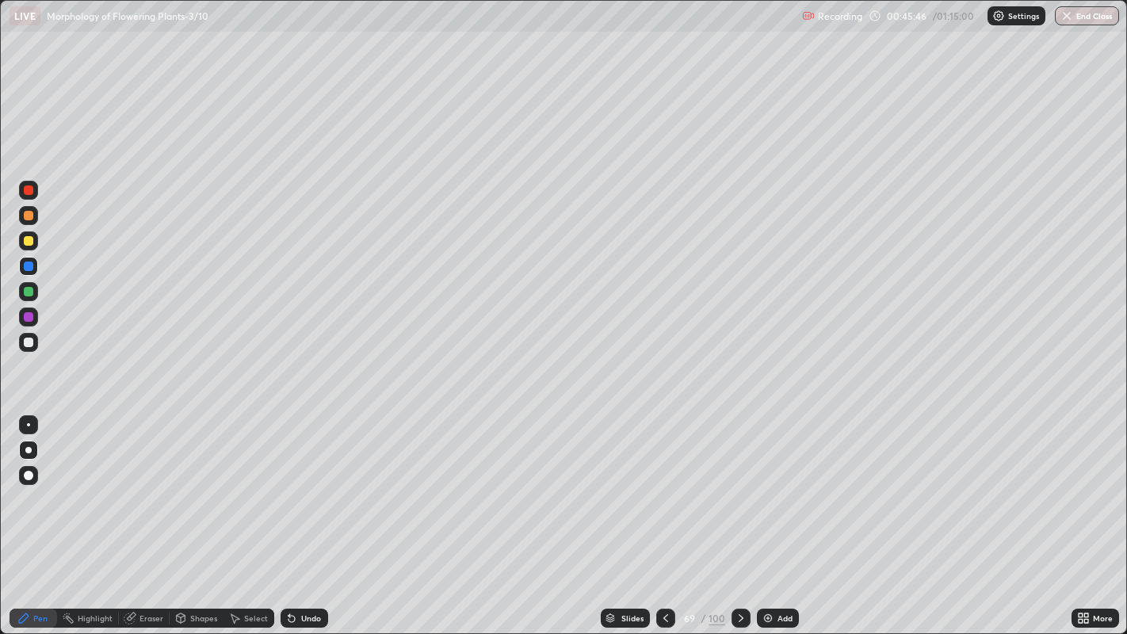
click at [28, 343] on div at bounding box center [29, 343] width 10 height 10
click at [609, 514] on icon at bounding box center [610, 616] width 8 height 4
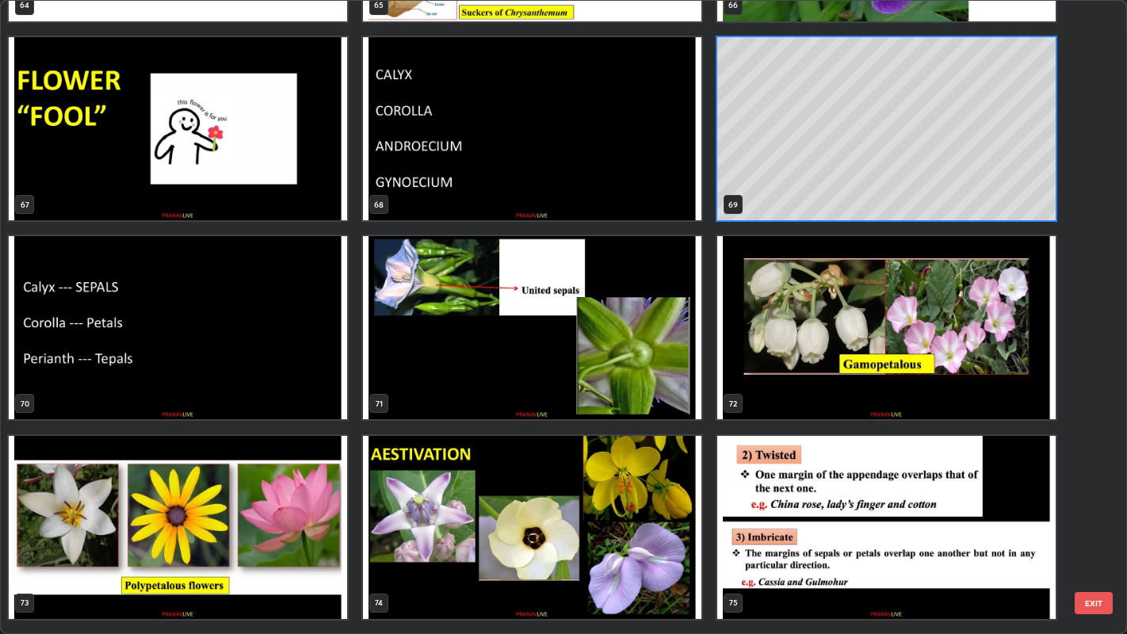
scroll to position [4361, 0]
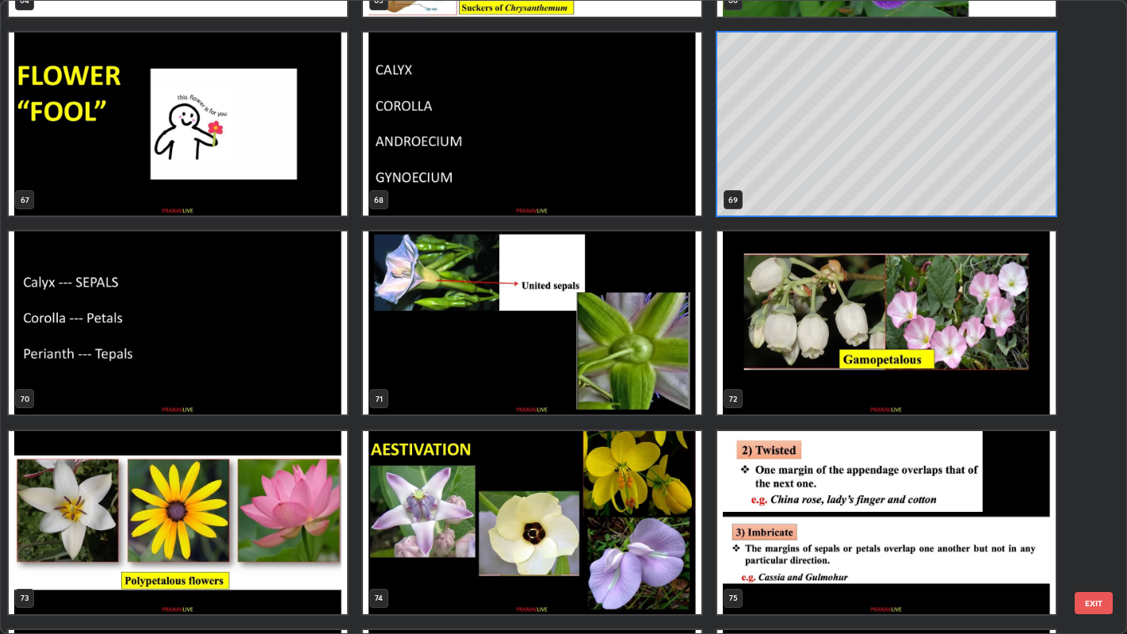
click at [766, 347] on img "grid" at bounding box center [886, 322] width 338 height 183
click at [763, 349] on img "grid" at bounding box center [886, 322] width 338 height 183
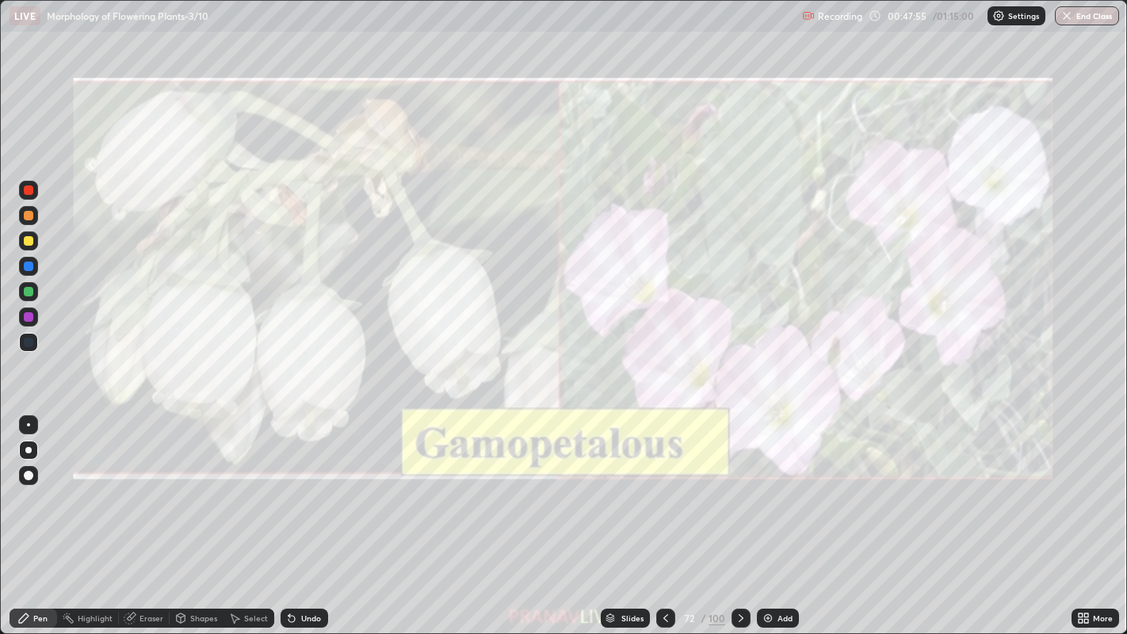
click at [760, 350] on img "grid" at bounding box center [886, 322] width 338 height 183
click at [616, 514] on div "Slides" at bounding box center [625, 618] width 49 height 19
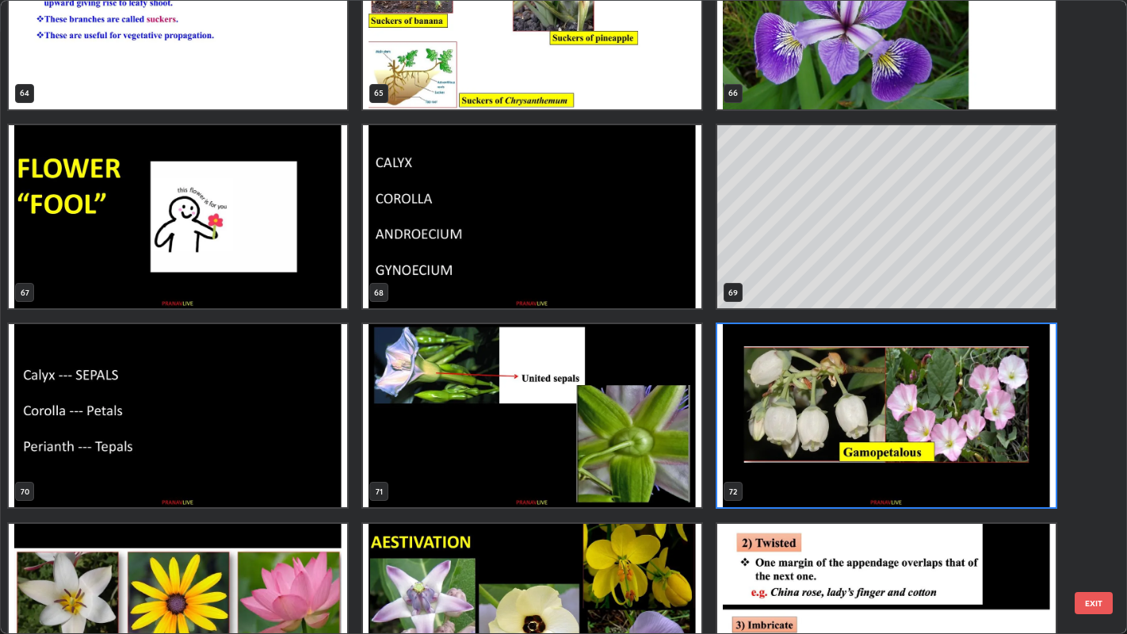
scroll to position [4270, 0]
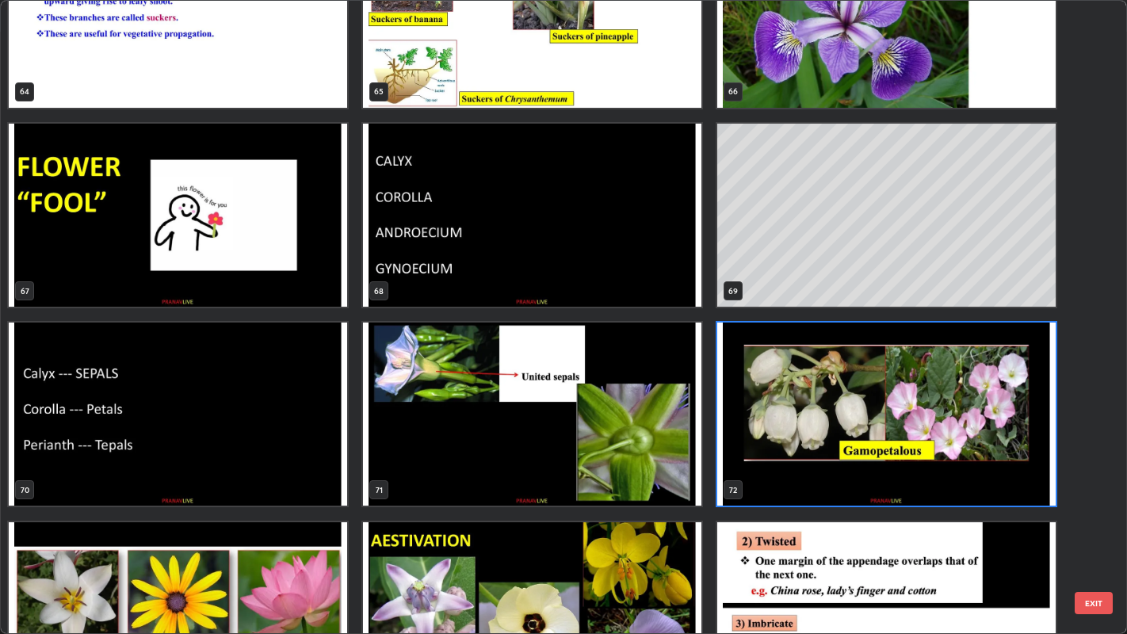
click at [446, 425] on img "grid" at bounding box center [532, 414] width 338 height 183
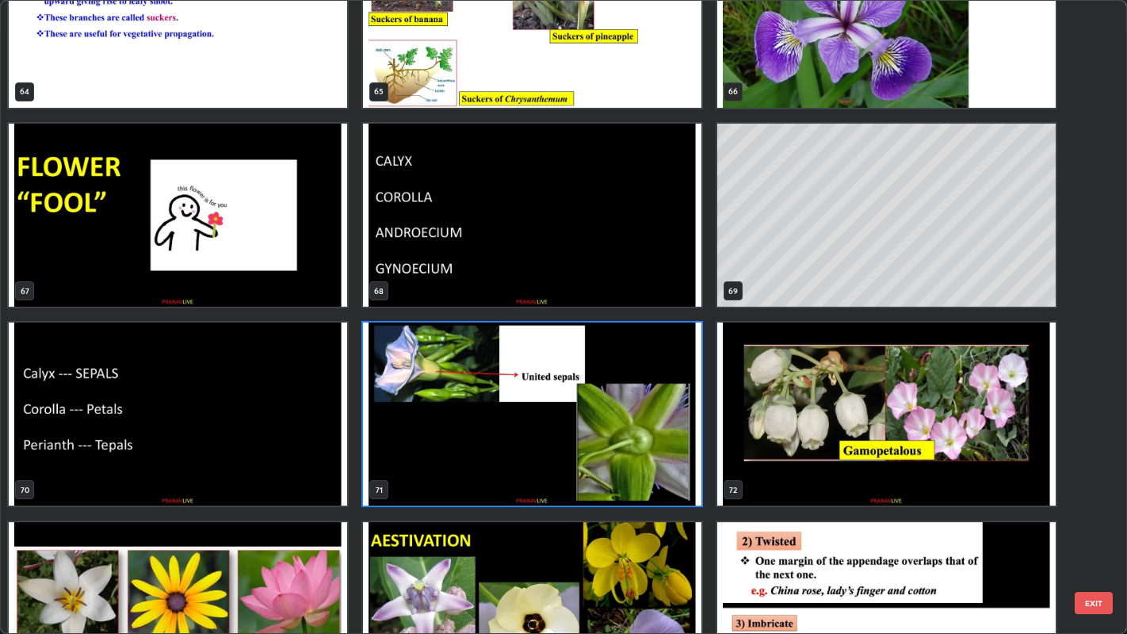
click at [445, 426] on img "grid" at bounding box center [532, 414] width 338 height 183
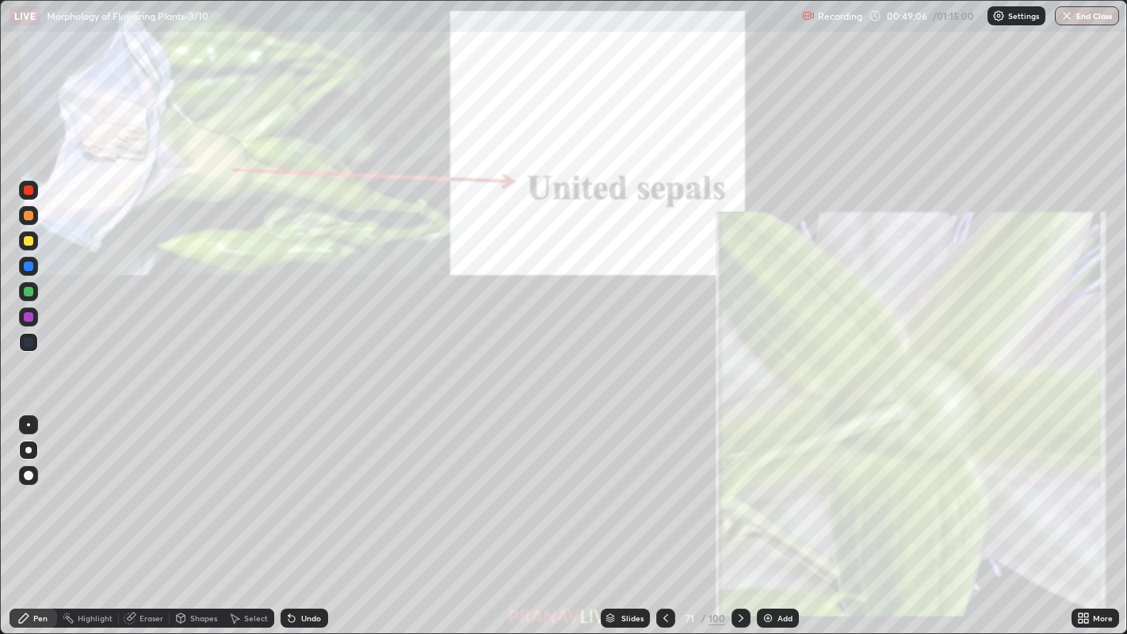
click at [439, 427] on img "grid" at bounding box center [532, 414] width 338 height 183
click at [430, 423] on img "grid" at bounding box center [532, 414] width 338 height 183
click at [36, 241] on div at bounding box center [28, 240] width 19 height 19
click at [740, 514] on icon at bounding box center [741, 618] width 13 height 13
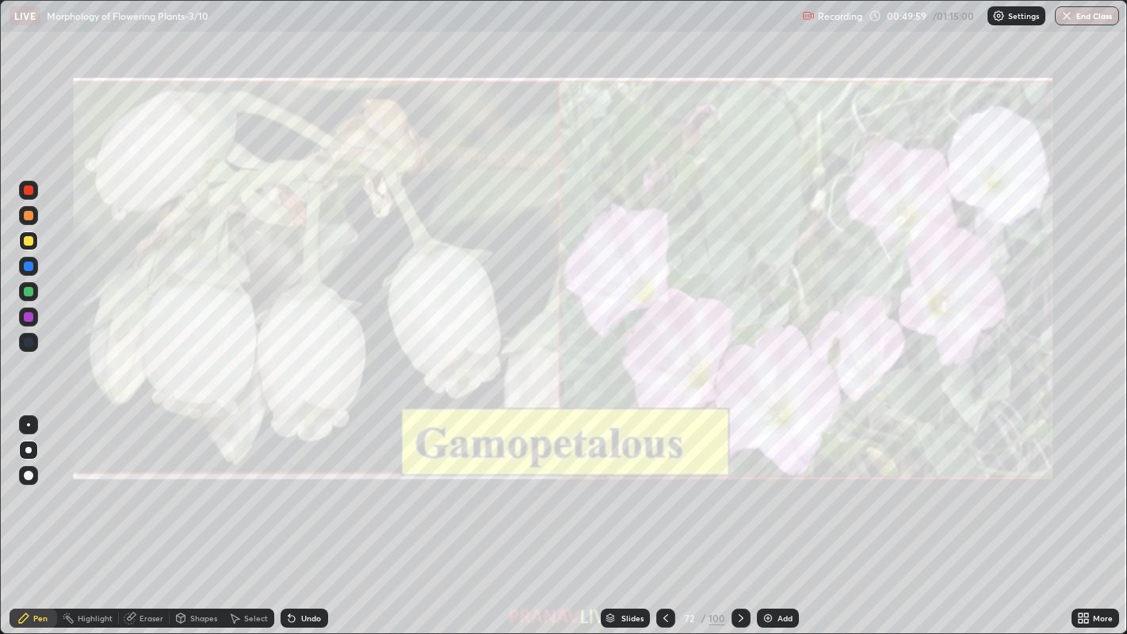
click at [742, 514] on icon at bounding box center [741, 618] width 13 height 13
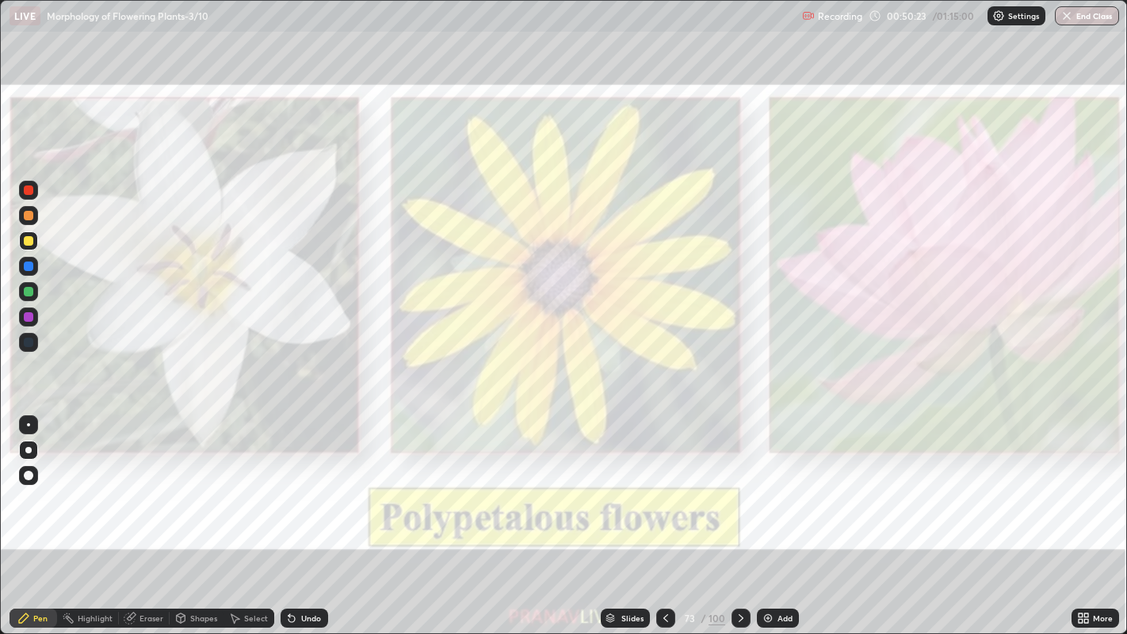
click at [664, 514] on icon at bounding box center [665, 618] width 13 height 13
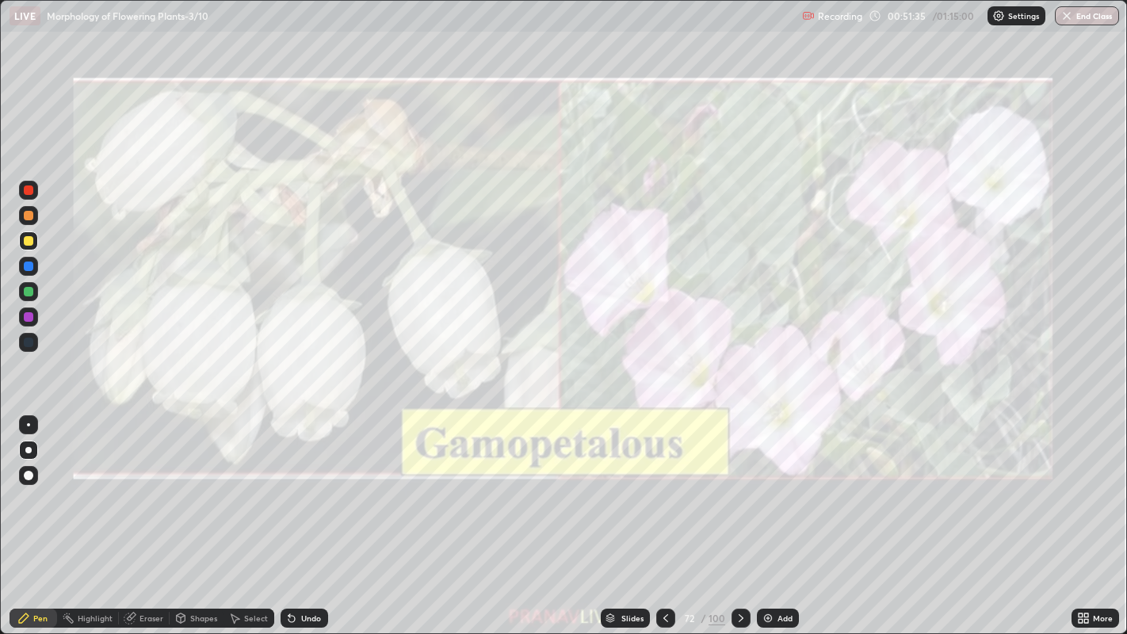
click at [30, 242] on div at bounding box center [29, 241] width 10 height 10
click at [620, 514] on div "Slides" at bounding box center [625, 618] width 49 height 19
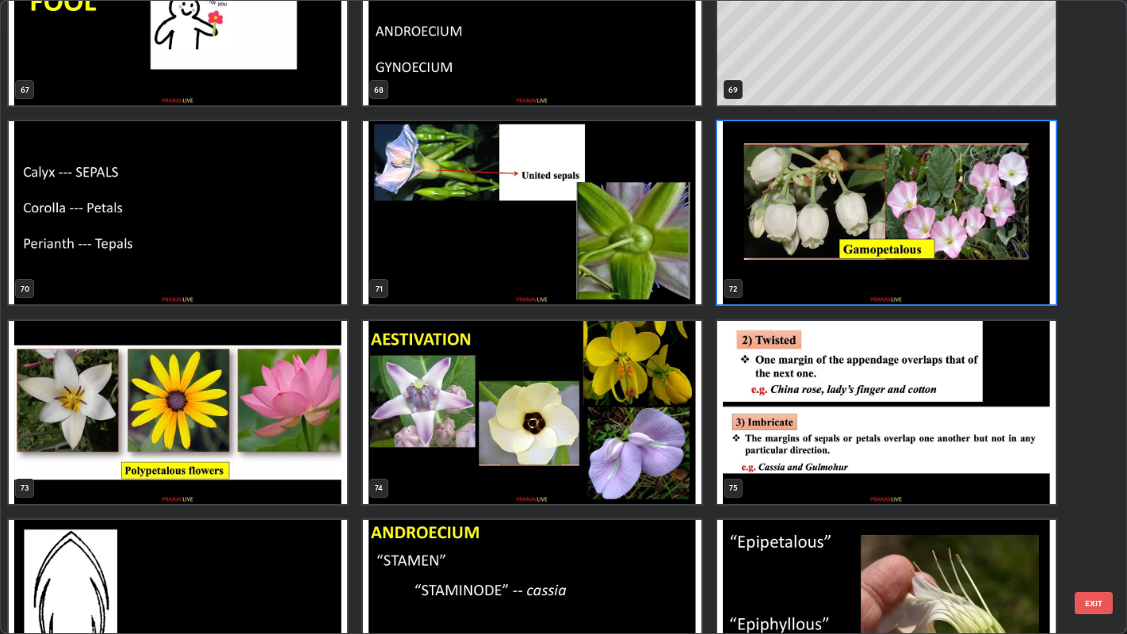
scroll to position [4496, 0]
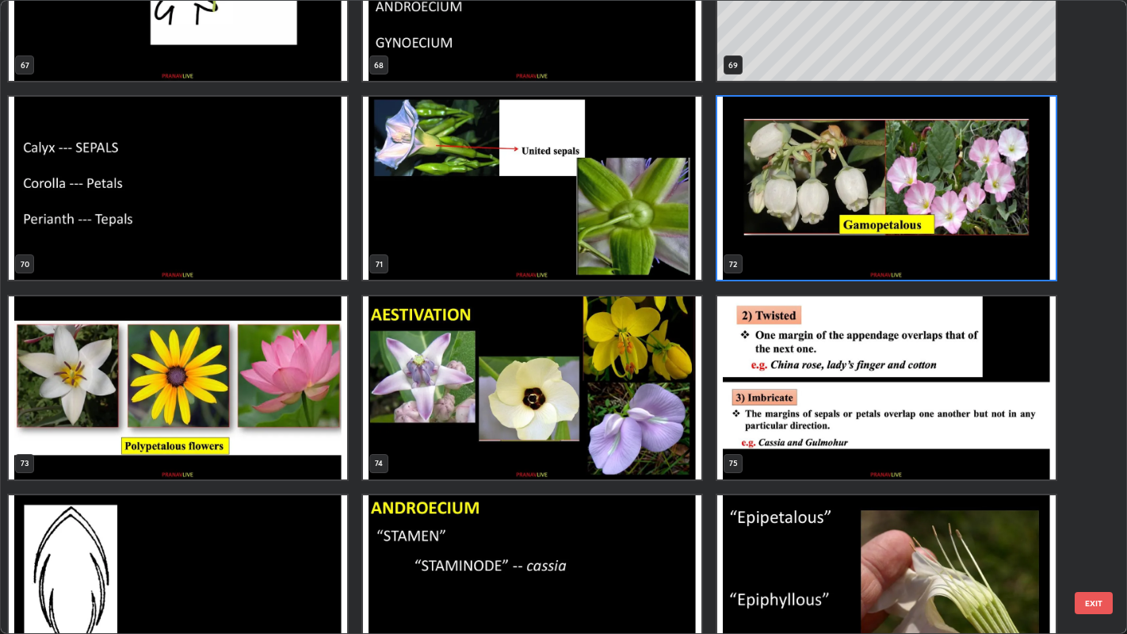
click at [561, 361] on img "grid" at bounding box center [532, 387] width 338 height 183
click at [559, 365] on img "grid" at bounding box center [532, 387] width 338 height 183
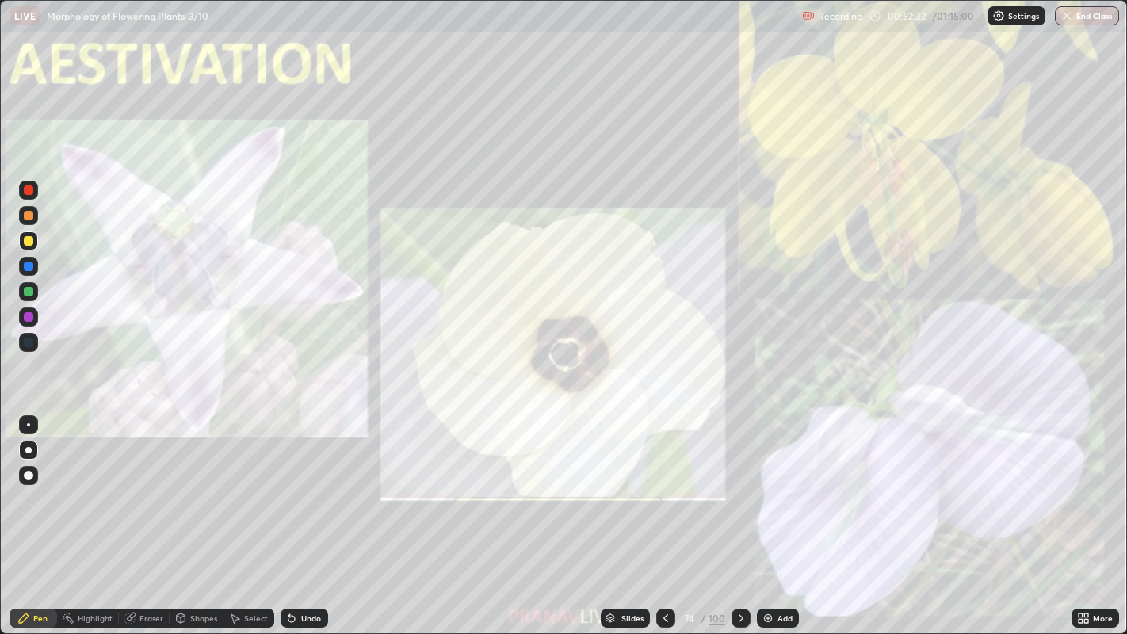
click at [554, 371] on img "grid" at bounding box center [532, 387] width 338 height 183
click at [29, 190] on div at bounding box center [29, 190] width 10 height 10
click at [323, 514] on div "Undo" at bounding box center [305, 618] width 48 height 19
click at [1070, 22] on button "End Class" at bounding box center [1087, 15] width 64 height 19
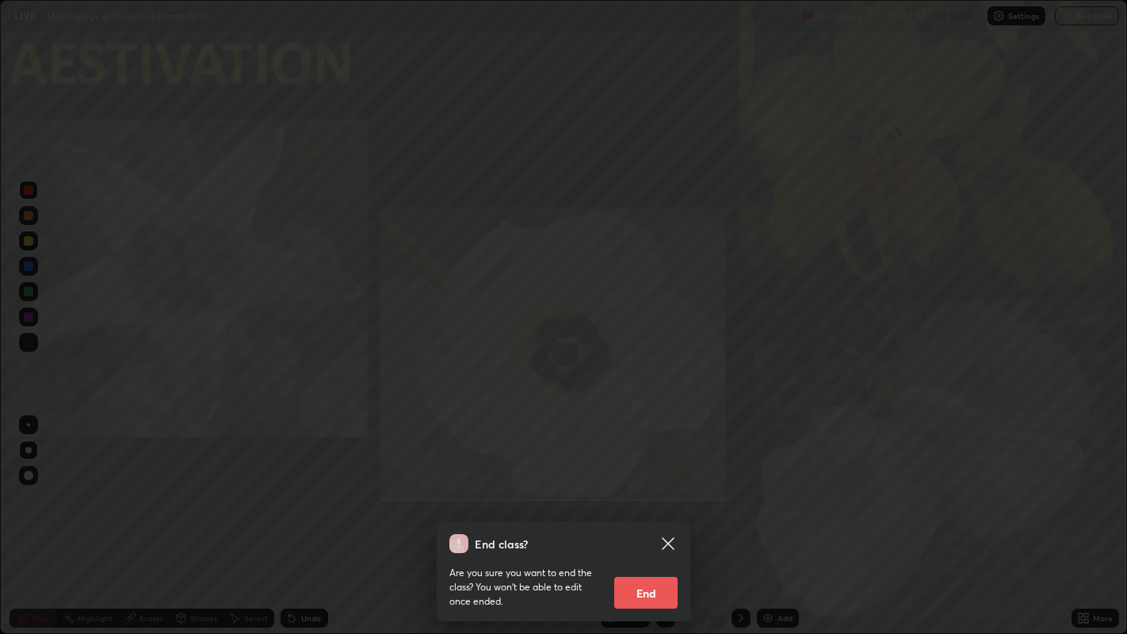
click at [648, 514] on button "End" at bounding box center [645, 593] width 63 height 32
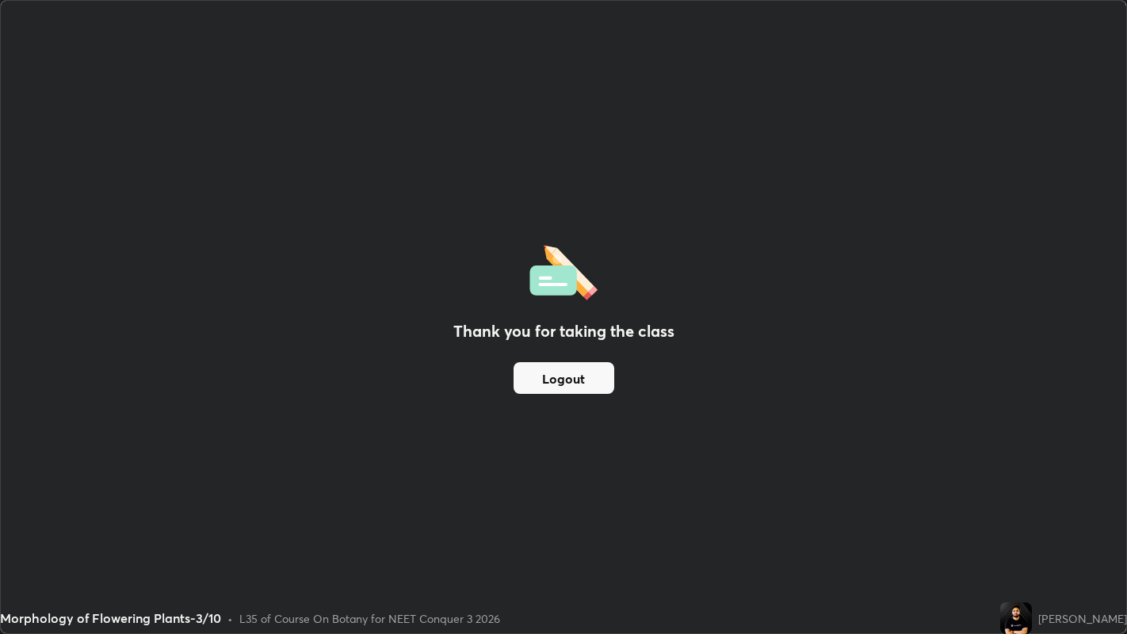
click at [541, 384] on button "Logout" at bounding box center [564, 378] width 101 height 32
click at [536, 378] on button "Logout" at bounding box center [564, 378] width 101 height 32
